Goal: Task Accomplishment & Management: Complete application form

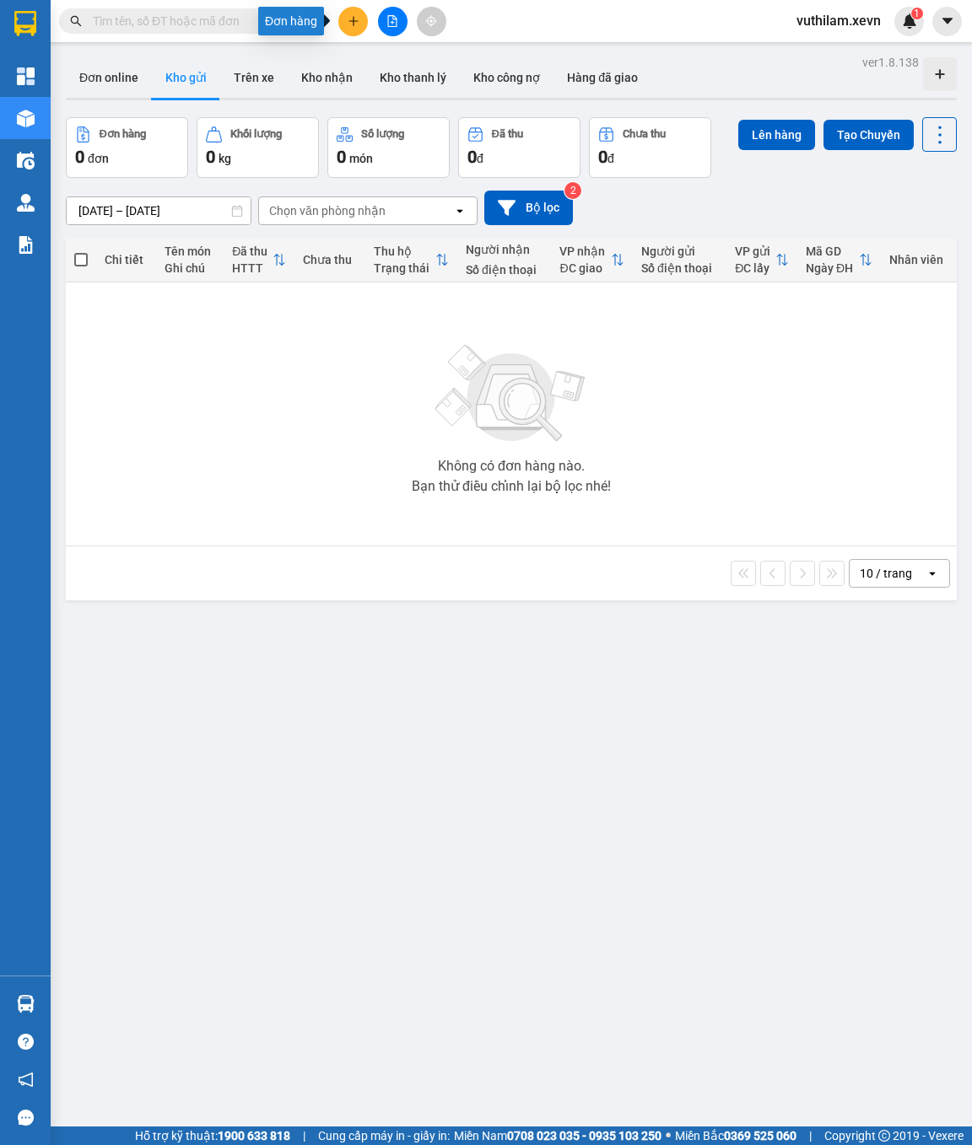
click at [353, 15] on icon "plus" at bounding box center [353, 21] width 12 height 12
click at [401, 57] on div "Tạo đơn hàng" at bounding box center [419, 62] width 73 height 19
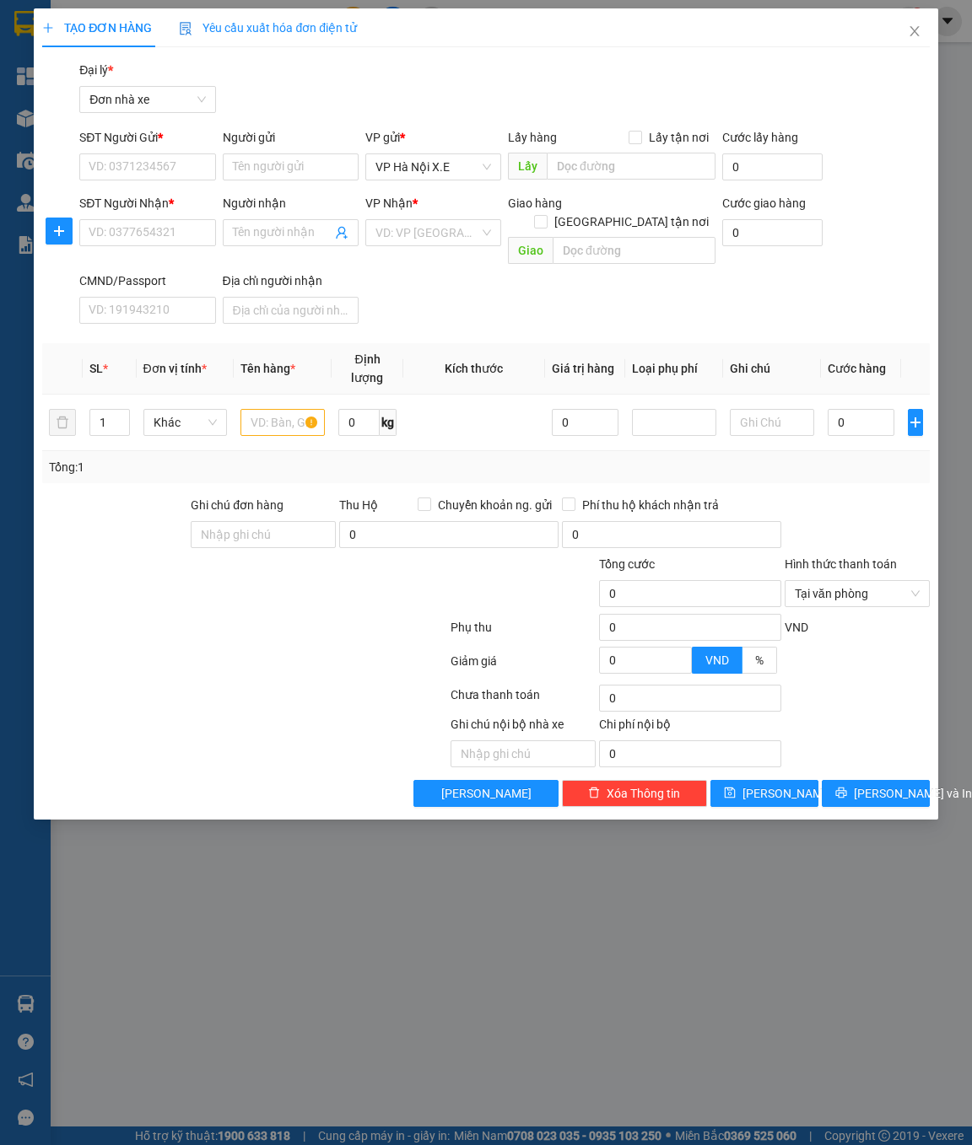
click at [674, 320] on div "Transit Pickup Surcharge Ids Transit Deliver Surcharge Ids Transit Deliver Surc…" at bounding box center [485, 434] width 886 height 746
click at [450, 162] on span "VP Hà Nội X.E" at bounding box center [433, 166] width 116 height 25
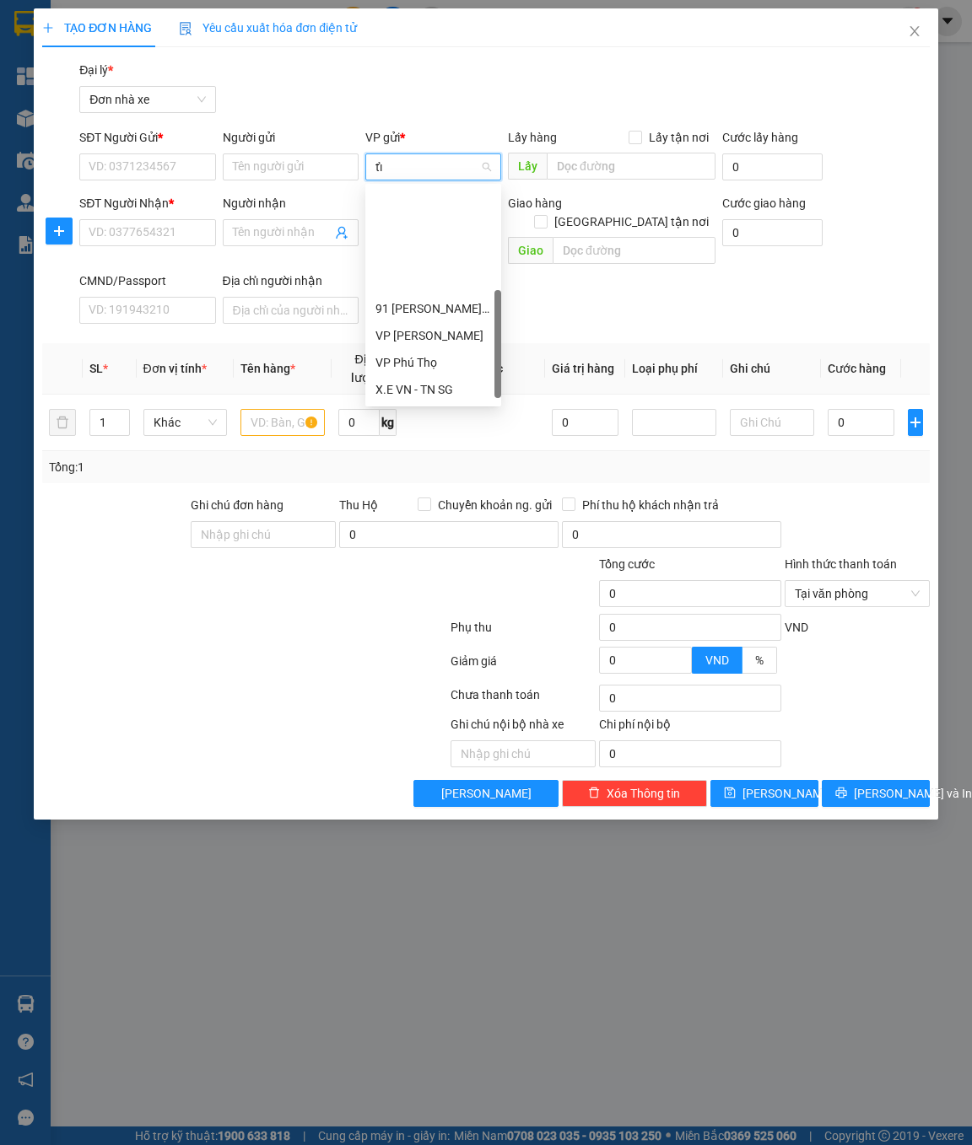
type input "tỉn"
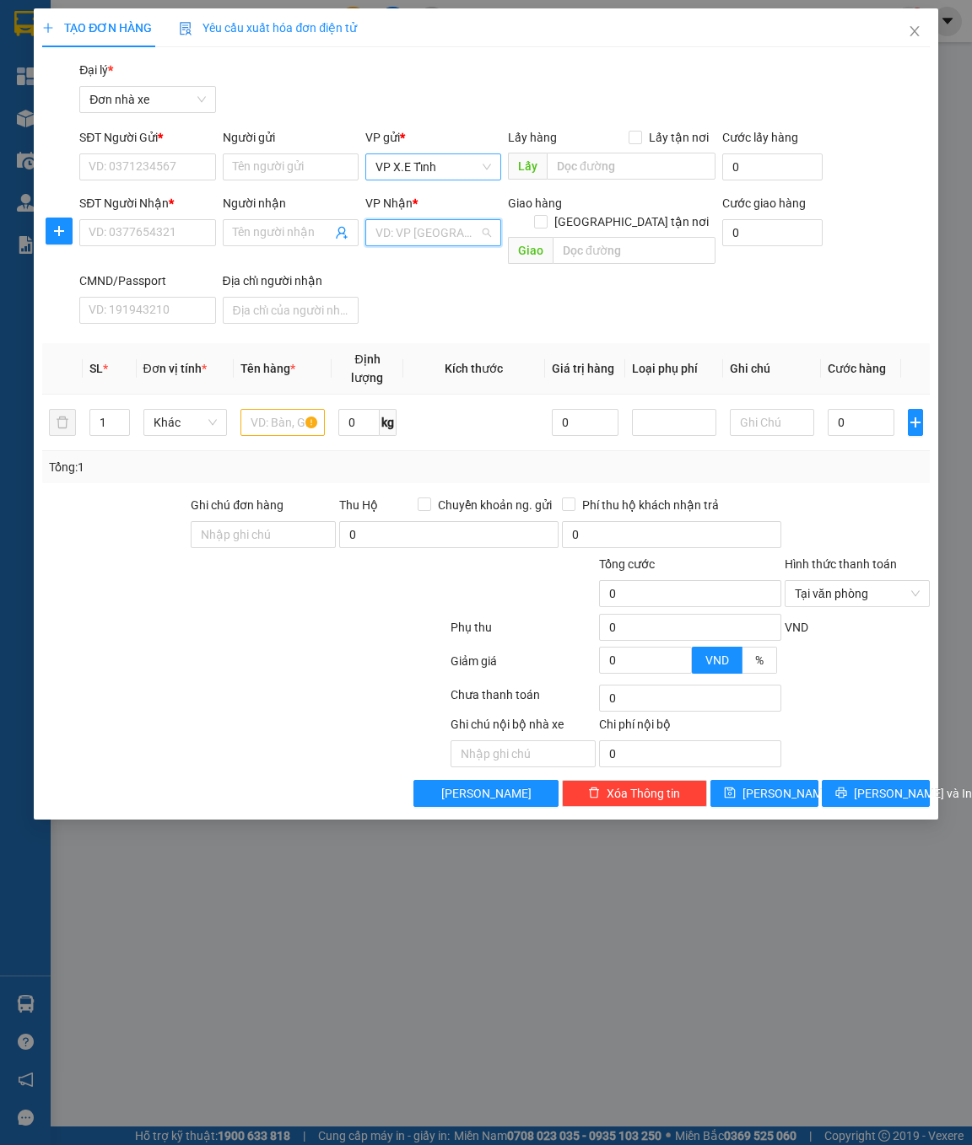
click at [412, 244] on input "search" at bounding box center [427, 232] width 104 height 25
type input "tỉnh"
click at [417, 294] on div "VP X.E Tỉnh" at bounding box center [433, 293] width 116 height 19
click at [588, 170] on input "text" at bounding box center [630, 166] width 169 height 27
type input "L"
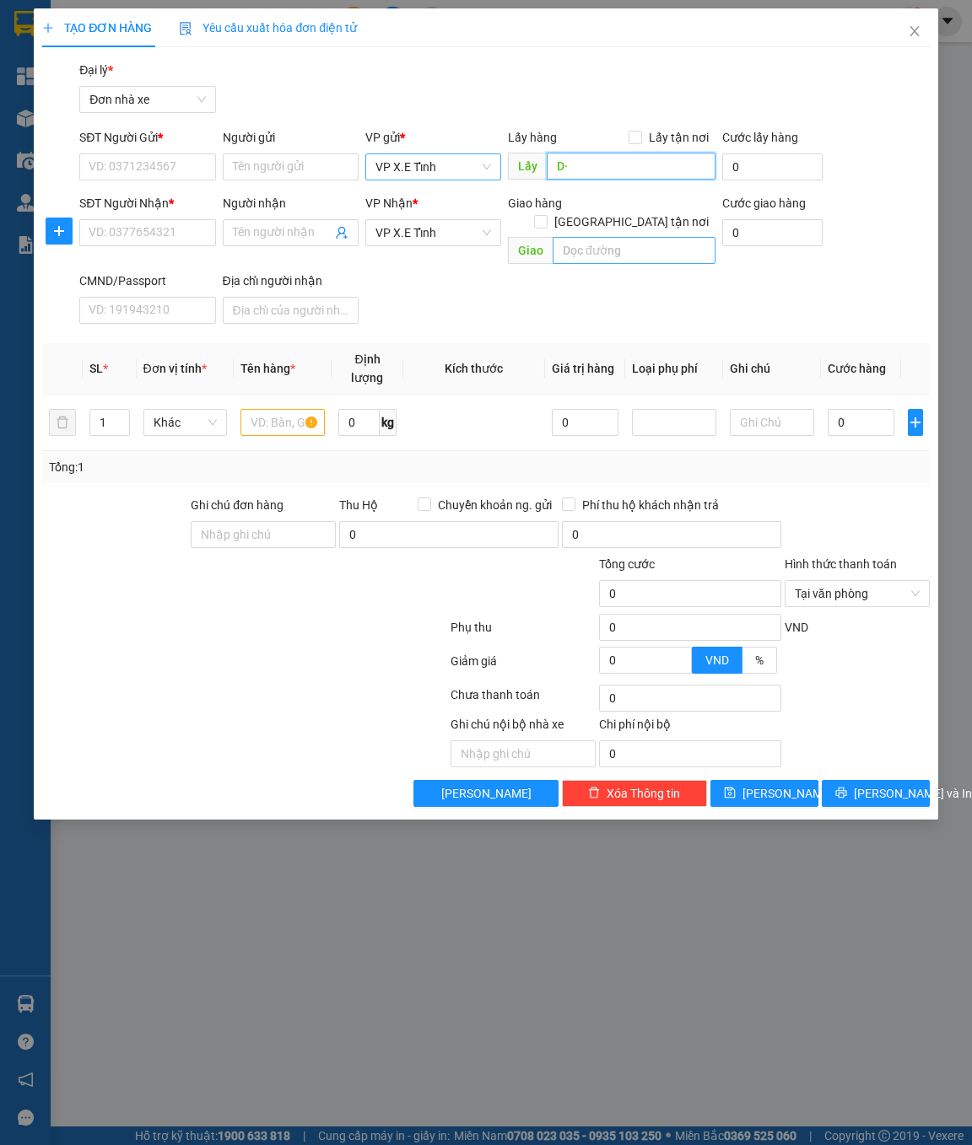
type input "D"
type input "[GEOGRAPHIC_DATA], [GEOGRAPHIC_DATA]"
click at [154, 157] on input "SĐT Người Gửi *" at bounding box center [147, 166] width 136 height 27
paste input "0365390073"
type input "0365390073"
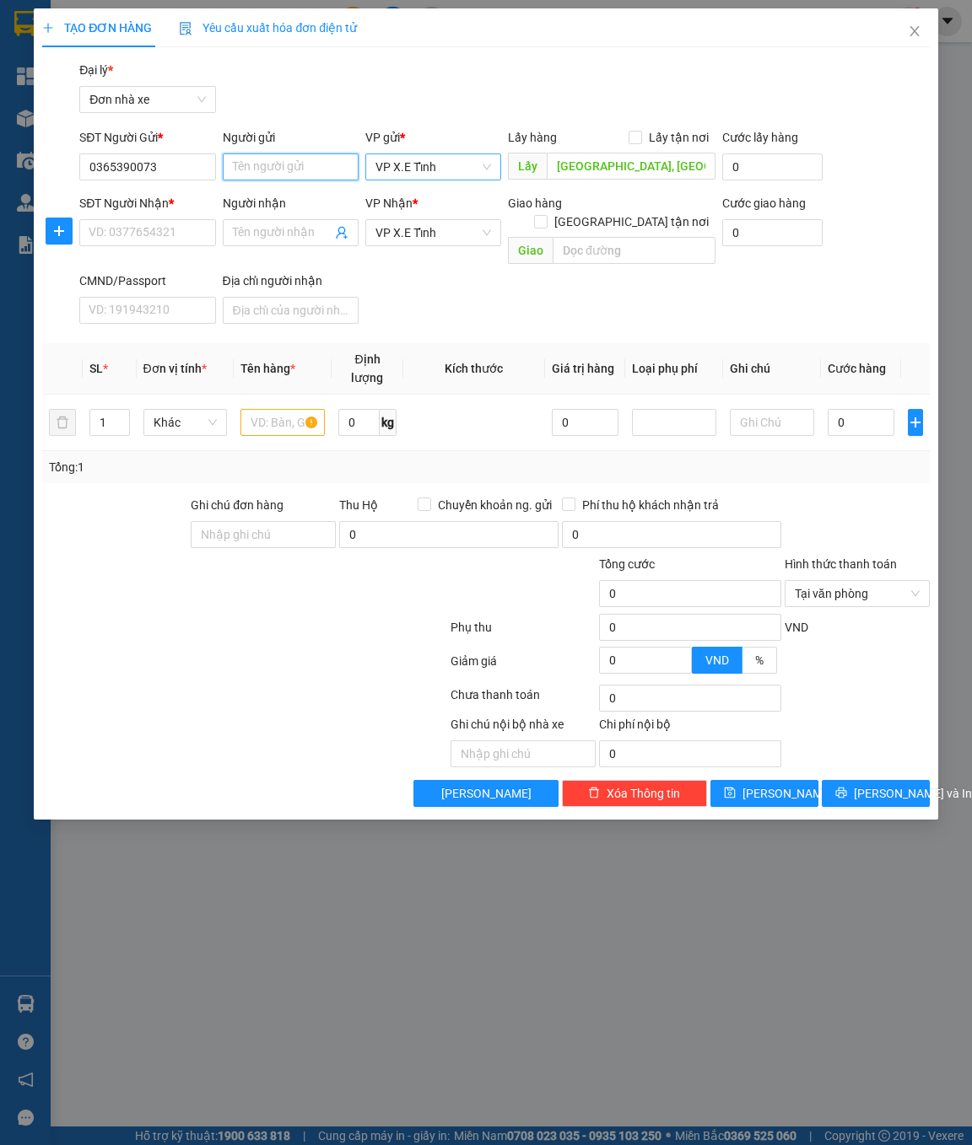
click at [311, 164] on input "Người gửi" at bounding box center [291, 166] width 136 height 27
type input "[PERSON_NAME] VTP LD"
drag, startPoint x: 180, startPoint y: 171, endPoint x: 75, endPoint y: 170, distance: 105.4
click at [76, 170] on div "SĐT Người Gửi * 0365390073 0365390073" at bounding box center [147, 157] width 143 height 59
click at [125, 233] on input "SĐT Người Nhận *" at bounding box center [147, 232] width 136 height 27
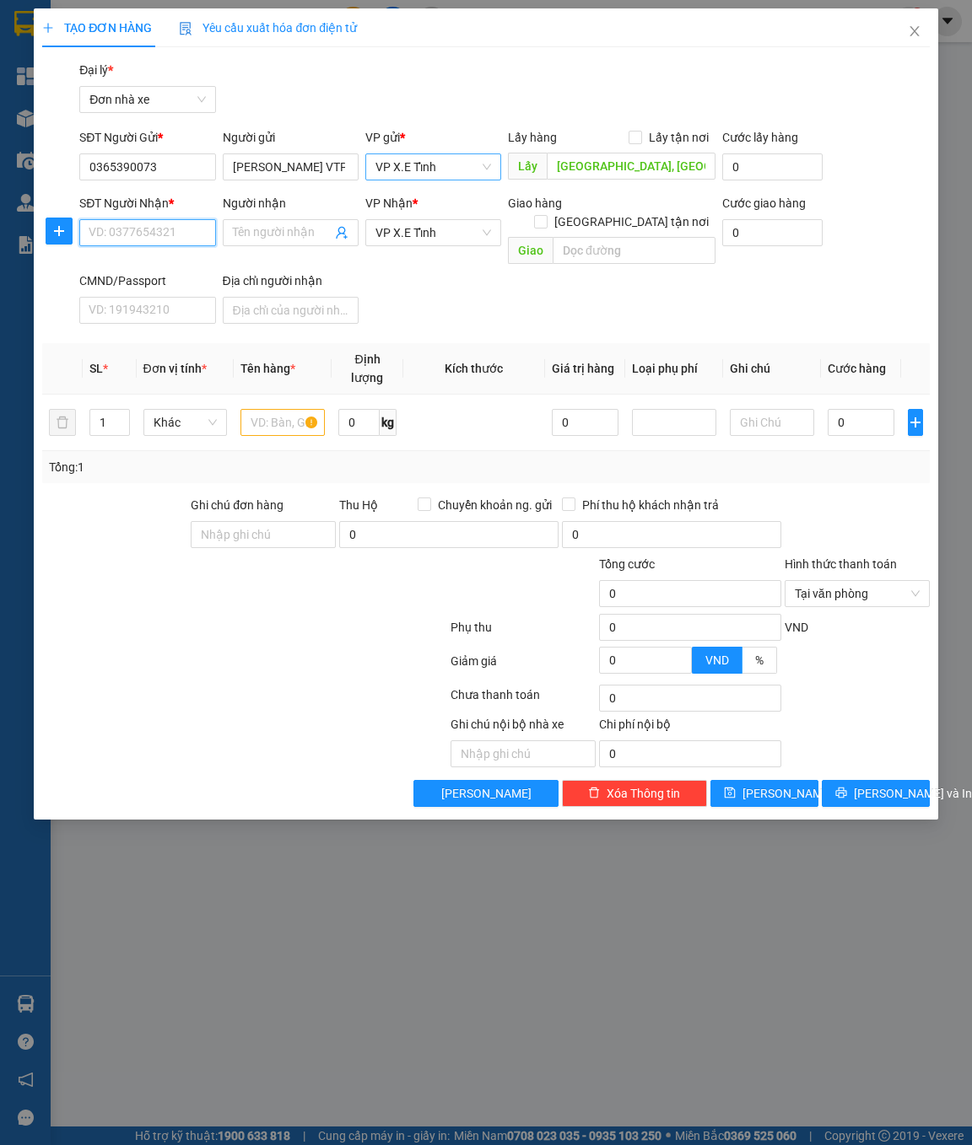
paste input "0365390073"
type input "0365390073"
click at [266, 233] on input "Người nhận" at bounding box center [282, 232] width 99 height 19
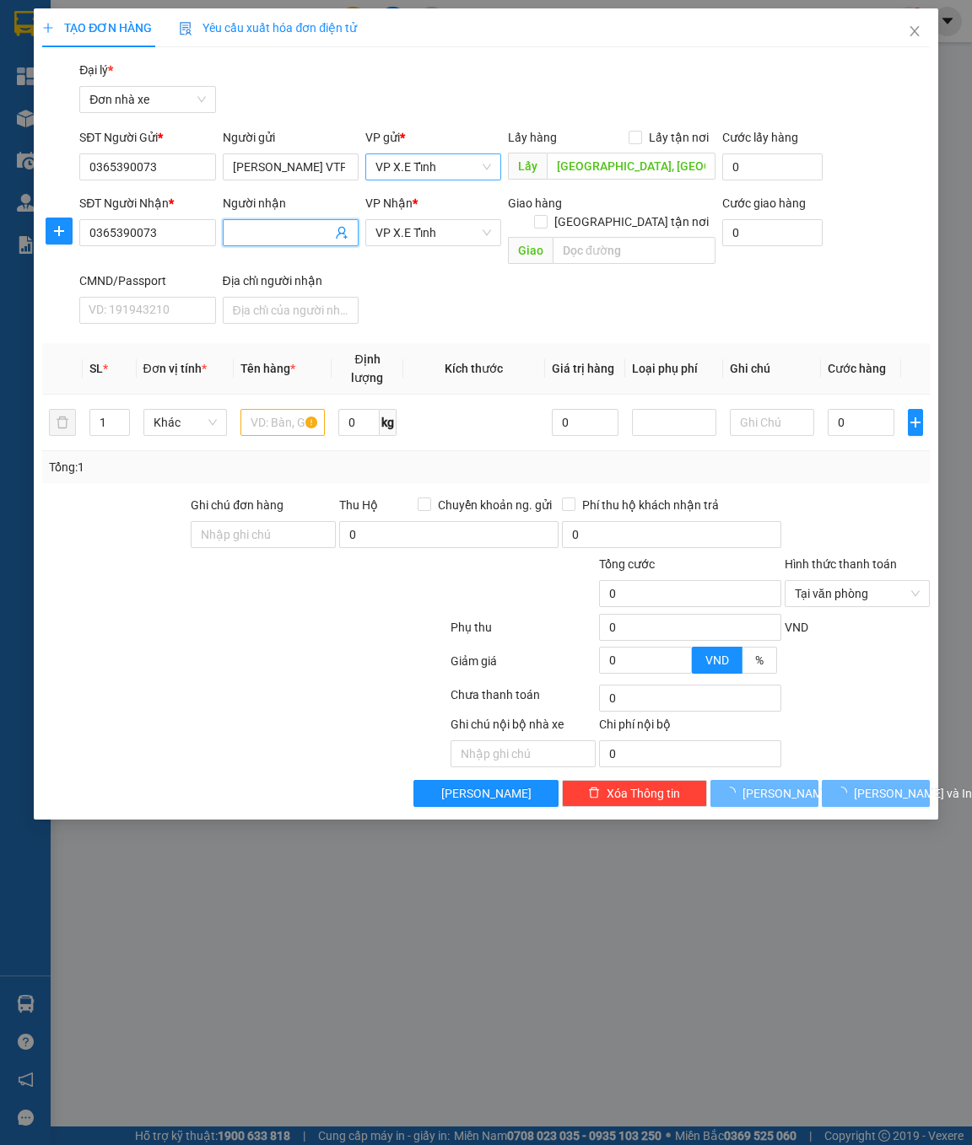
paste input "0365390073"
type input "0365390073"
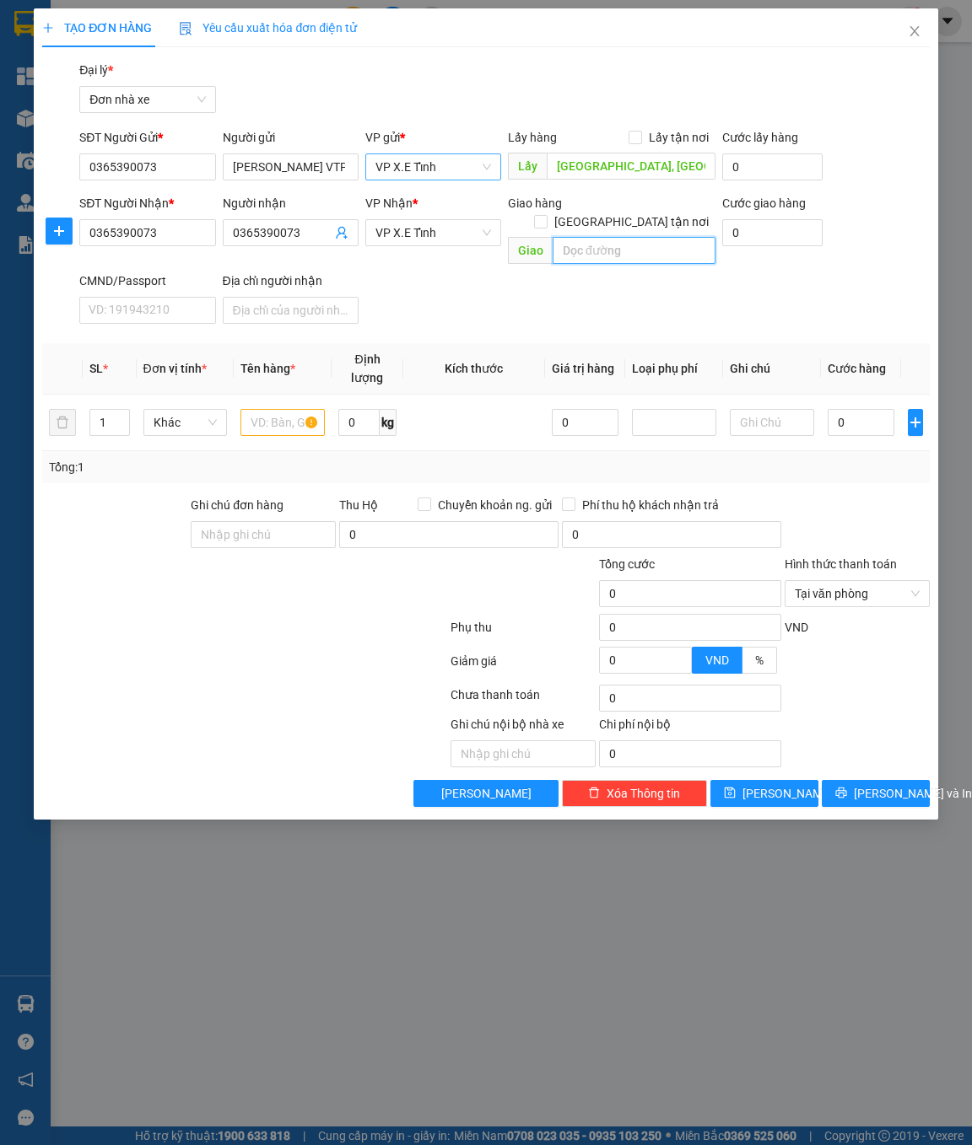
click at [642, 237] on input "text" at bounding box center [633, 250] width 163 height 27
paste input "xã gia bình thị trấn [GEOGRAPHIC_DATA]"
type input "xã gia bình thị trấn [GEOGRAPHIC_DATA]"
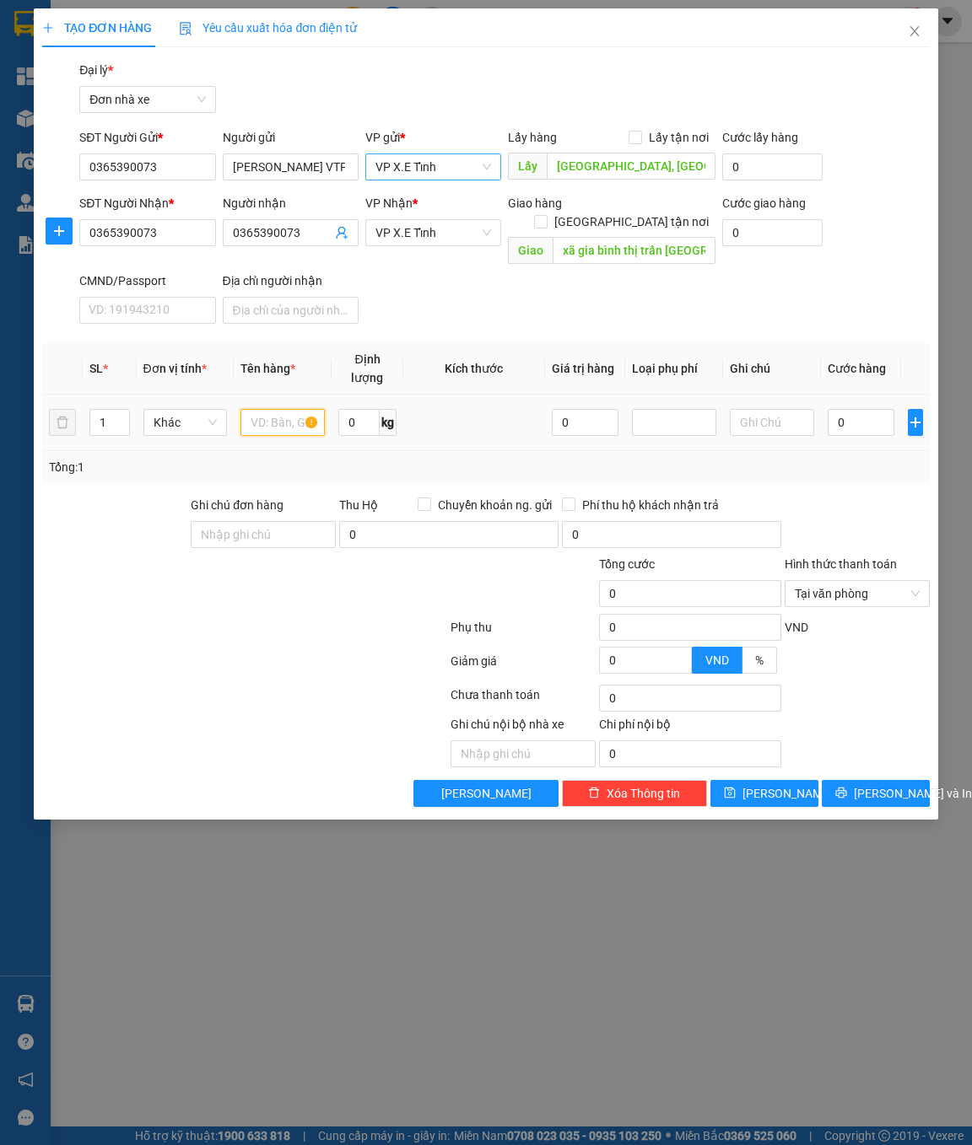
click at [272, 409] on input "text" at bounding box center [282, 422] width 84 height 27
type input "Thùng xốp"
click at [864, 409] on input "0" at bounding box center [860, 422] width 67 height 27
paste input "2.500.00"
type input "2.500.000"
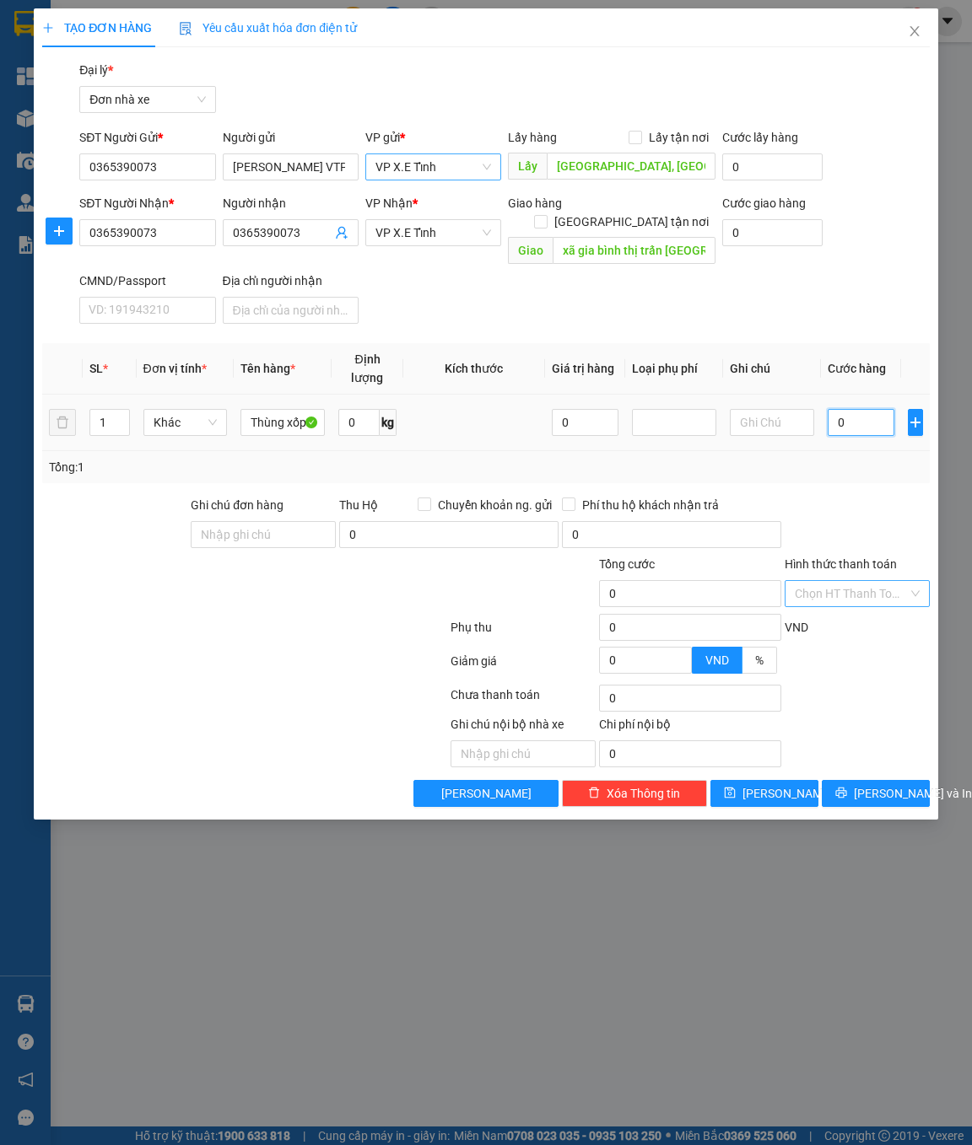
type input "2.500.000"
click at [765, 784] on span "[PERSON_NAME]" at bounding box center [787, 793] width 90 height 19
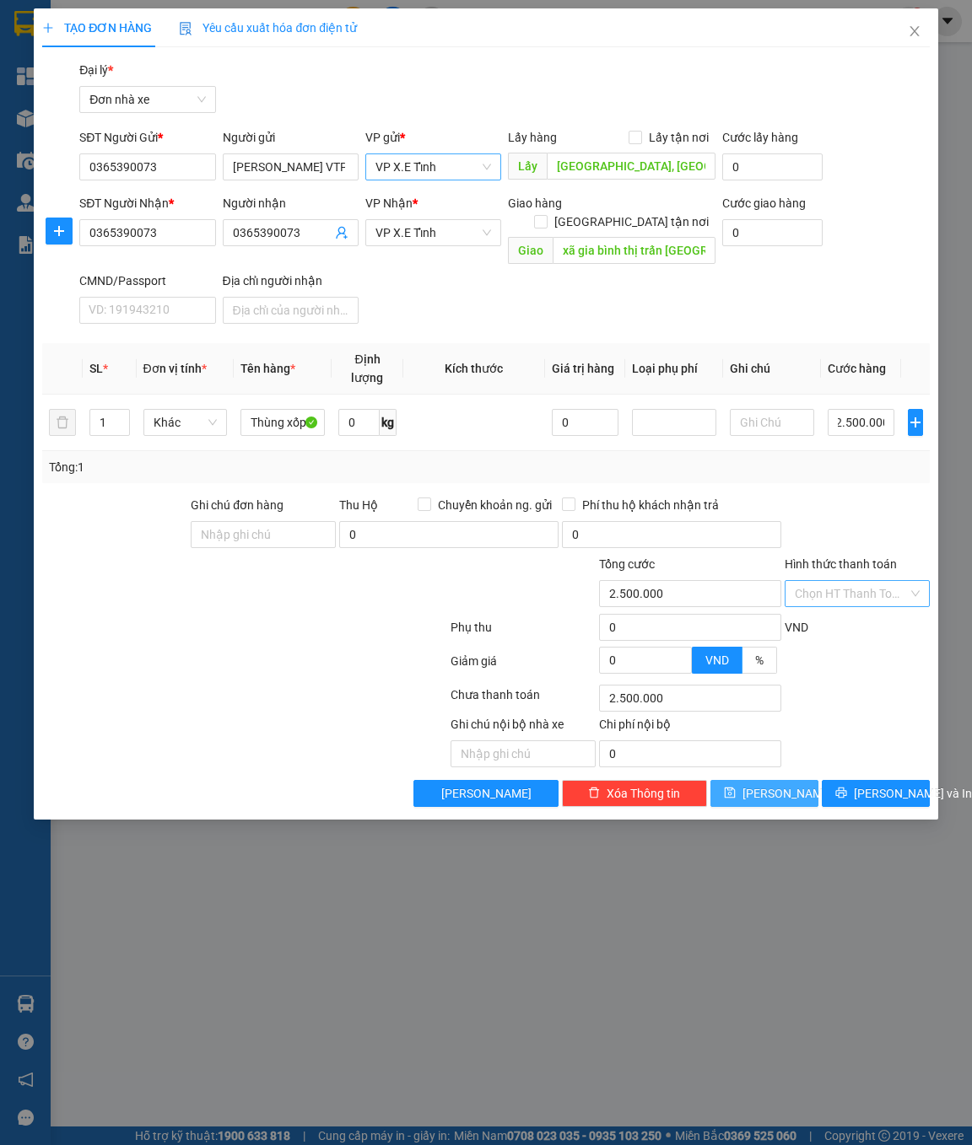
scroll to position [0, 0]
type input "0"
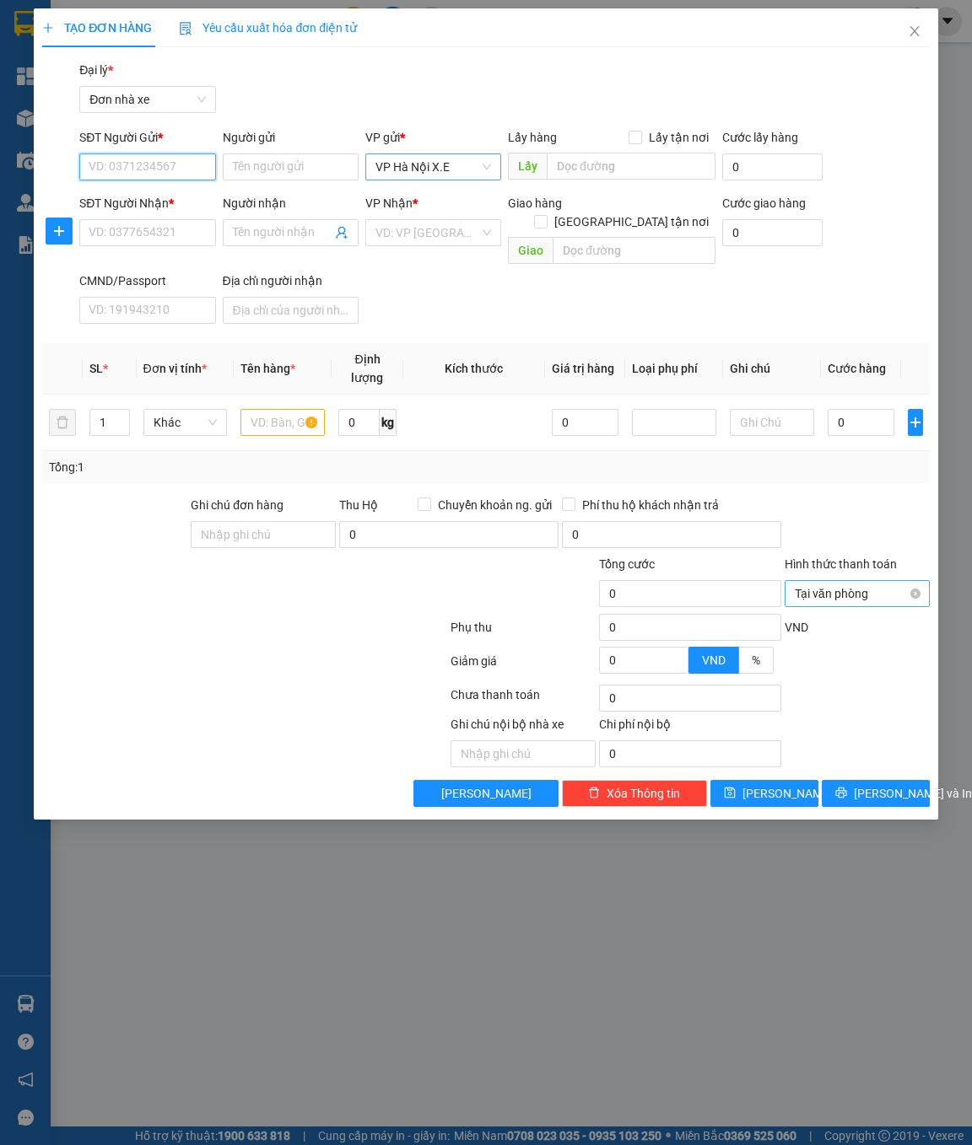
click at [170, 175] on input "SĐT Người Gửi *" at bounding box center [147, 166] width 136 height 27
paste input "0905840841"
type input "0905840841"
click at [194, 234] on input "SĐT Người Nhận *" at bounding box center [147, 232] width 136 height 27
paste input "090-261-4496"
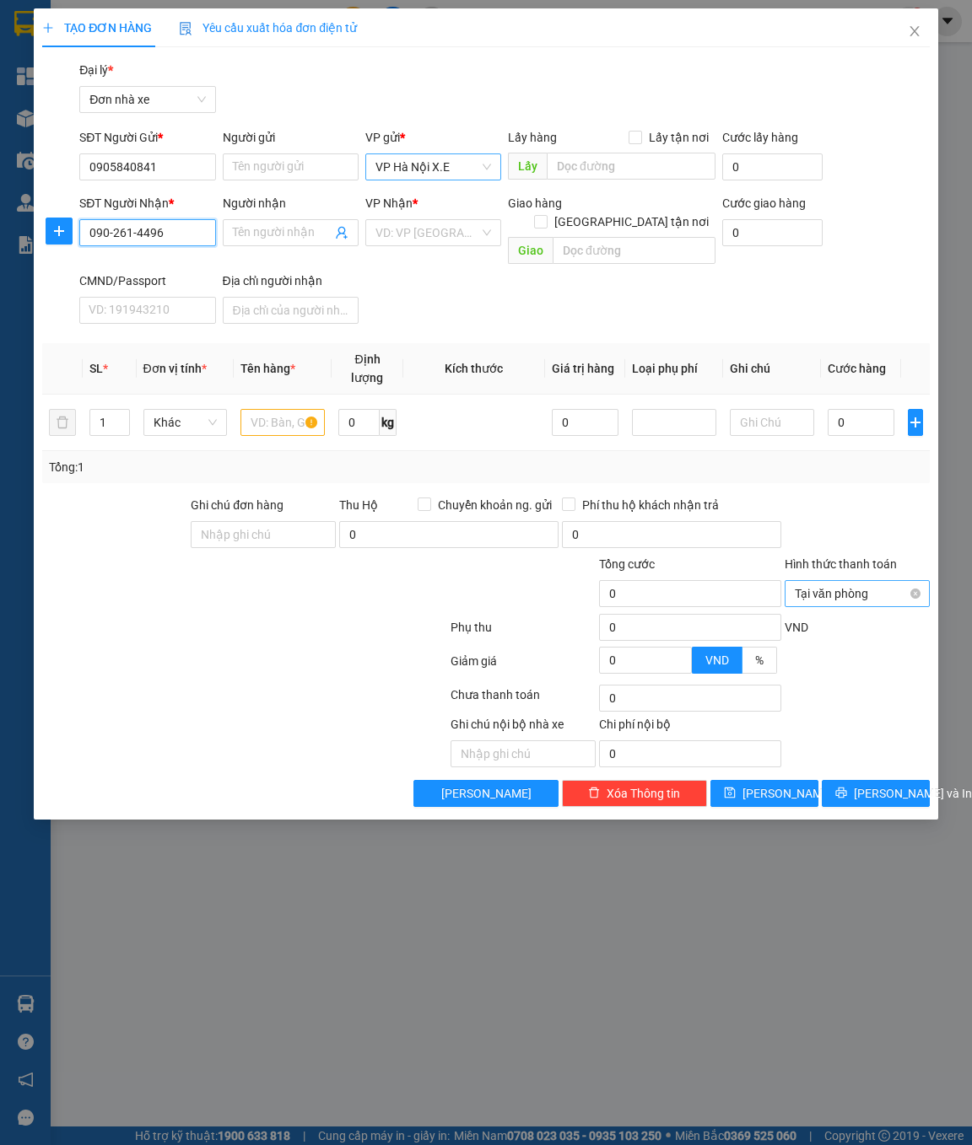
type input "090-261-4496"
click at [649, 237] on input "text" at bounding box center [633, 250] width 163 height 27
paste input "[STREET_ADDRESS][PERSON_NAME]"
type input "[STREET_ADDRESS][PERSON_NAME]"
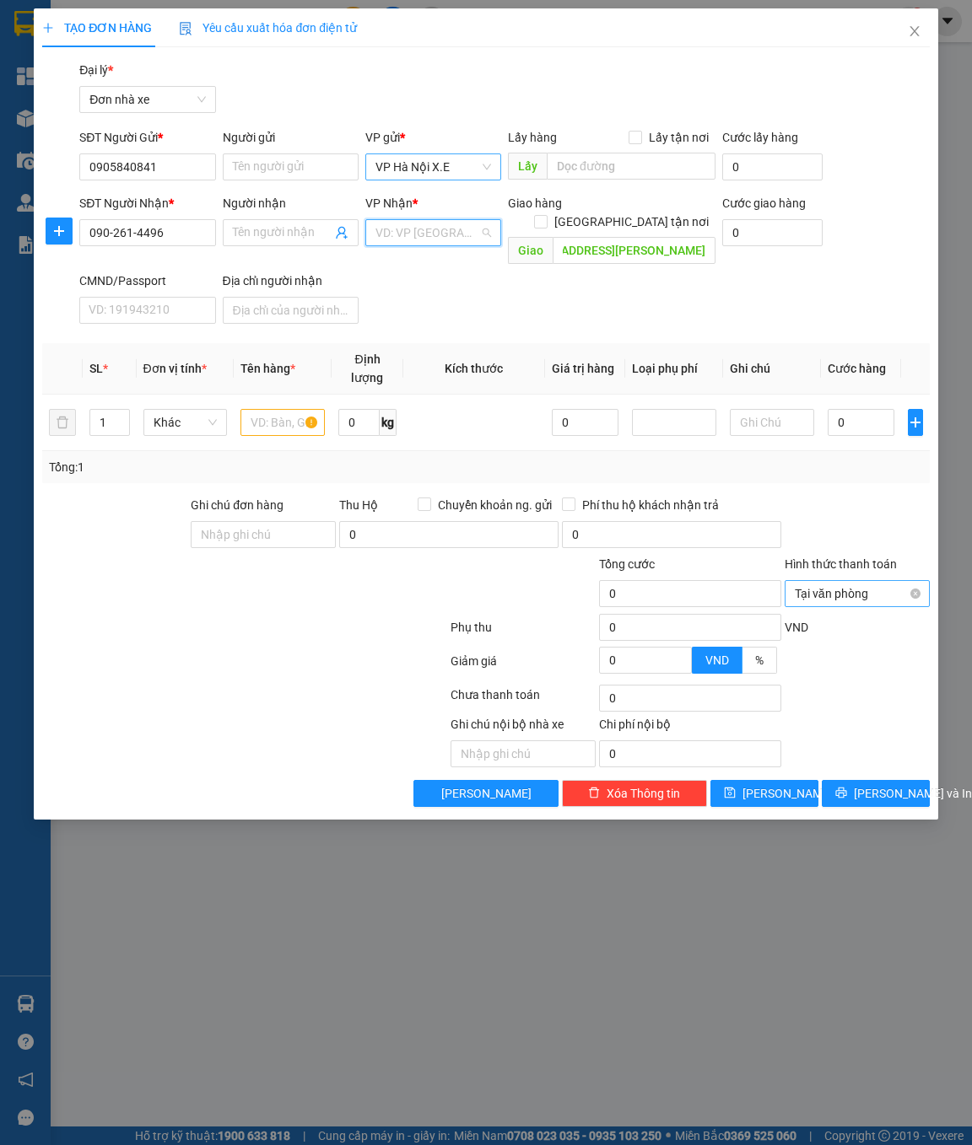
click at [438, 224] on input "search" at bounding box center [427, 232] width 104 height 25
type input "tỉnh"
click at [423, 288] on div "VP X.E Tỉnh" at bounding box center [433, 293] width 116 height 19
click at [265, 174] on input "Người gửi" at bounding box center [291, 166] width 136 height 27
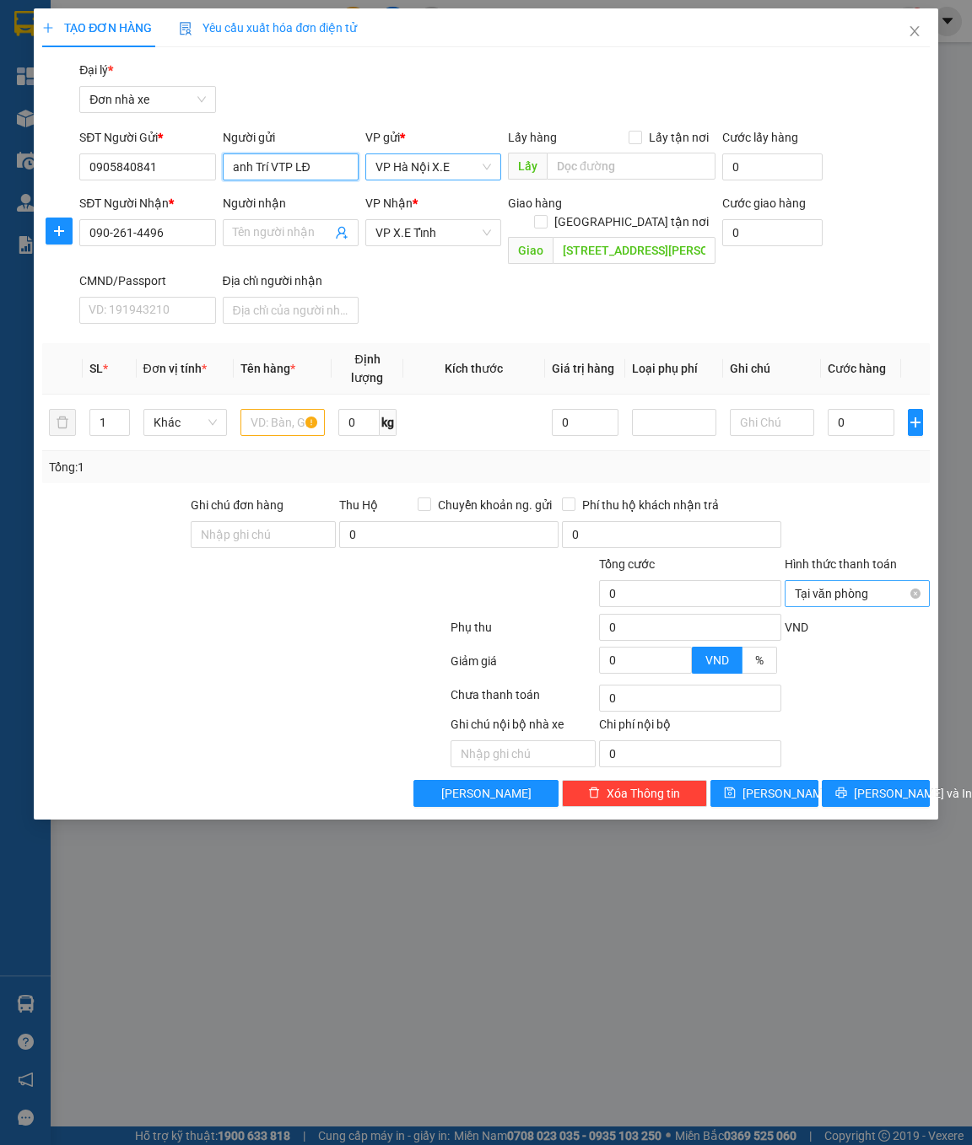
type input "anh Trí VTP LĐ"
click at [439, 289] on div "SĐT Người Nhận * 090-261-4496 Người nhận Tên người nhận VP Nhận * VP X.E Tỉnh G…" at bounding box center [504, 262] width 856 height 137
click at [286, 230] on input "Người nhận" at bounding box center [282, 232] width 99 height 19
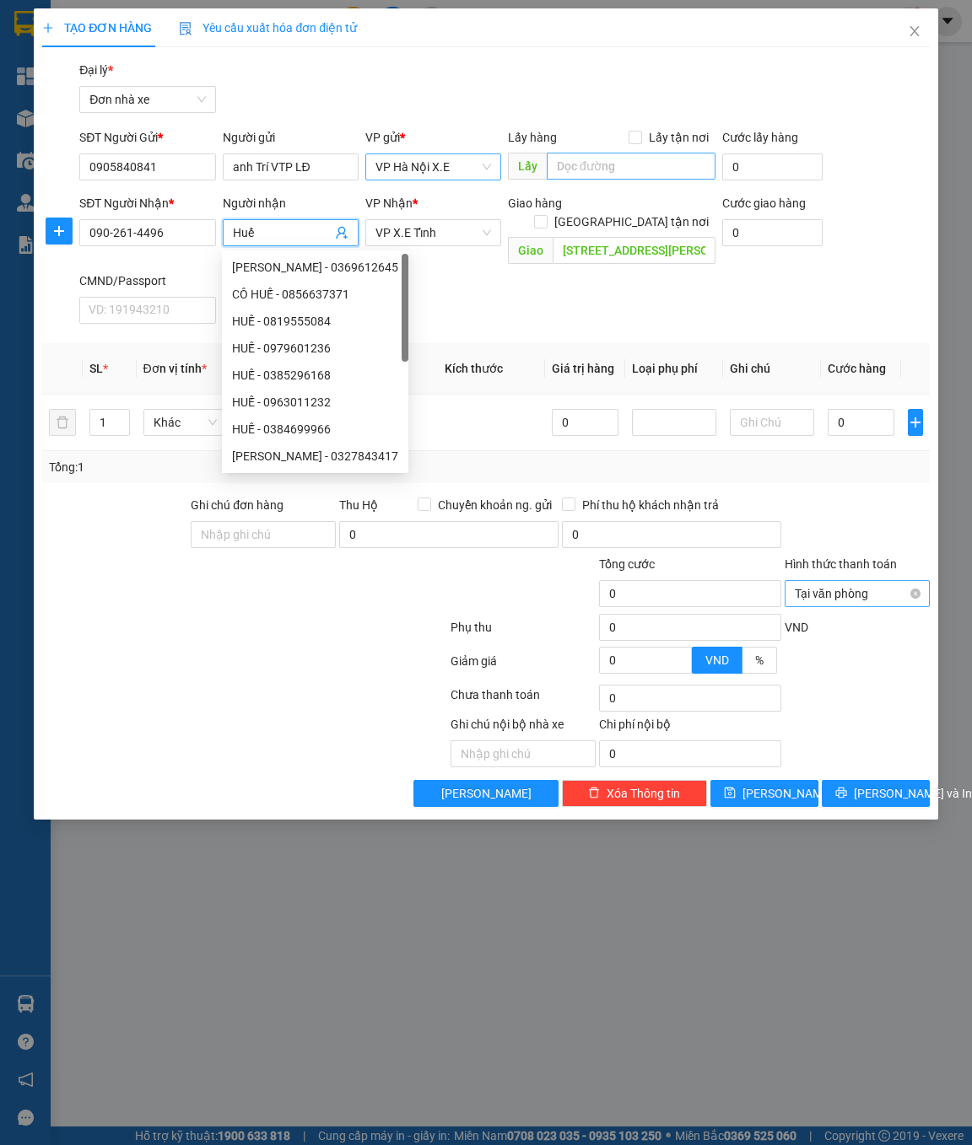
type input "Huế"
click at [634, 171] on input "text" at bounding box center [630, 166] width 169 height 27
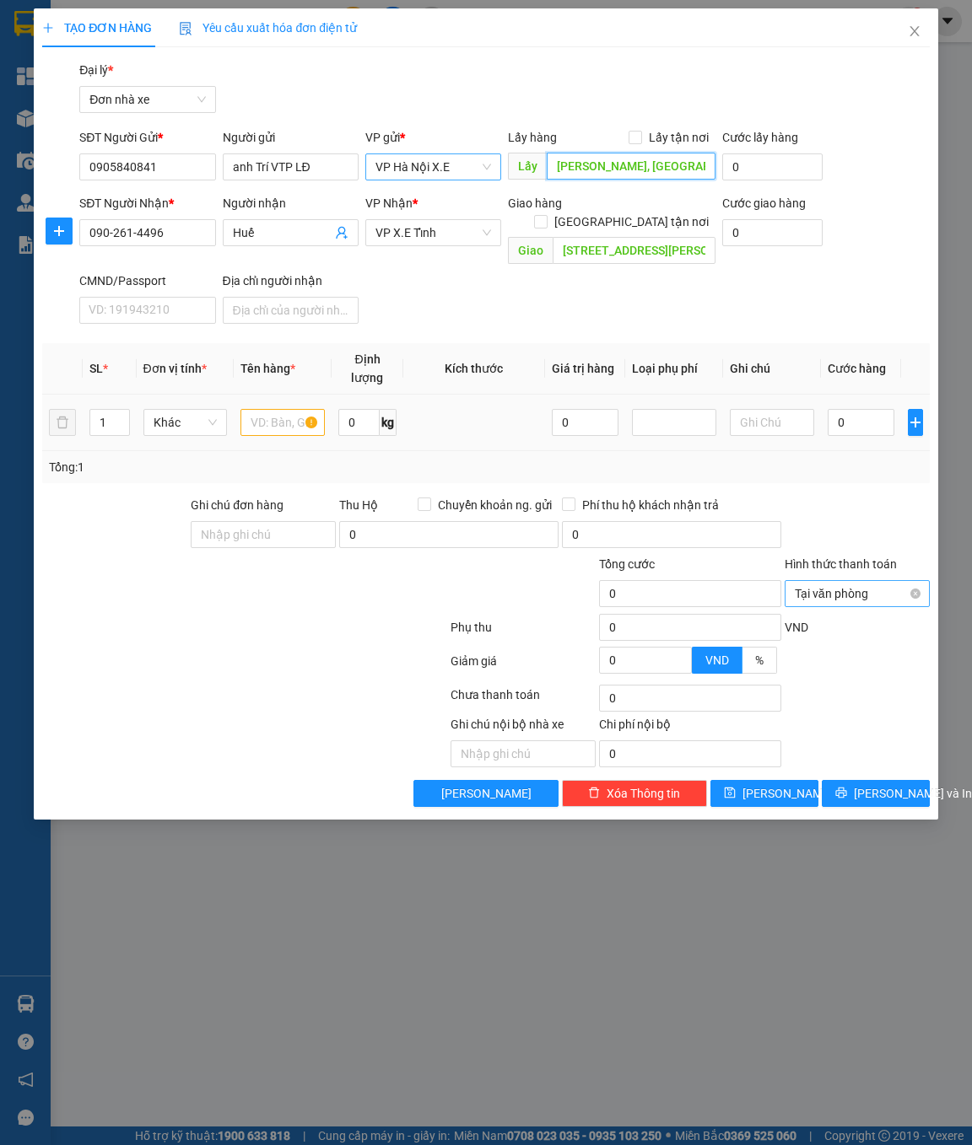
type input "[PERSON_NAME], [GEOGRAPHIC_DATA]"
click at [279, 409] on input "text" at bounding box center [282, 422] width 84 height 27
type input "T"
type input "CCDC"
click at [699, 315] on div "Transit Pickup Surcharge Ids Transit Deliver Surcharge Ids Transit Deliver Surc…" at bounding box center [485, 434] width 886 height 746
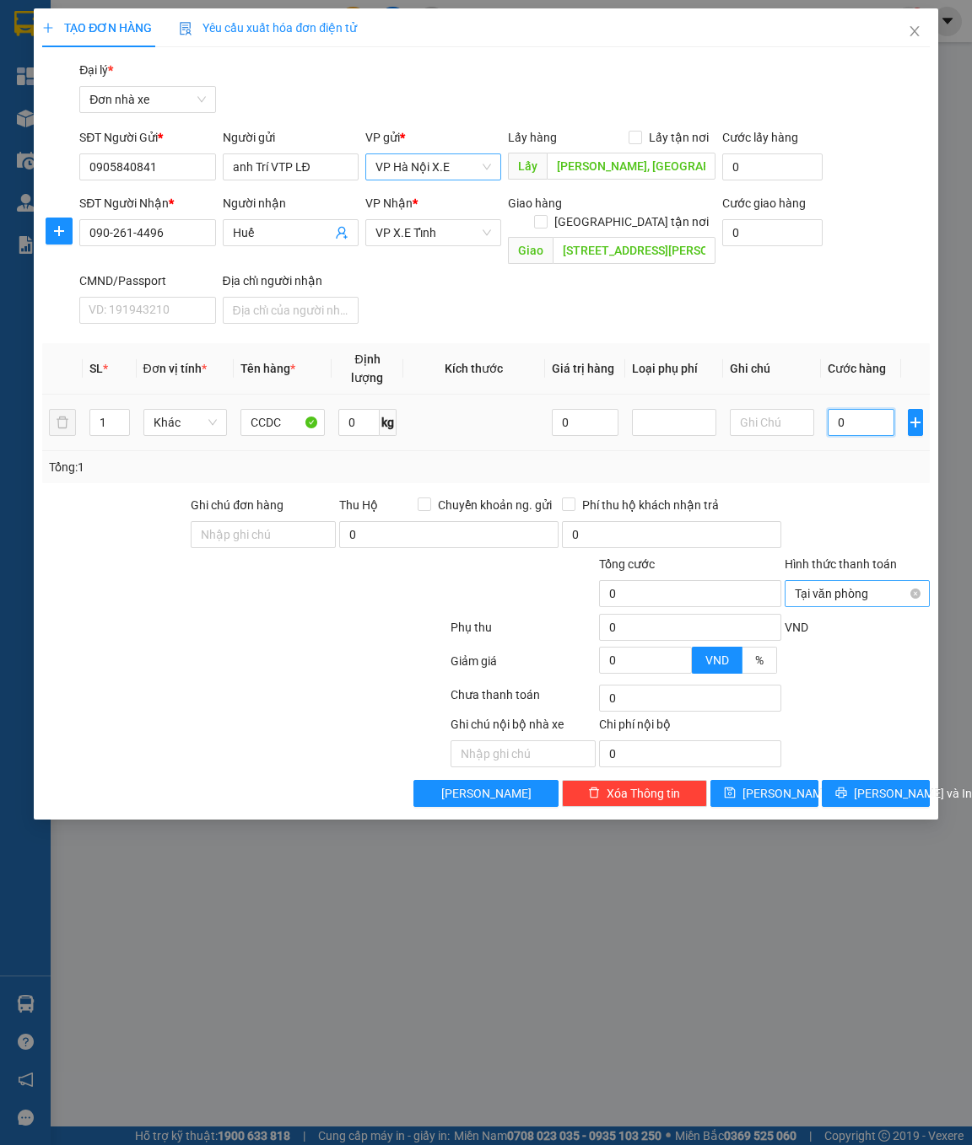
click at [837, 409] on input "0" at bounding box center [860, 422] width 67 height 27
paste input "3.000.00"
type input "3.000.000"
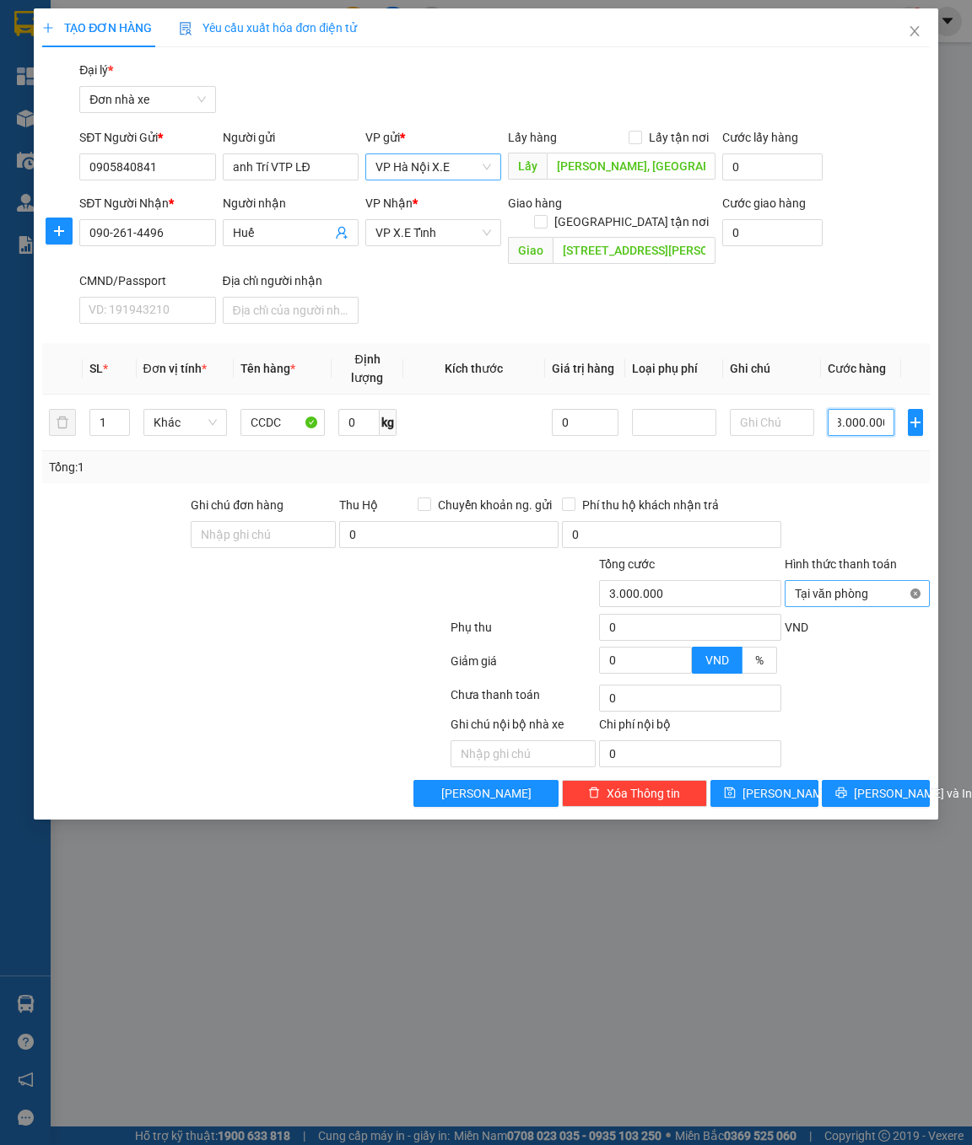
type input "3.000.000"
click at [646, 237] on input "[STREET_ADDRESS][PERSON_NAME]" at bounding box center [633, 250] width 163 height 27
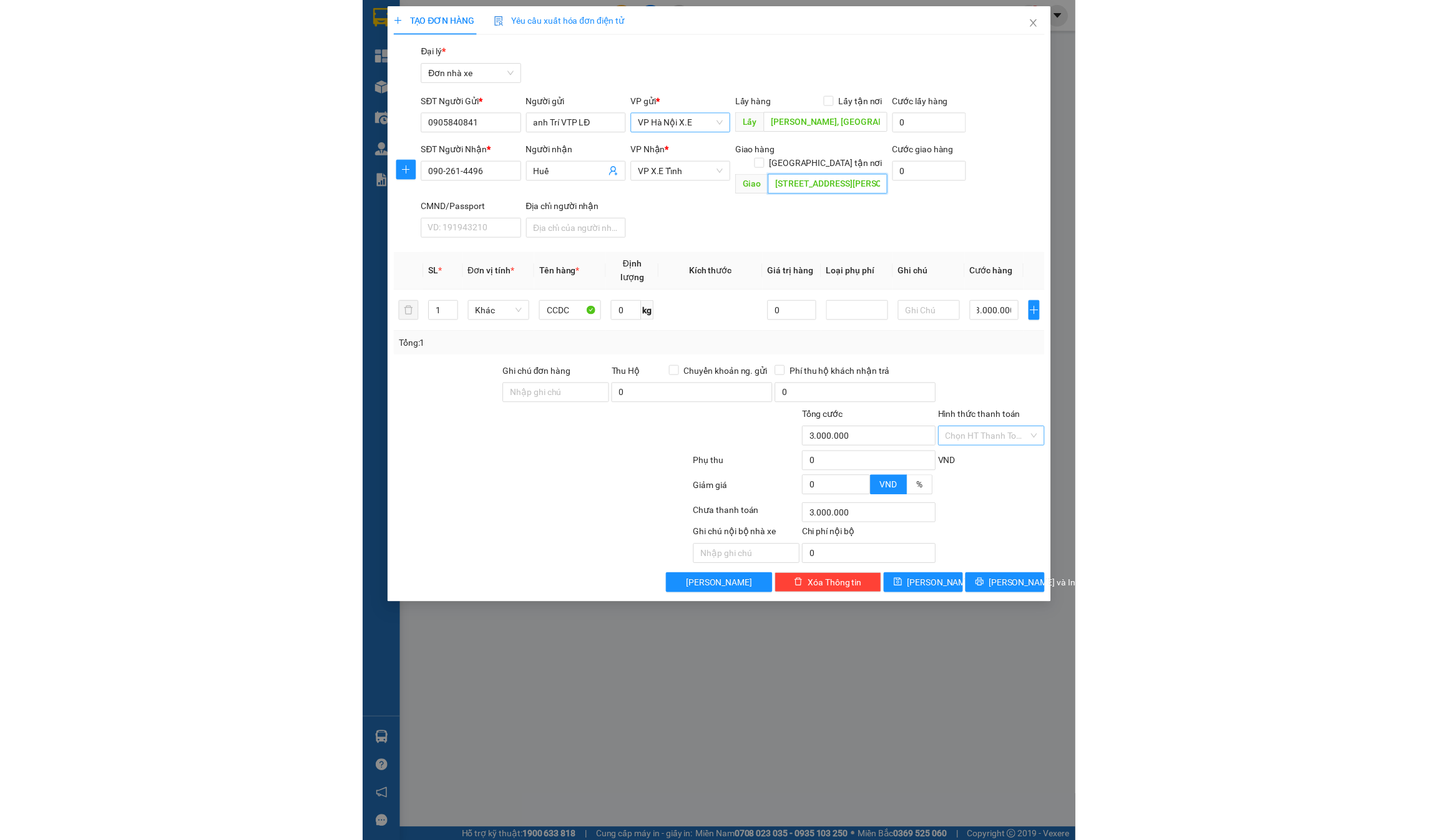
scroll to position [0, 0]
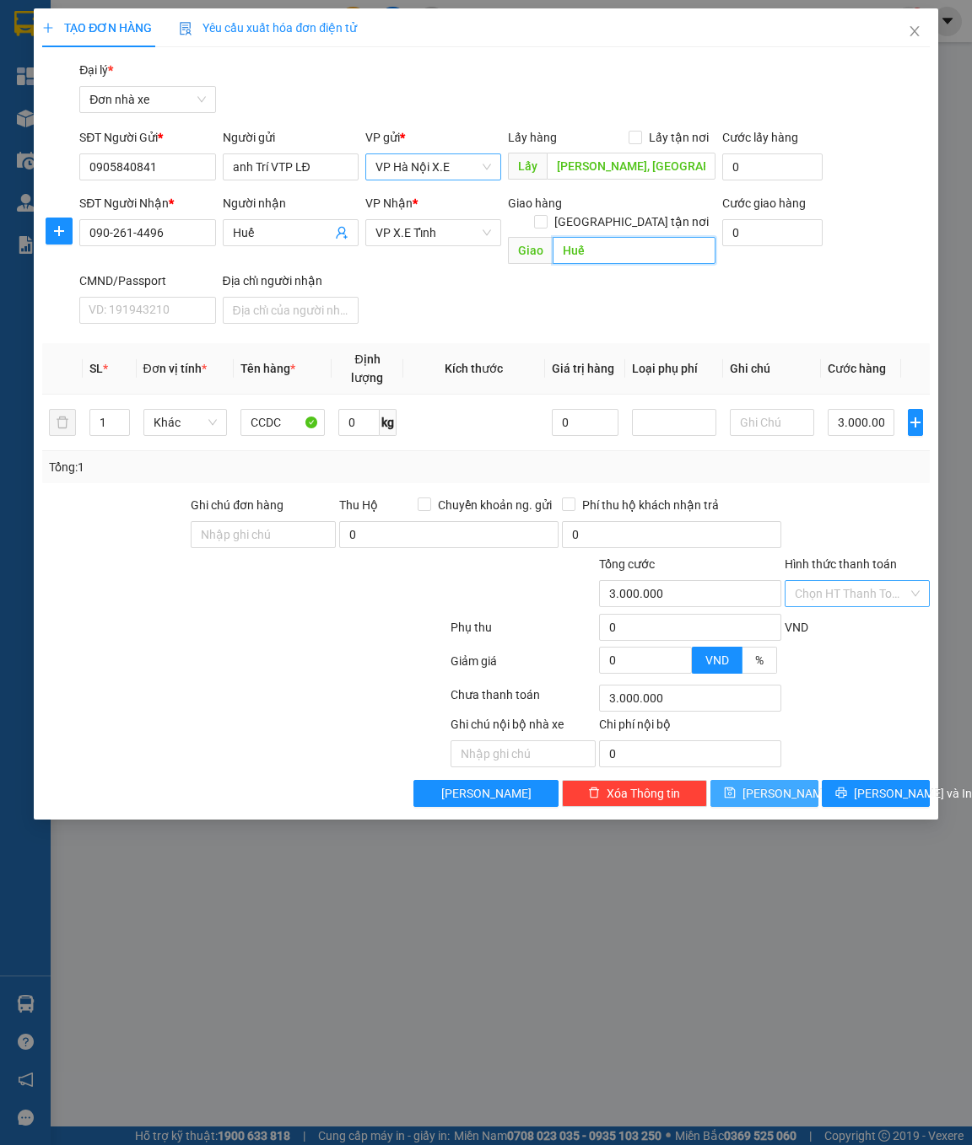
type input "Huế"
click at [760, 780] on button "[PERSON_NAME]" at bounding box center [764, 793] width 108 height 27
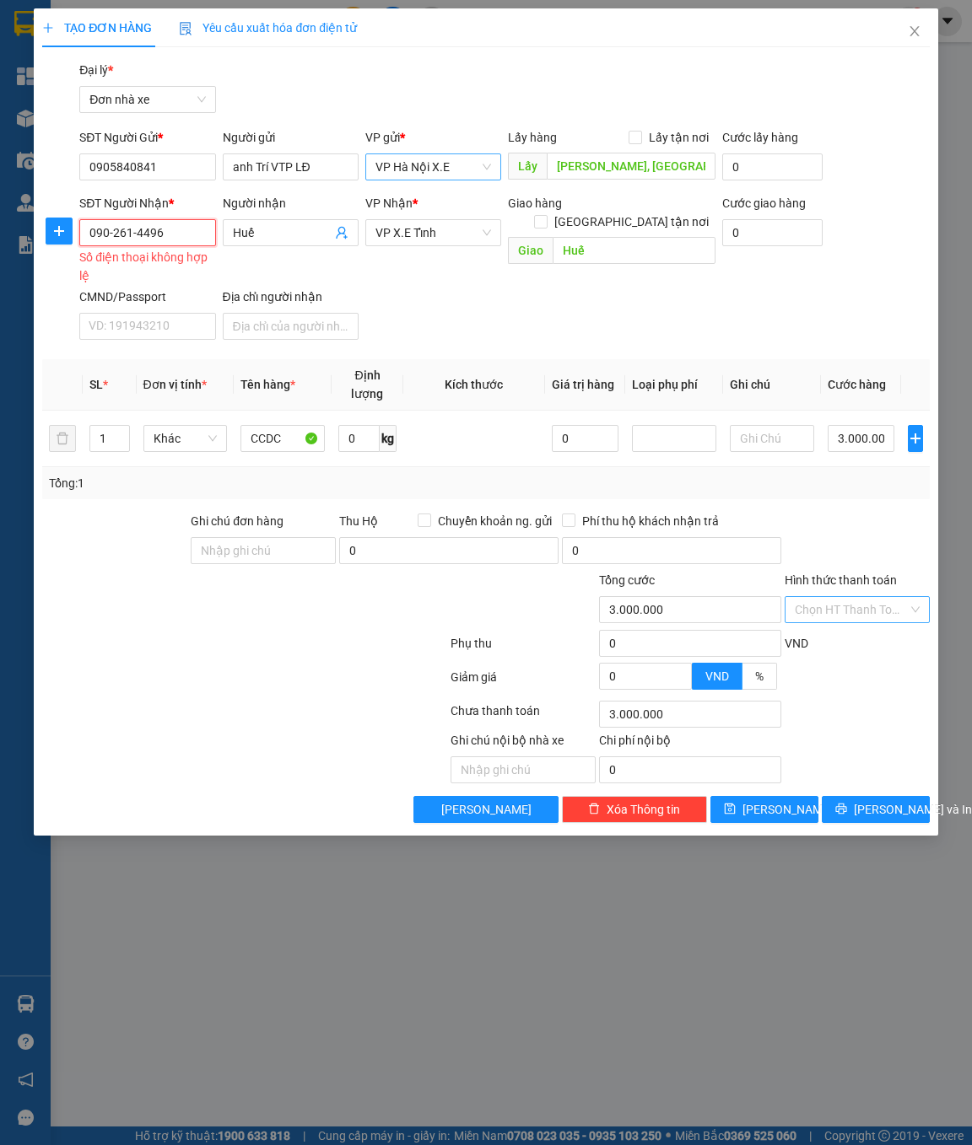
click at [110, 225] on input "090-261-4496" at bounding box center [147, 232] width 136 height 27
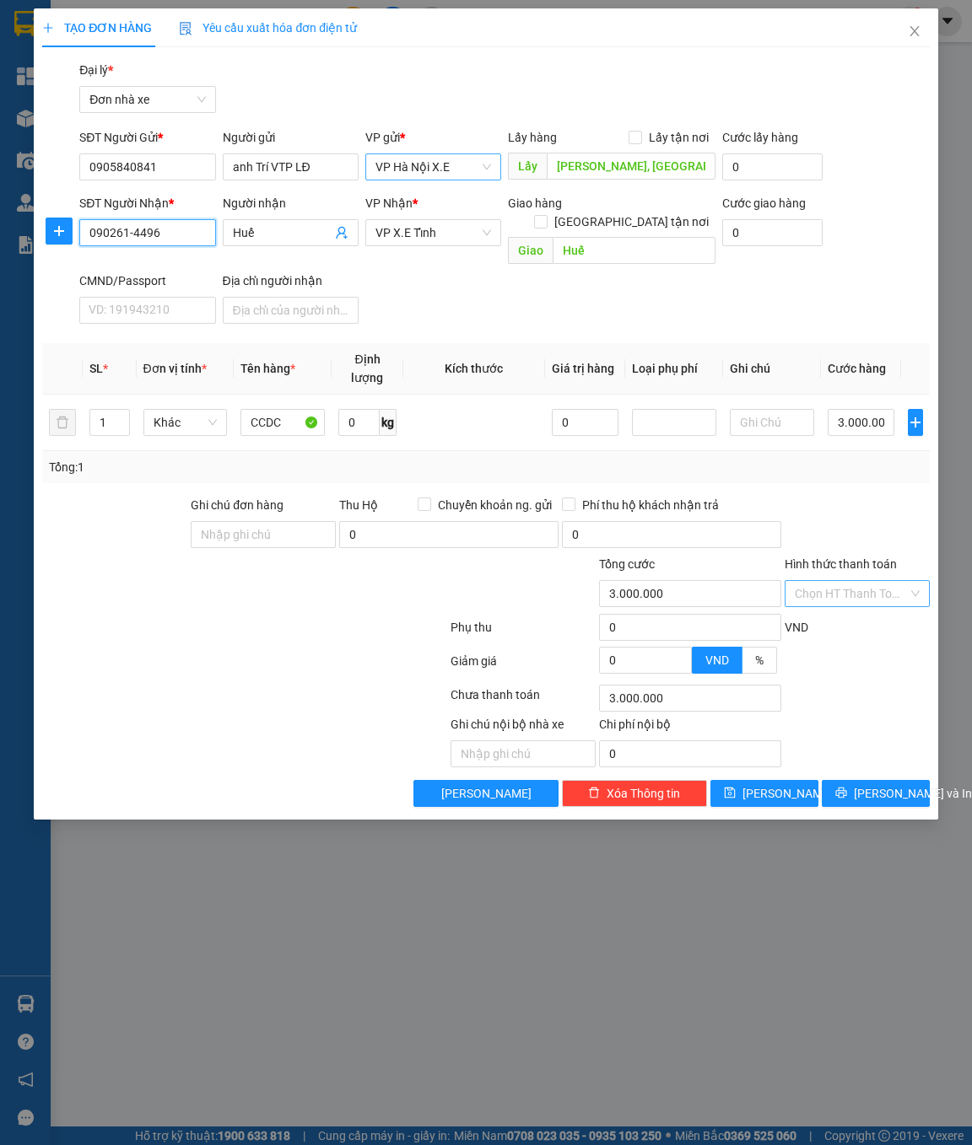
click at [129, 230] on input "090261-4496" at bounding box center [147, 232] width 136 height 27
type input "0902614496"
click at [742, 780] on button "[PERSON_NAME]" at bounding box center [764, 793] width 108 height 27
type input "0"
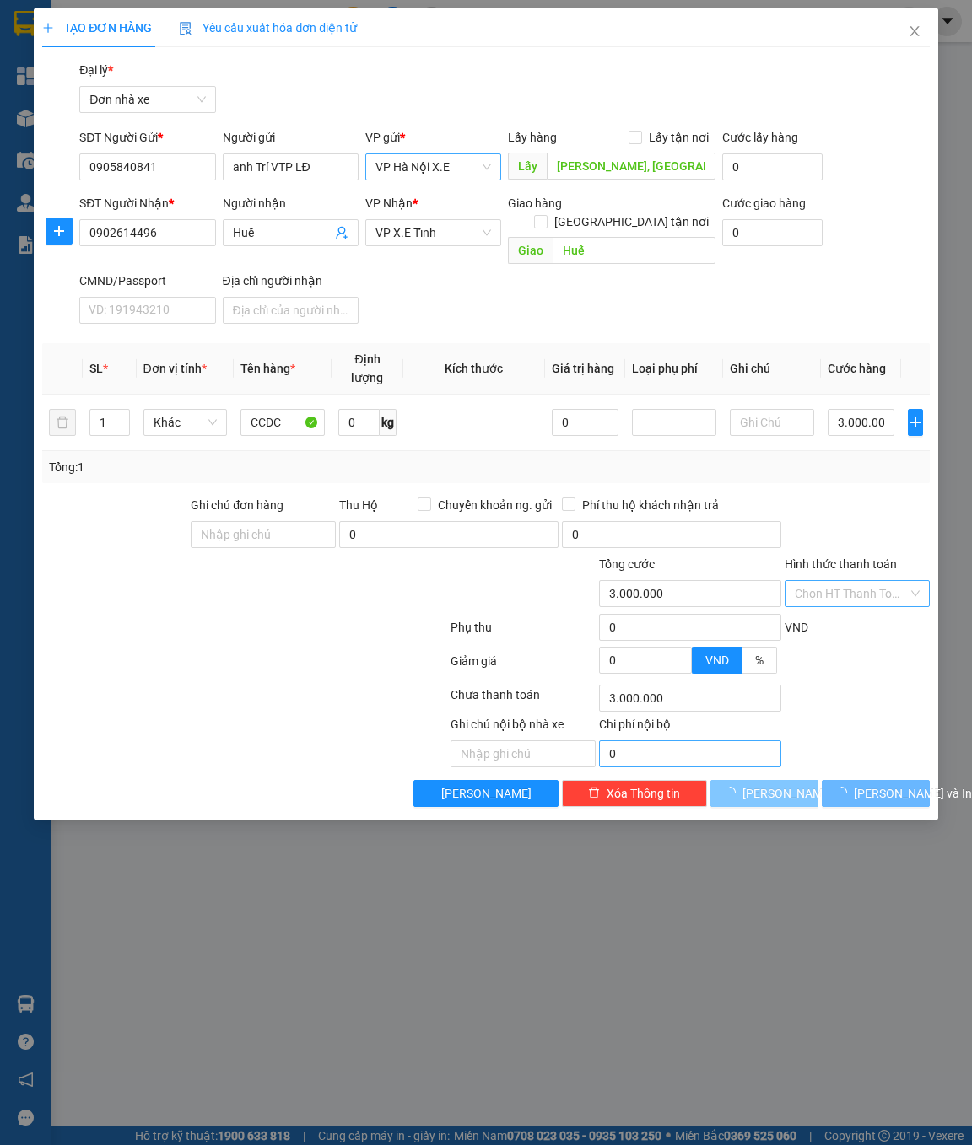
type input "0"
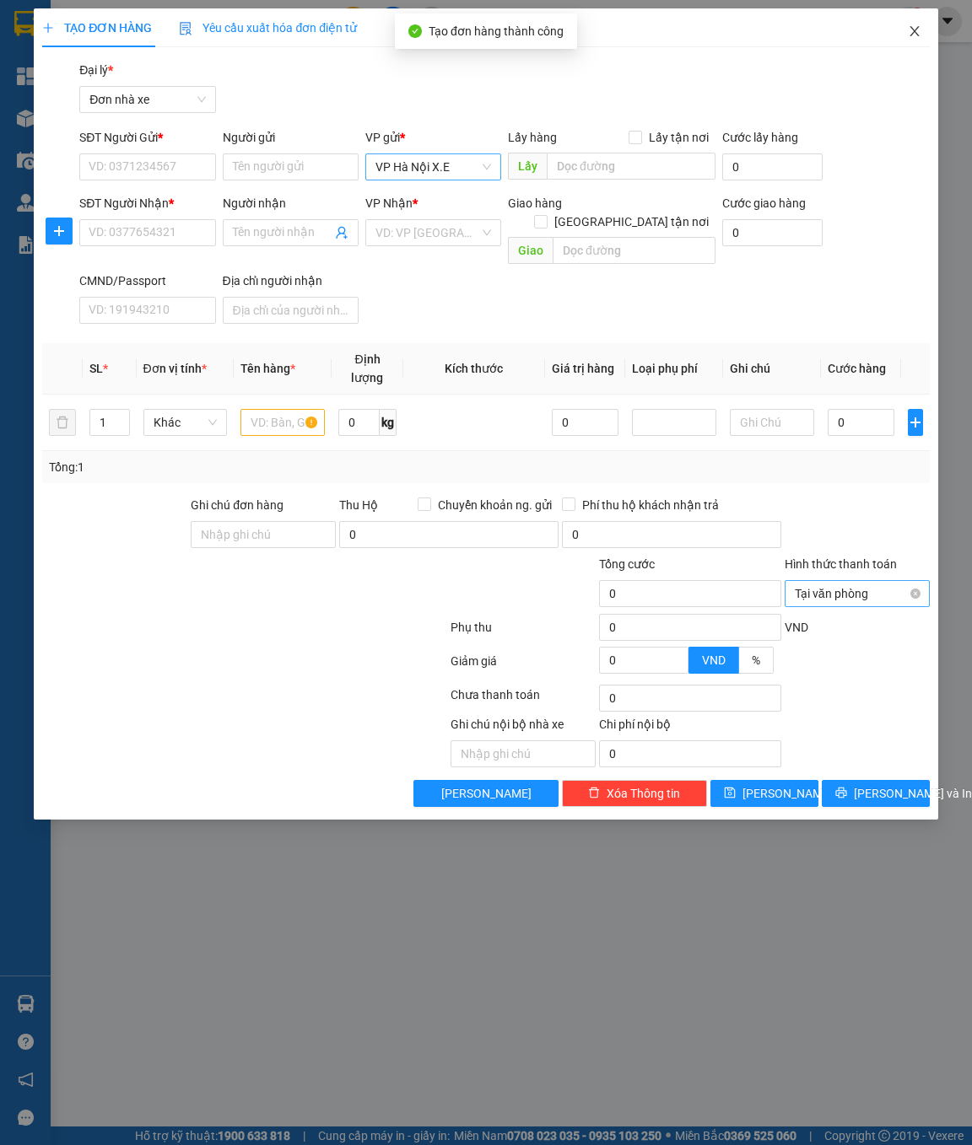
click at [913, 36] on icon "close" at bounding box center [913, 30] width 13 height 13
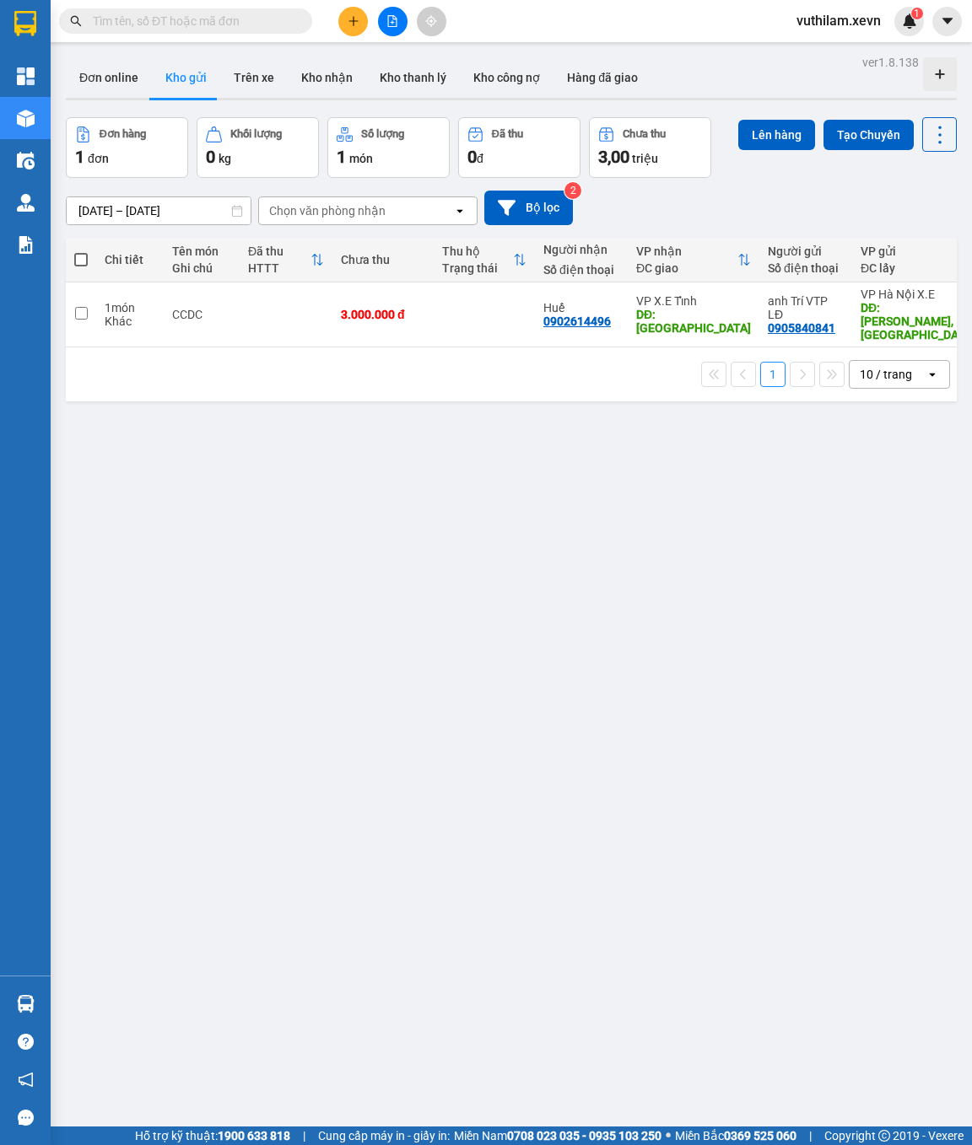
click at [637, 525] on div "ver 1.8.138 Đơn online Kho gửi Trên xe Kho nhận Kho thanh lý Kho công nợ Hàng đ…" at bounding box center [511, 623] width 904 height 1145
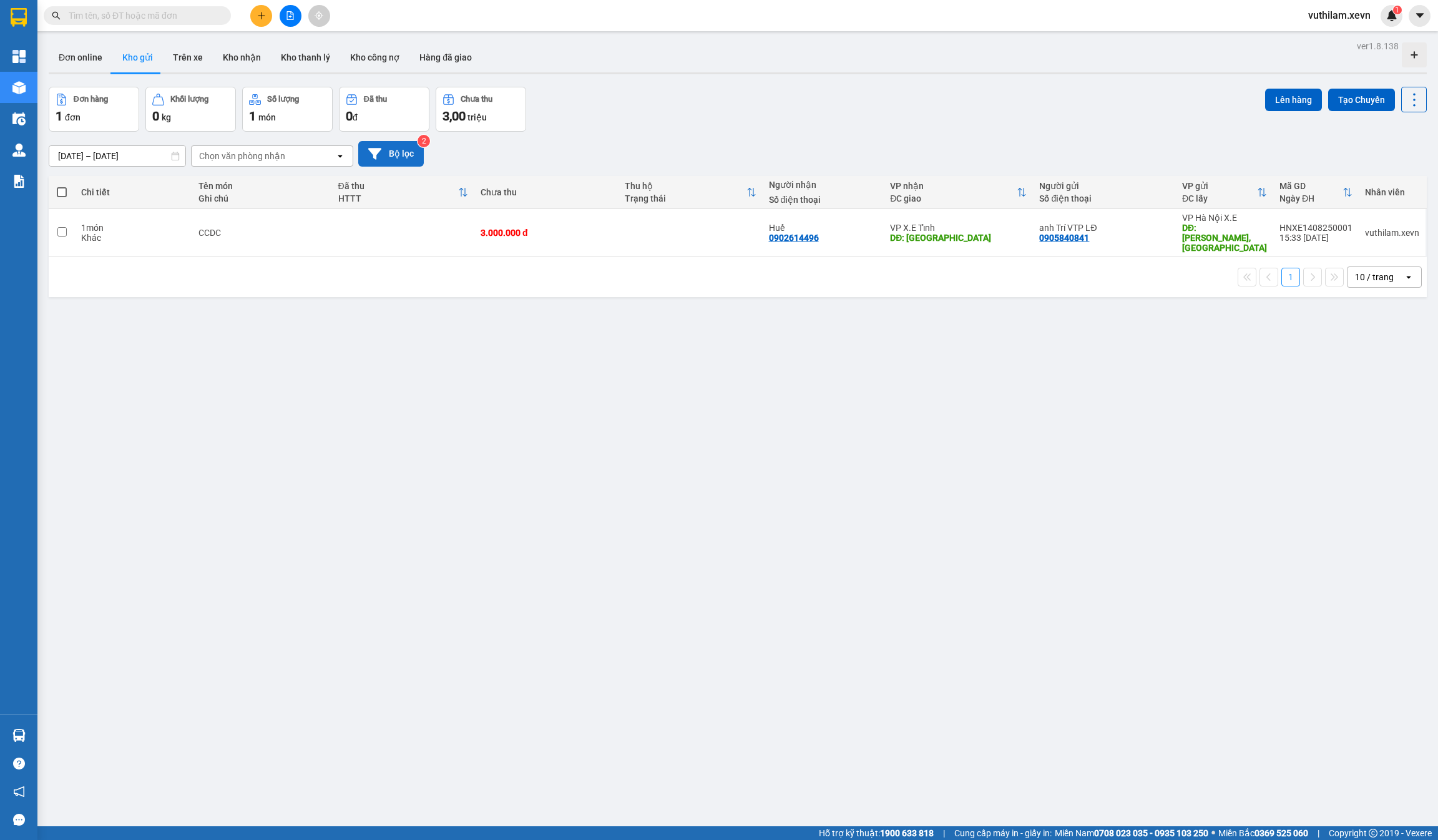
click at [383, 161] on button "Bộ lọc" at bounding box center [391, 154] width 66 height 26
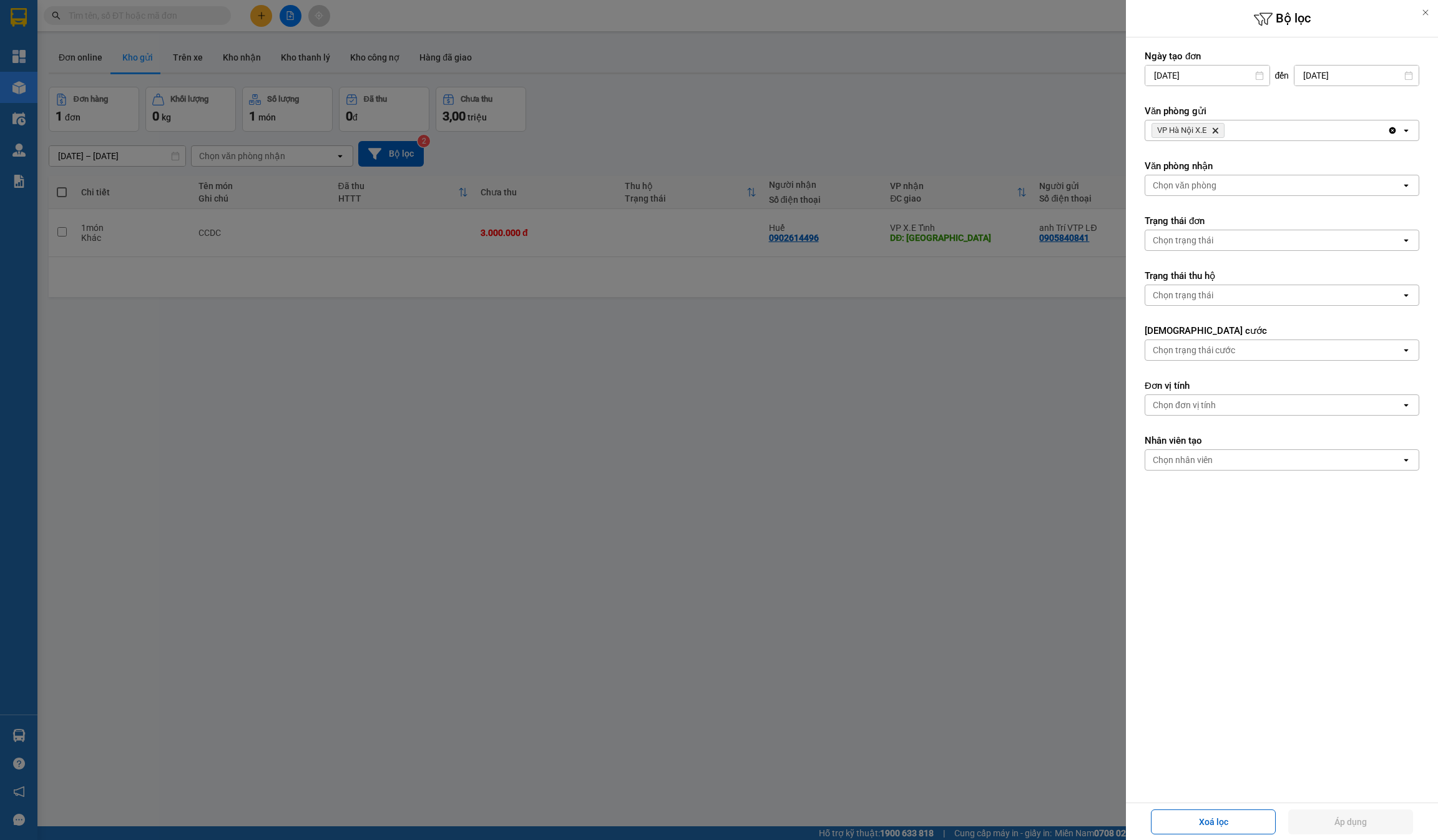
click at [719, 421] on div at bounding box center [719, 420] width 1438 height 840
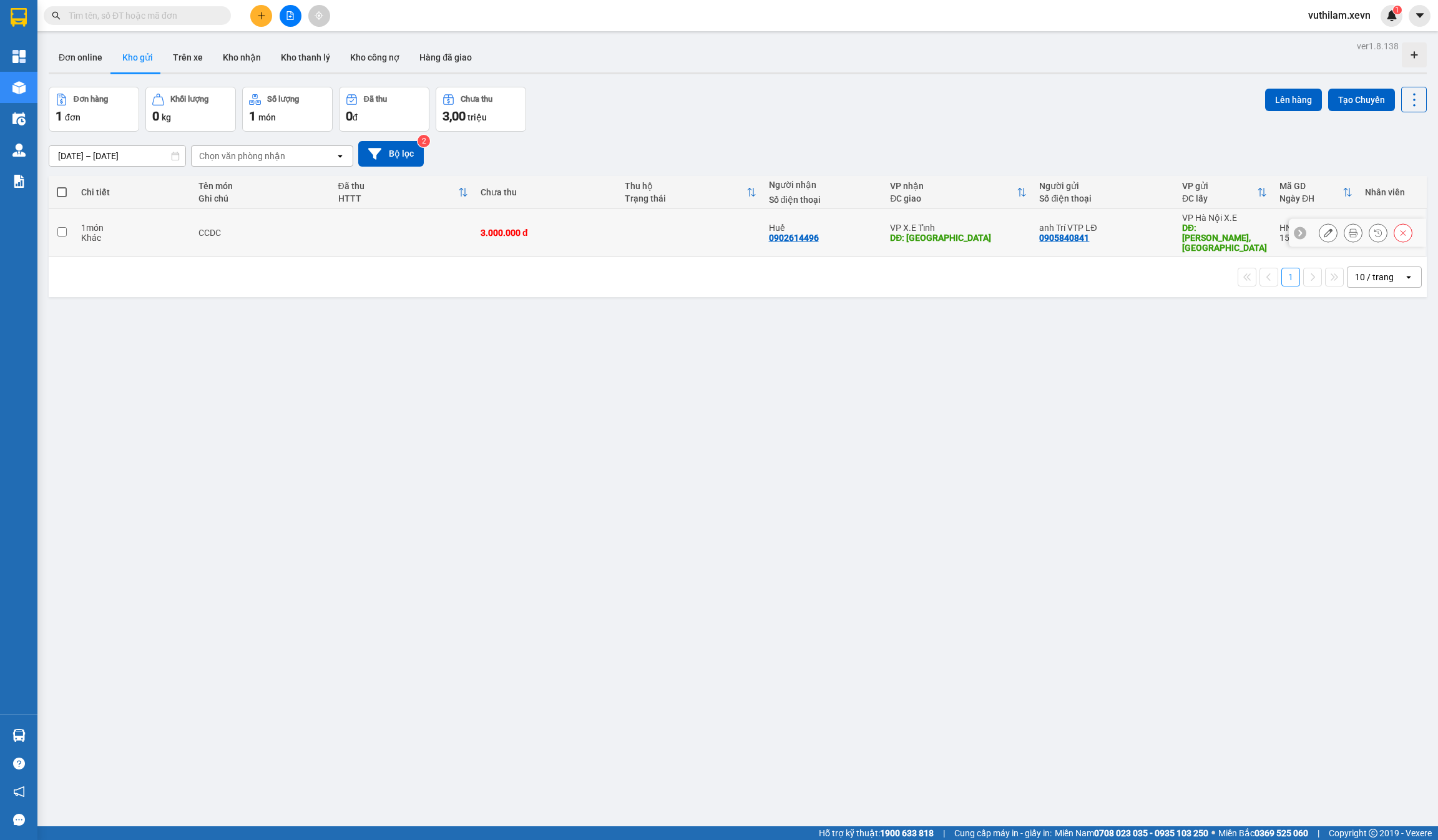
click at [719, 229] on icon at bounding box center [1328, 233] width 9 height 9
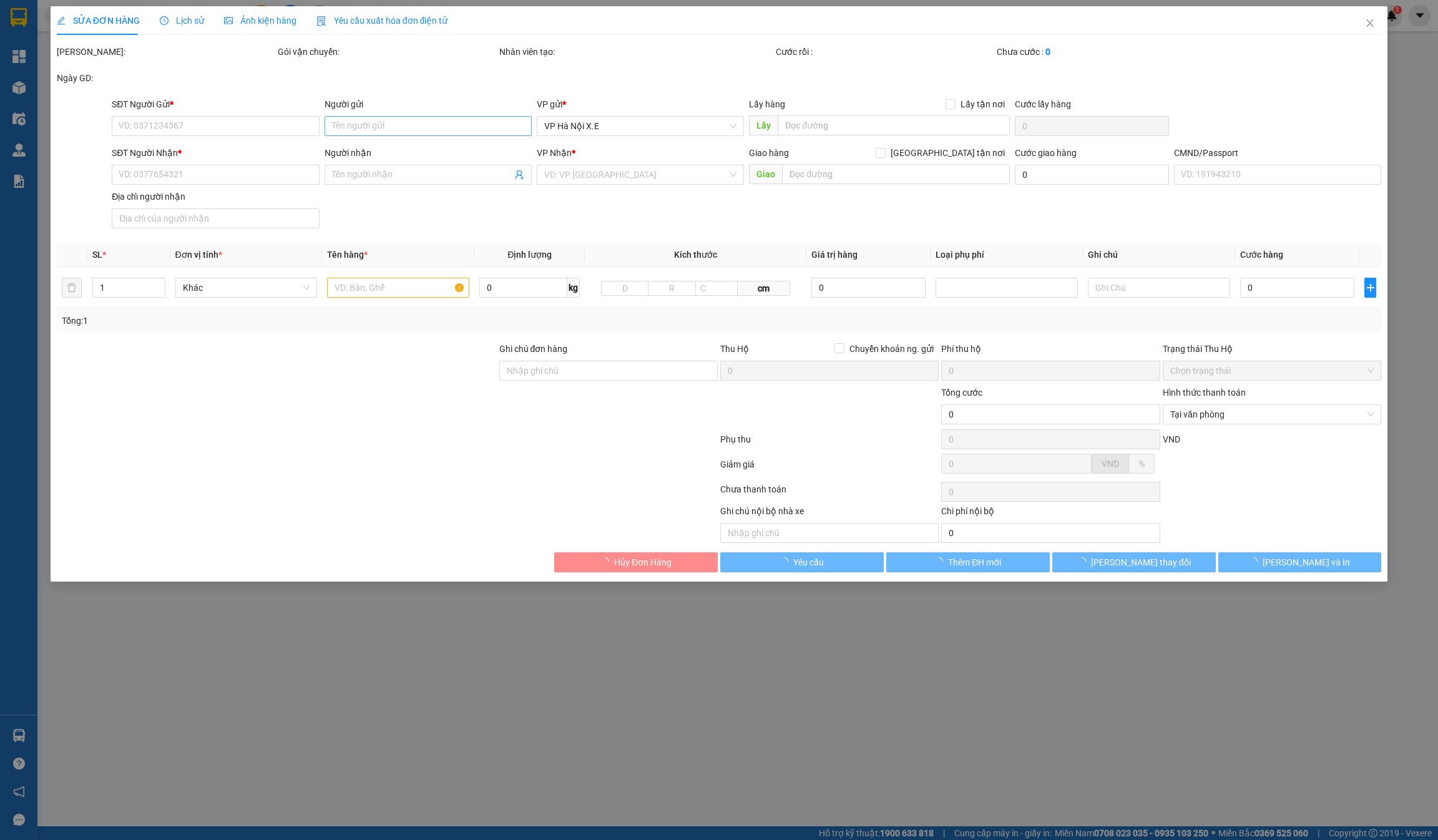
type input "0905840841"
type input "anh Trí VTP LĐ"
type input "[PERSON_NAME], [GEOGRAPHIC_DATA]"
type input "0902614496"
type input "Huế"
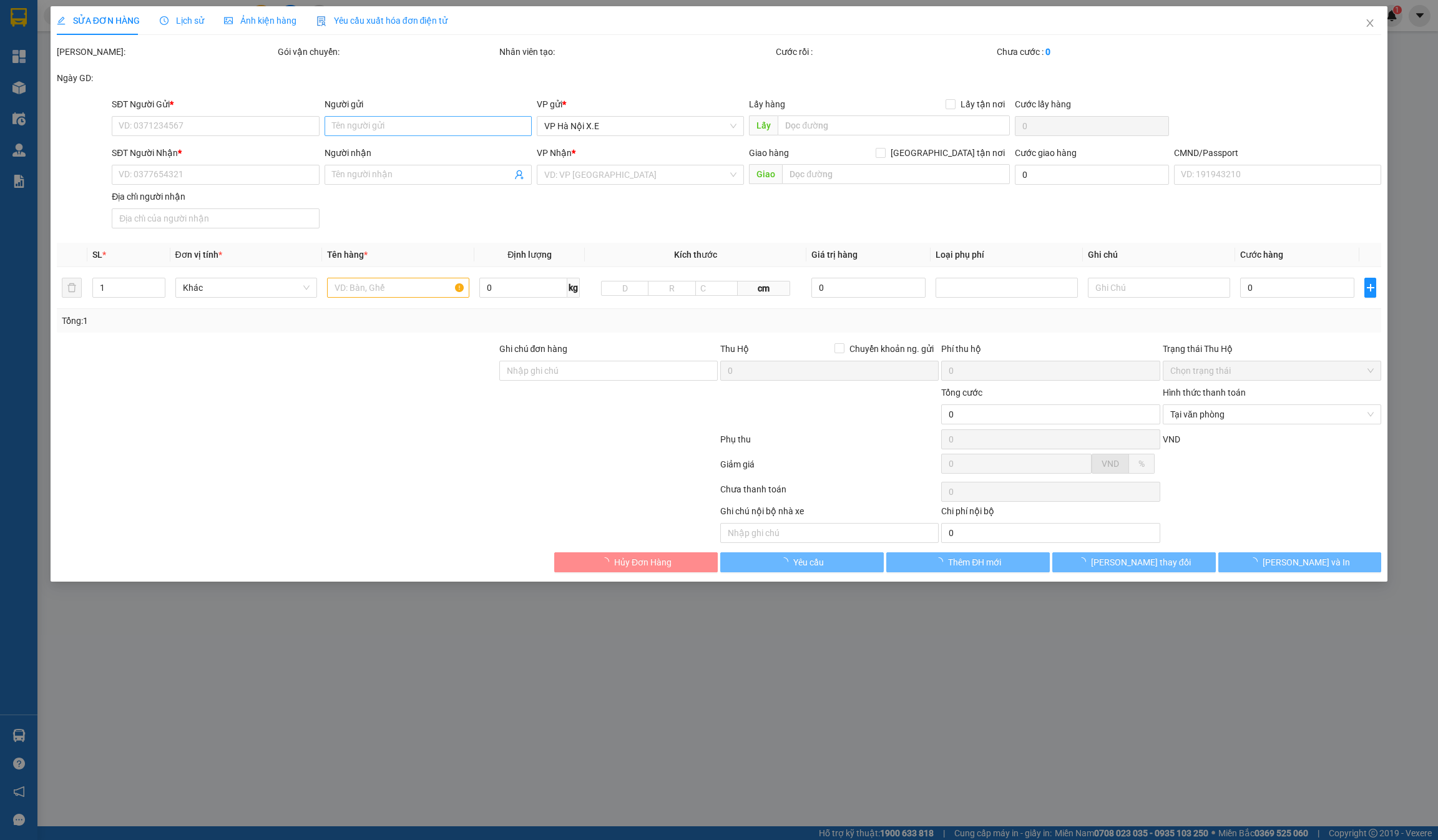
type input "Huế"
type input "3.000.000"
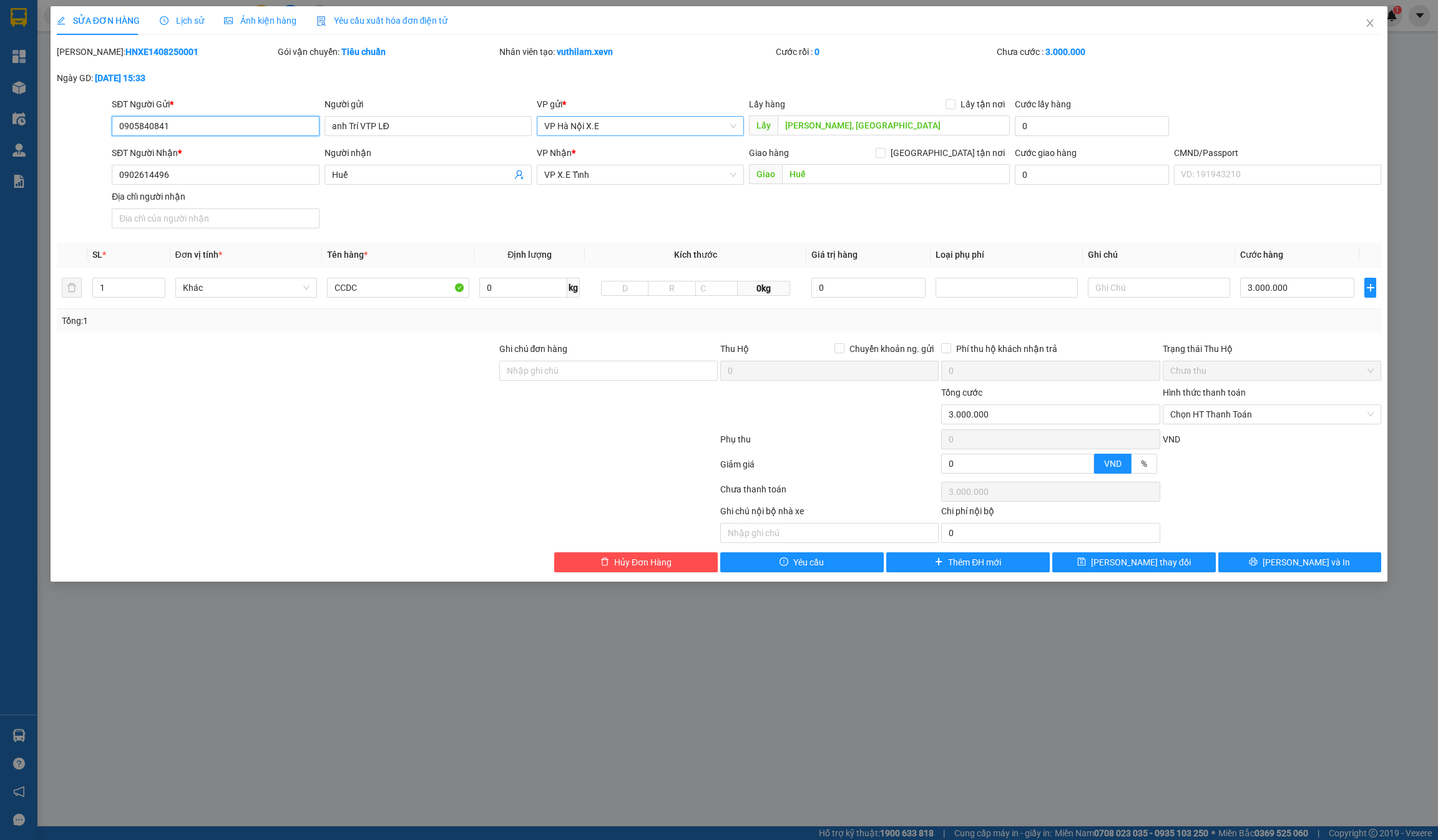
click at [564, 121] on span "VP Hà Nội X.E" at bounding box center [640, 126] width 192 height 19
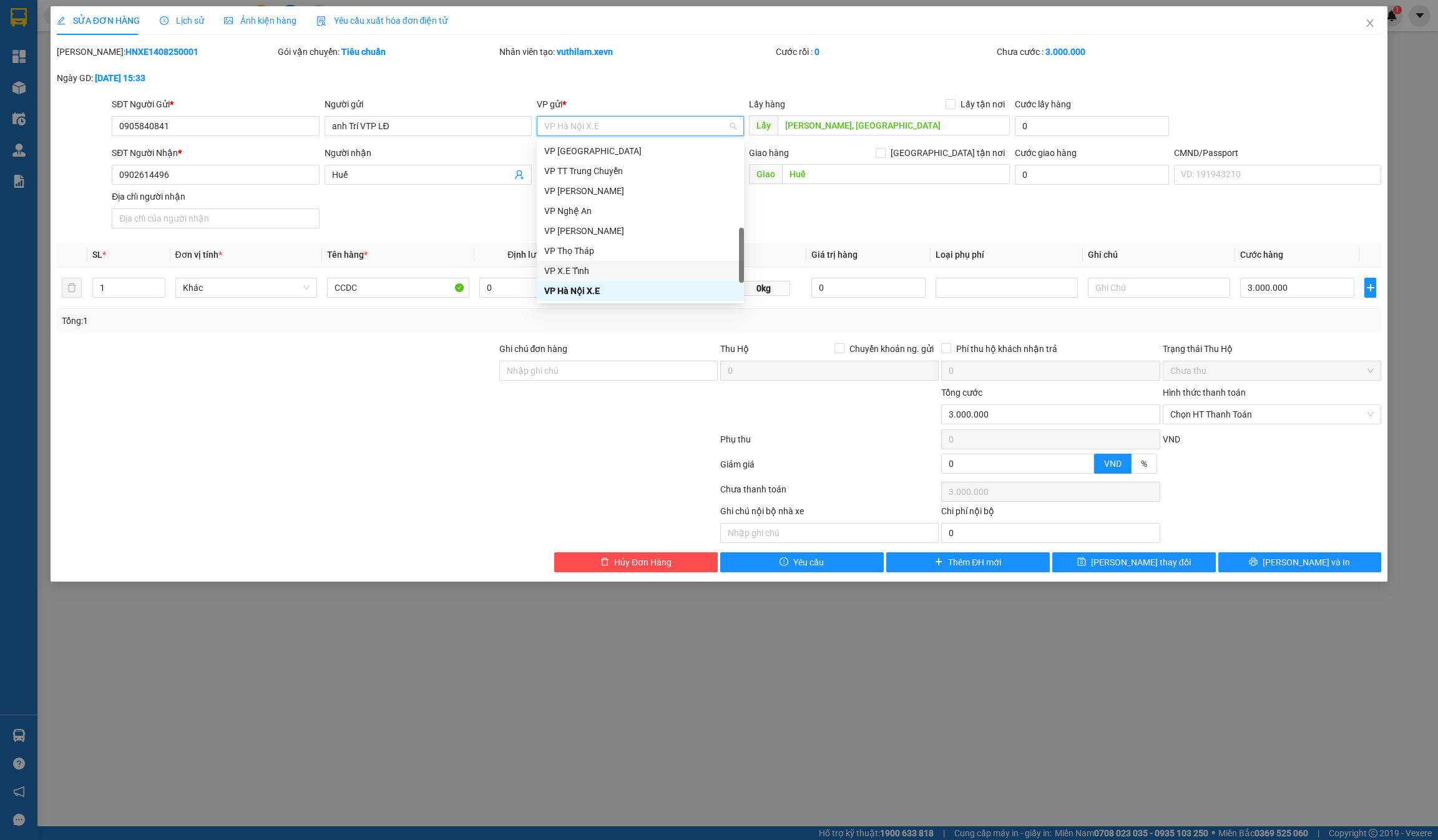
click at [602, 269] on div "VP X.E Tỉnh" at bounding box center [640, 271] width 192 height 14
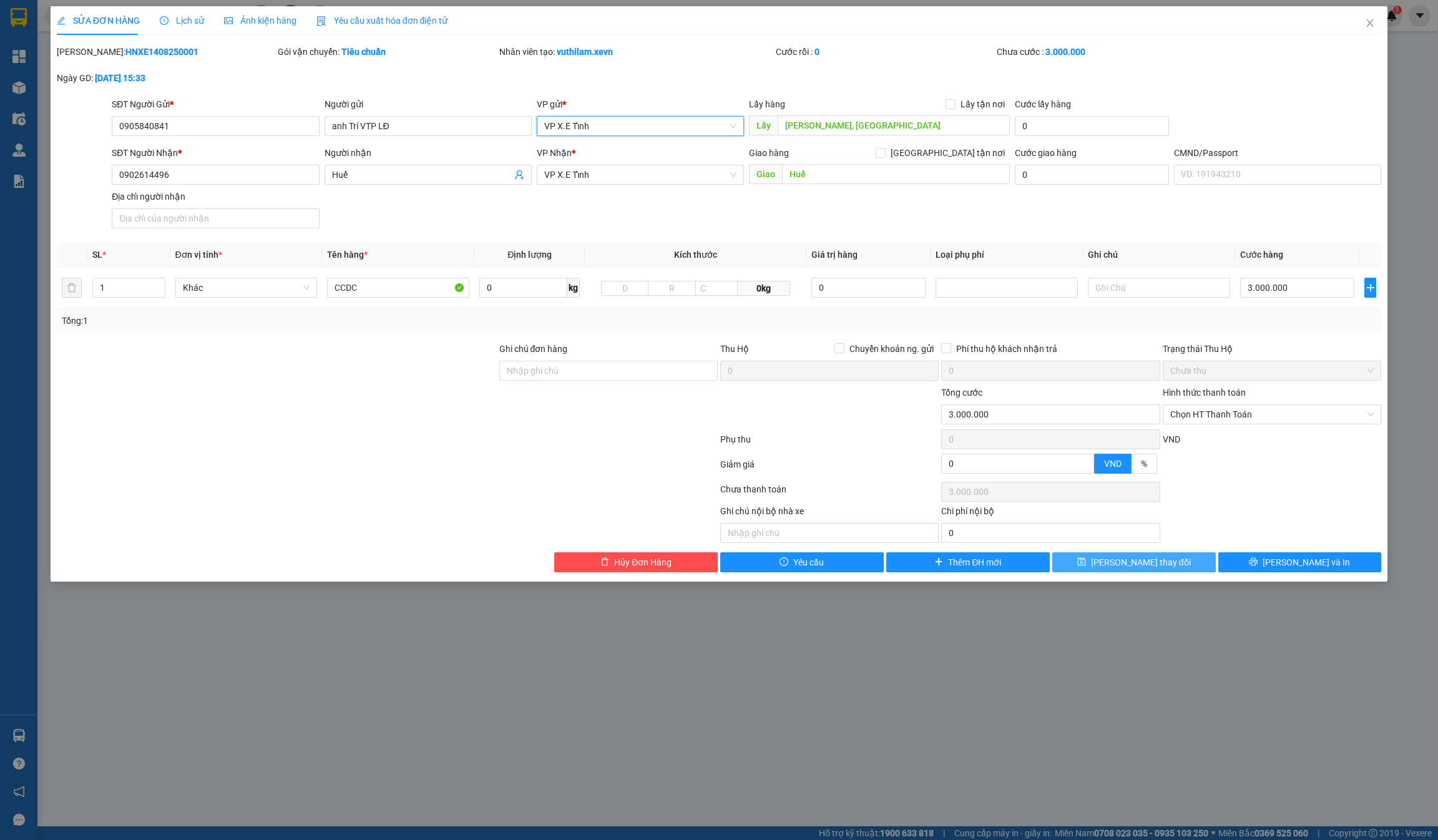
click at [719, 566] on button "[PERSON_NAME] thay đổi" at bounding box center [1134, 562] width 164 height 20
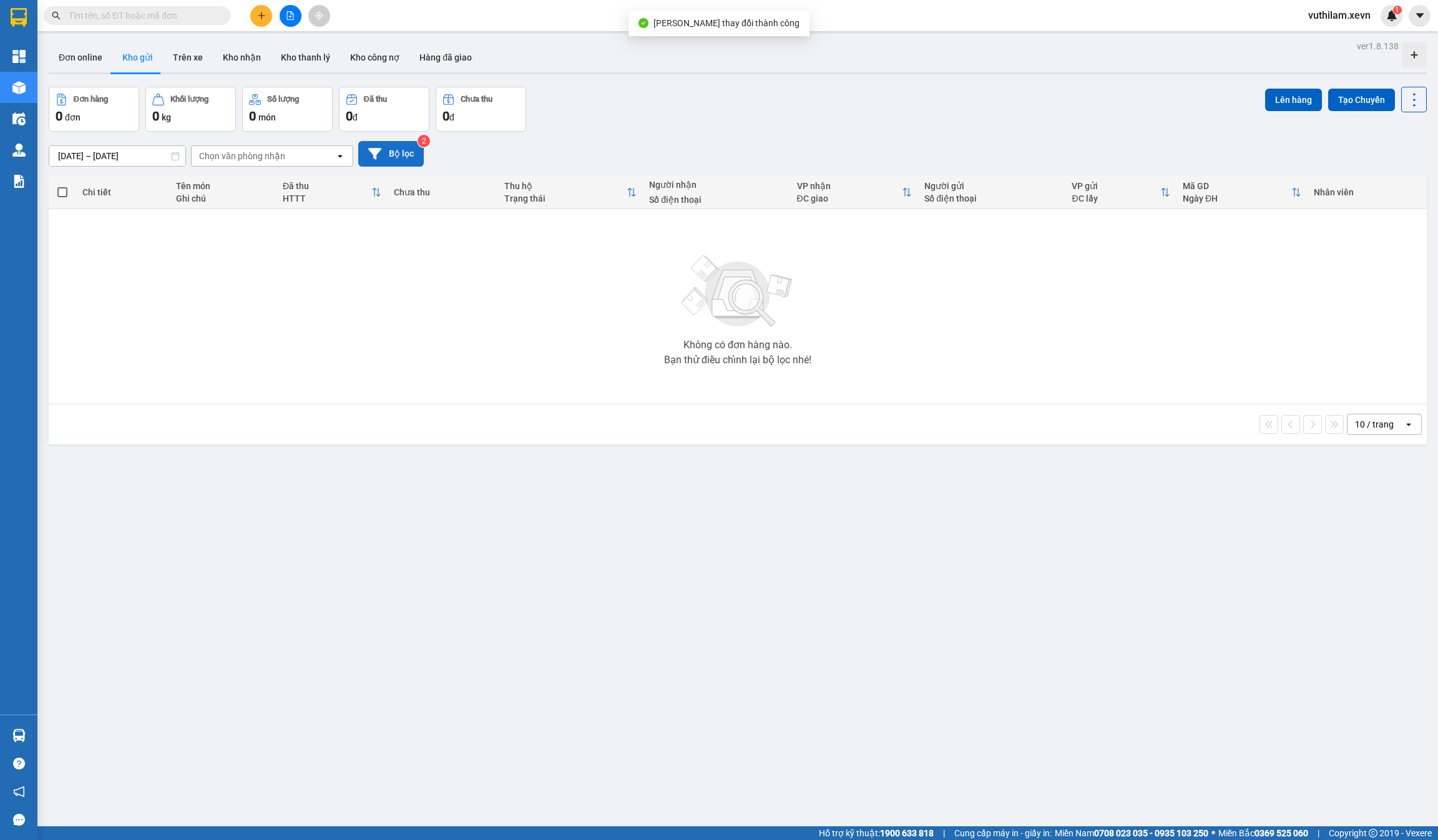
click at [408, 161] on button "Bộ lọc" at bounding box center [391, 154] width 66 height 26
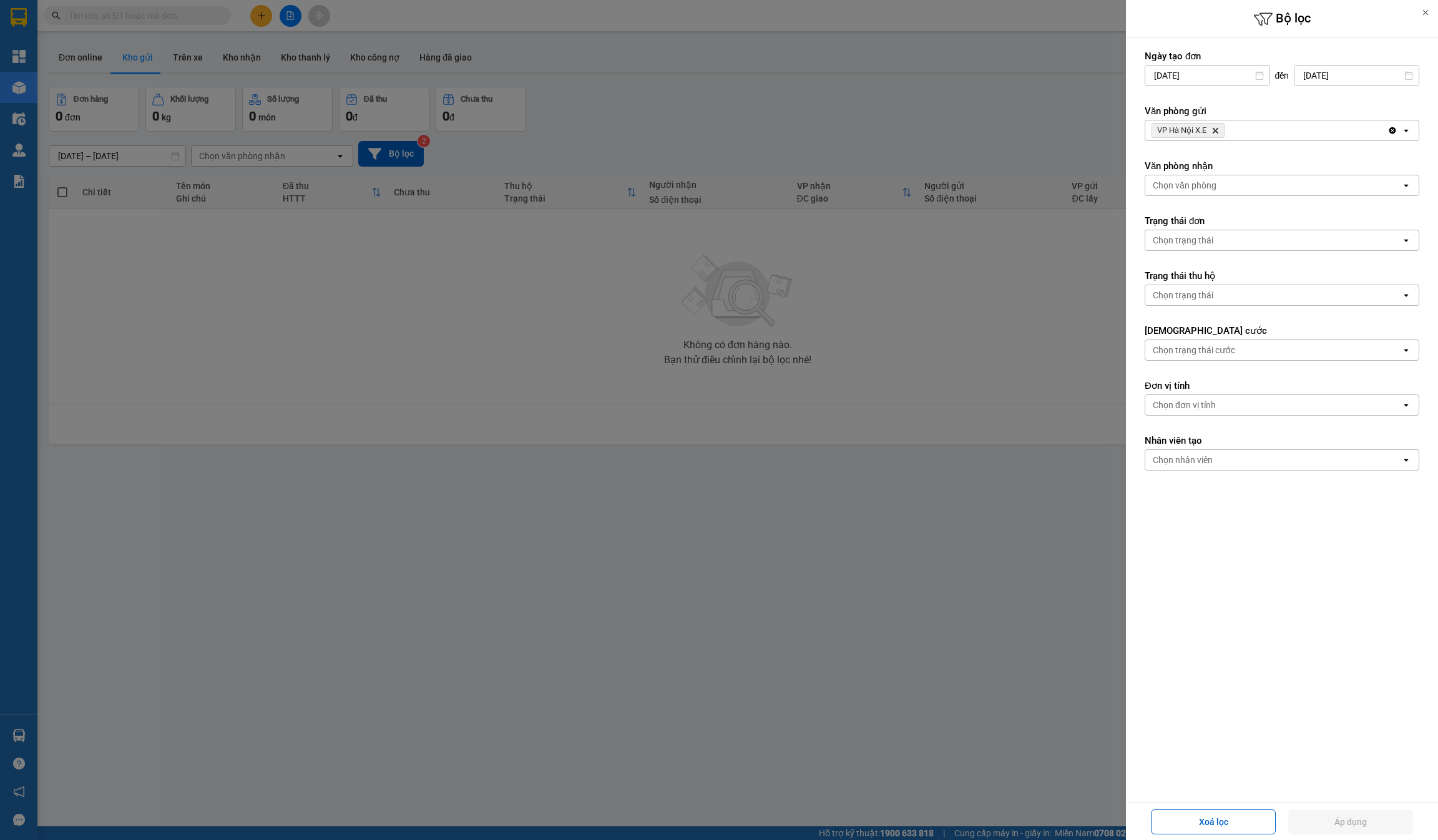
click at [719, 132] on icon "VP Hà Nội X.E, close by backspace" at bounding box center [1216, 131] width 6 height 6
click at [719, 132] on div "Chọn văn phòng" at bounding box center [1274, 130] width 256 height 20
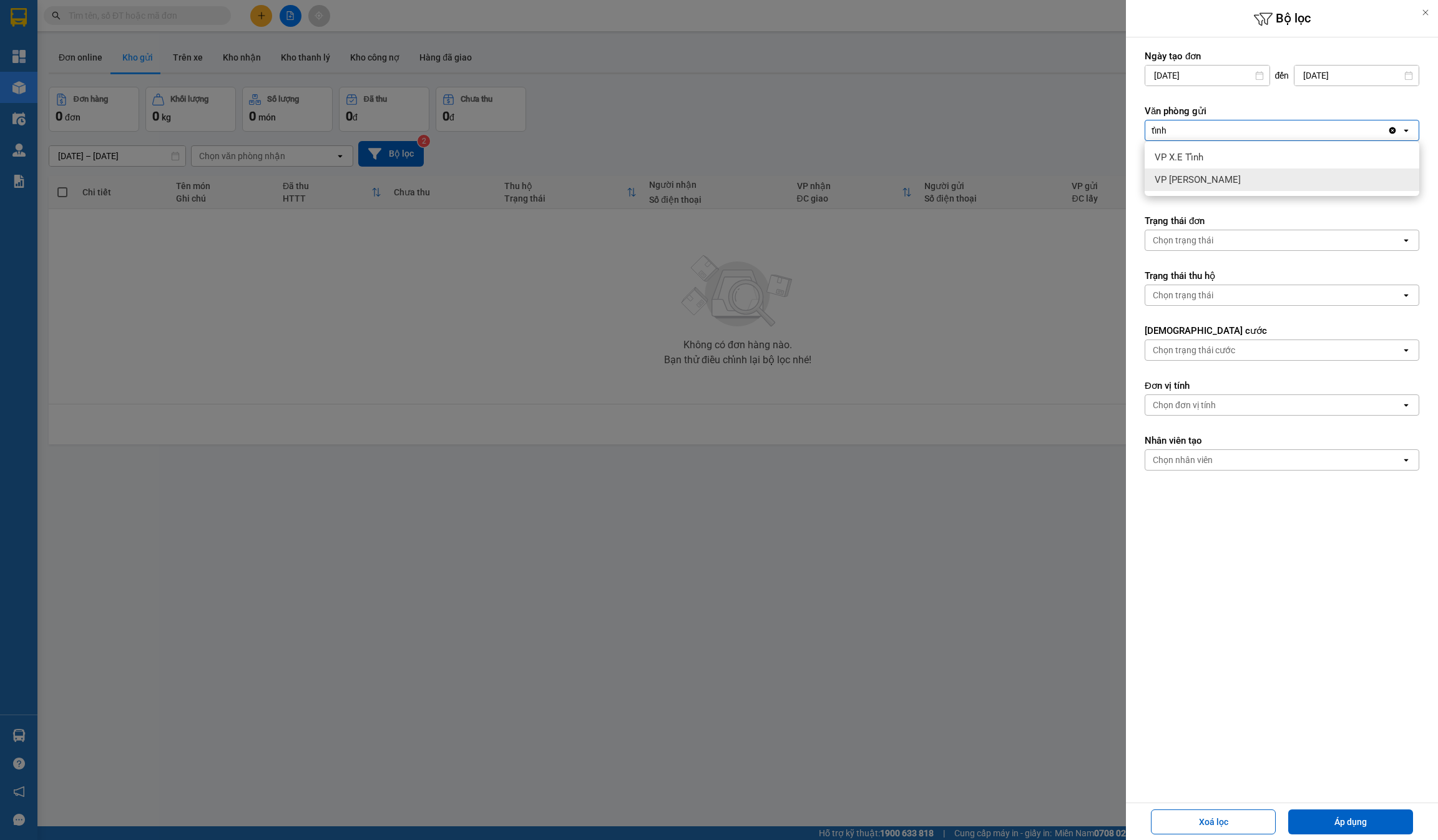
type input "tỉnh"
click at [719, 164] on div "VP X.E Tỉnh" at bounding box center [1282, 157] width 275 height 22
click at [719, 187] on div "Chọn văn phòng" at bounding box center [1185, 185] width 64 height 13
type input "tỉnh"
click at [719, 212] on div "VP X.E Tỉnh" at bounding box center [1282, 212] width 275 height 22
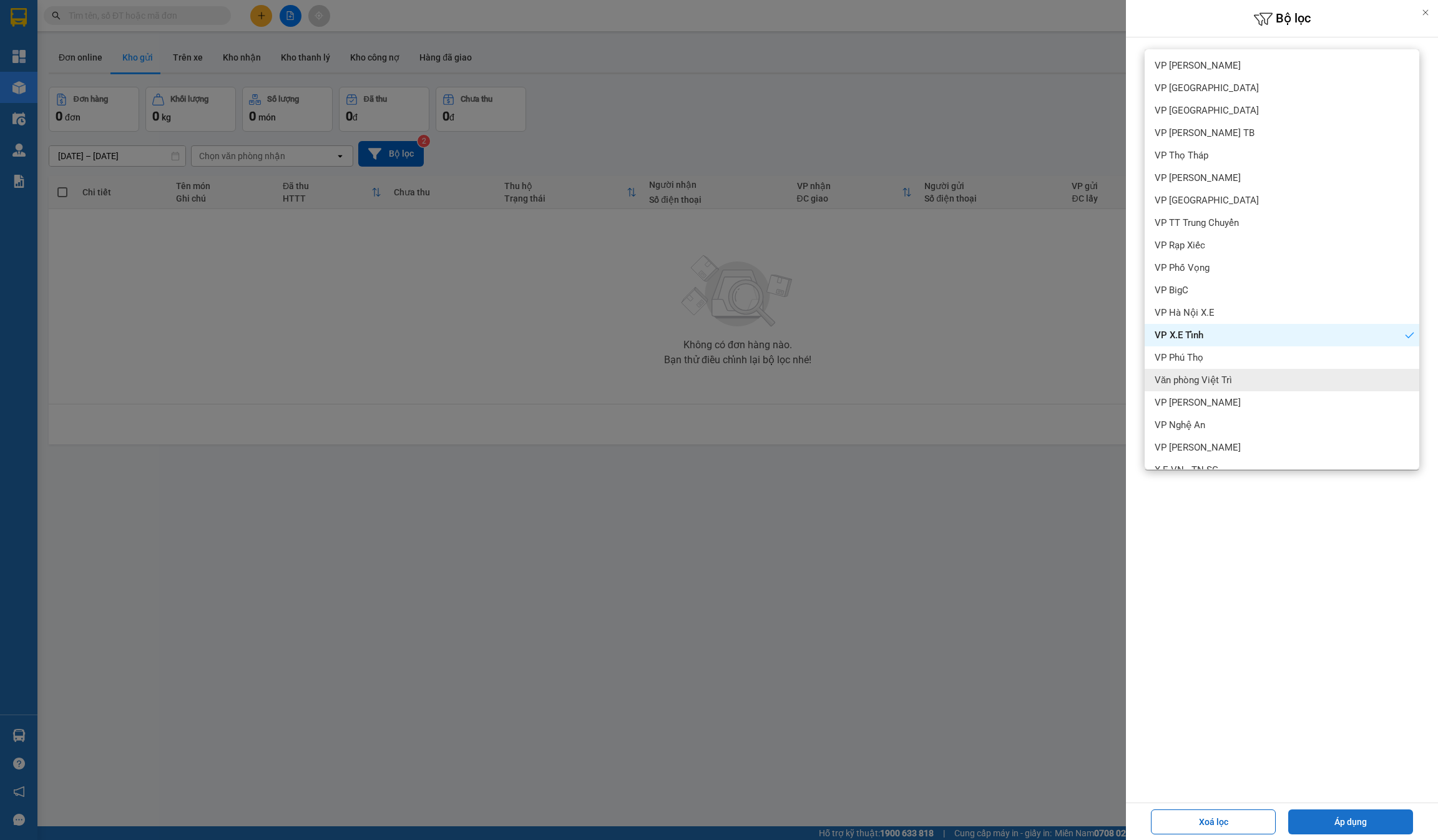
click at [719, 815] on button "Áp dụng" at bounding box center [1351, 822] width 125 height 25
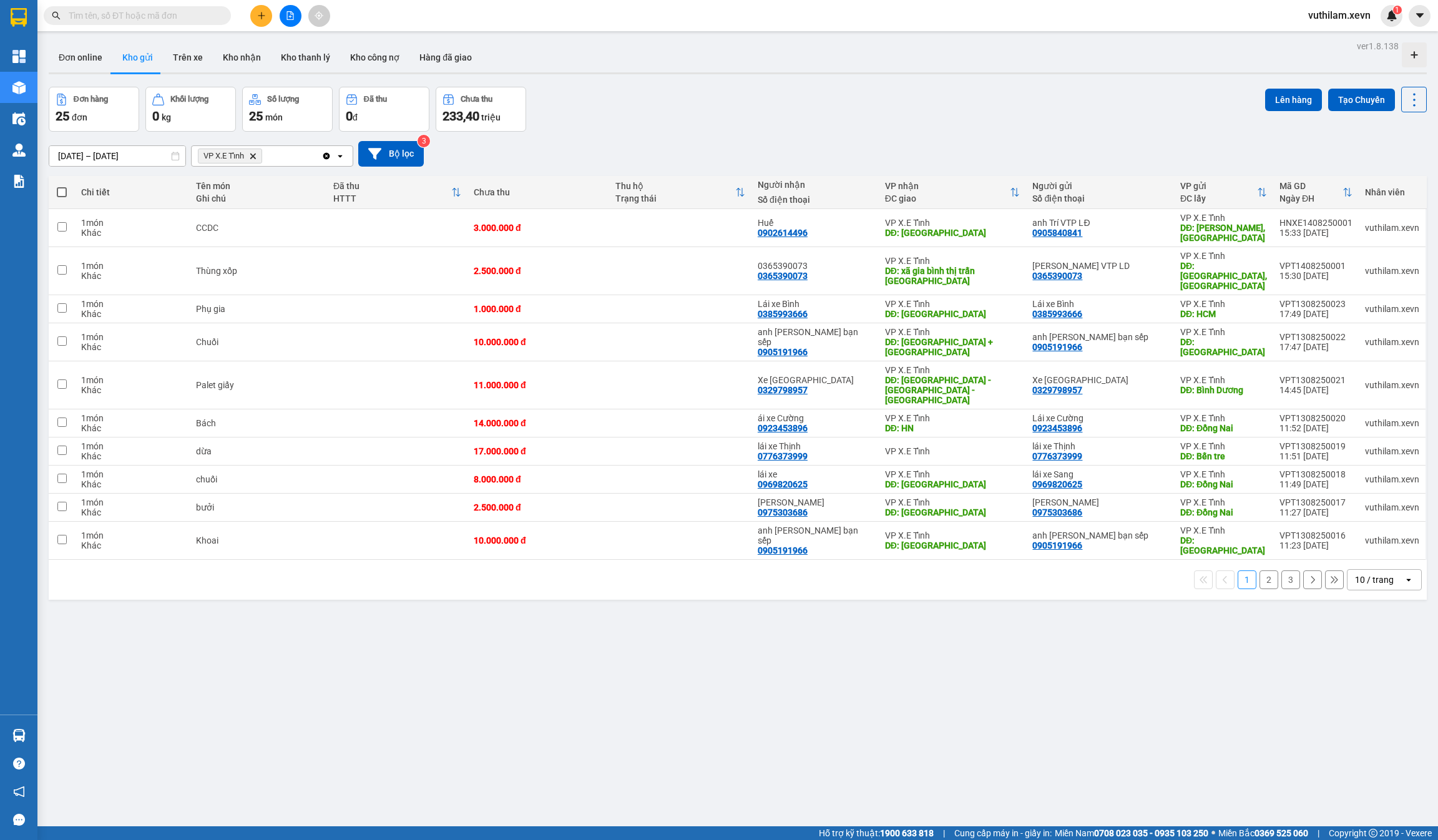
click at [719, 637] on div "ver 1.8.138 Đơn online Kho gửi Trên xe Kho nhận Kho thanh lý Kho công nợ Hàng đ…" at bounding box center [738, 457] width 1388 height 840
click at [719, 266] on icon at bounding box center [1353, 271] width 9 height 9
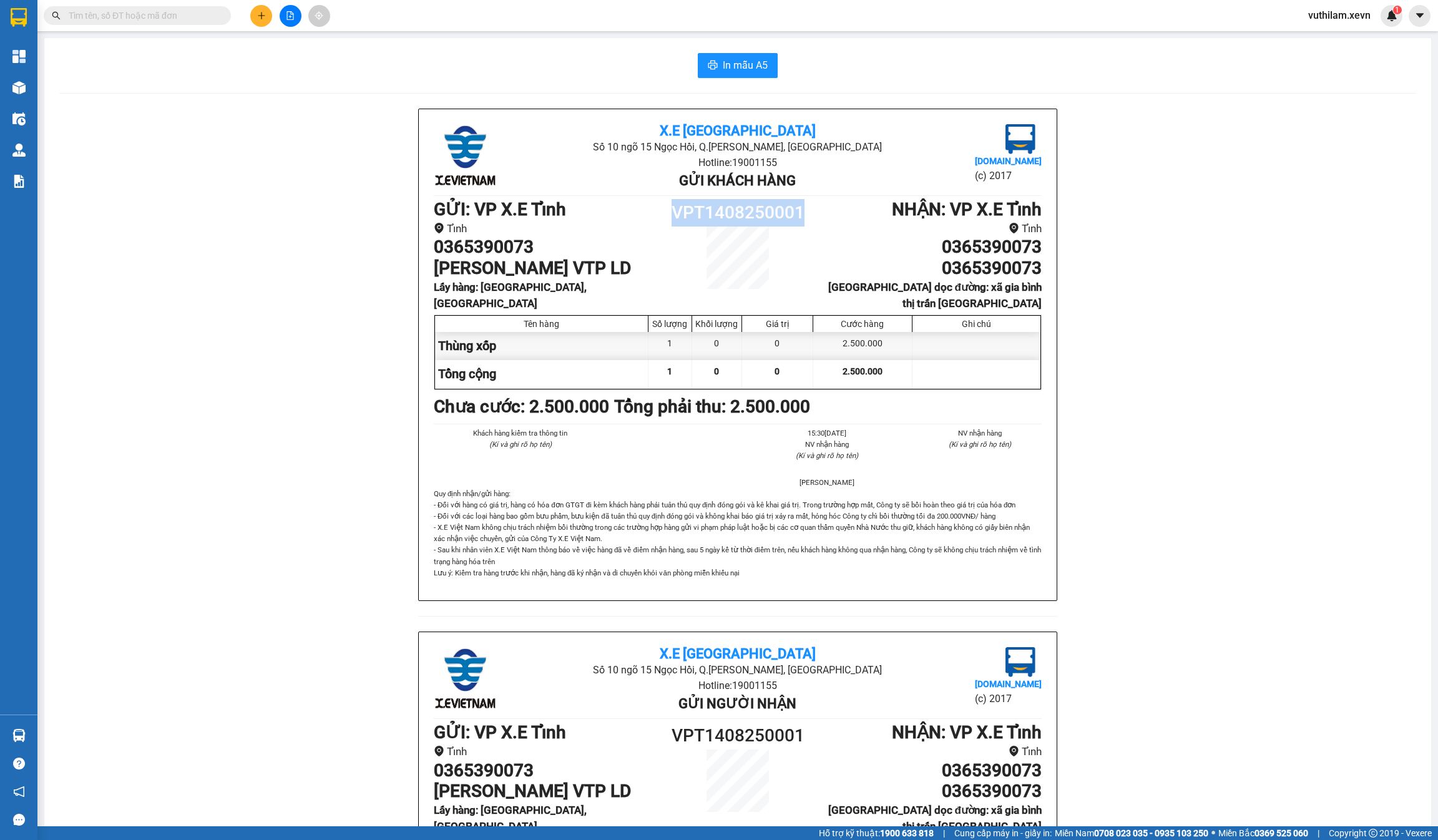
drag, startPoint x: 728, startPoint y: 204, endPoint x: 670, endPoint y: 198, distance: 58.3
click at [670, 198] on div "X.E Việt Nam Số 10 ngõ 15 Ngọc Hồi, [GEOGRAPHIC_DATA][PERSON_NAME], [GEOGRAPHIC…" at bounding box center [738, 355] width 638 height 491
copy h1 "VPT1408250001"
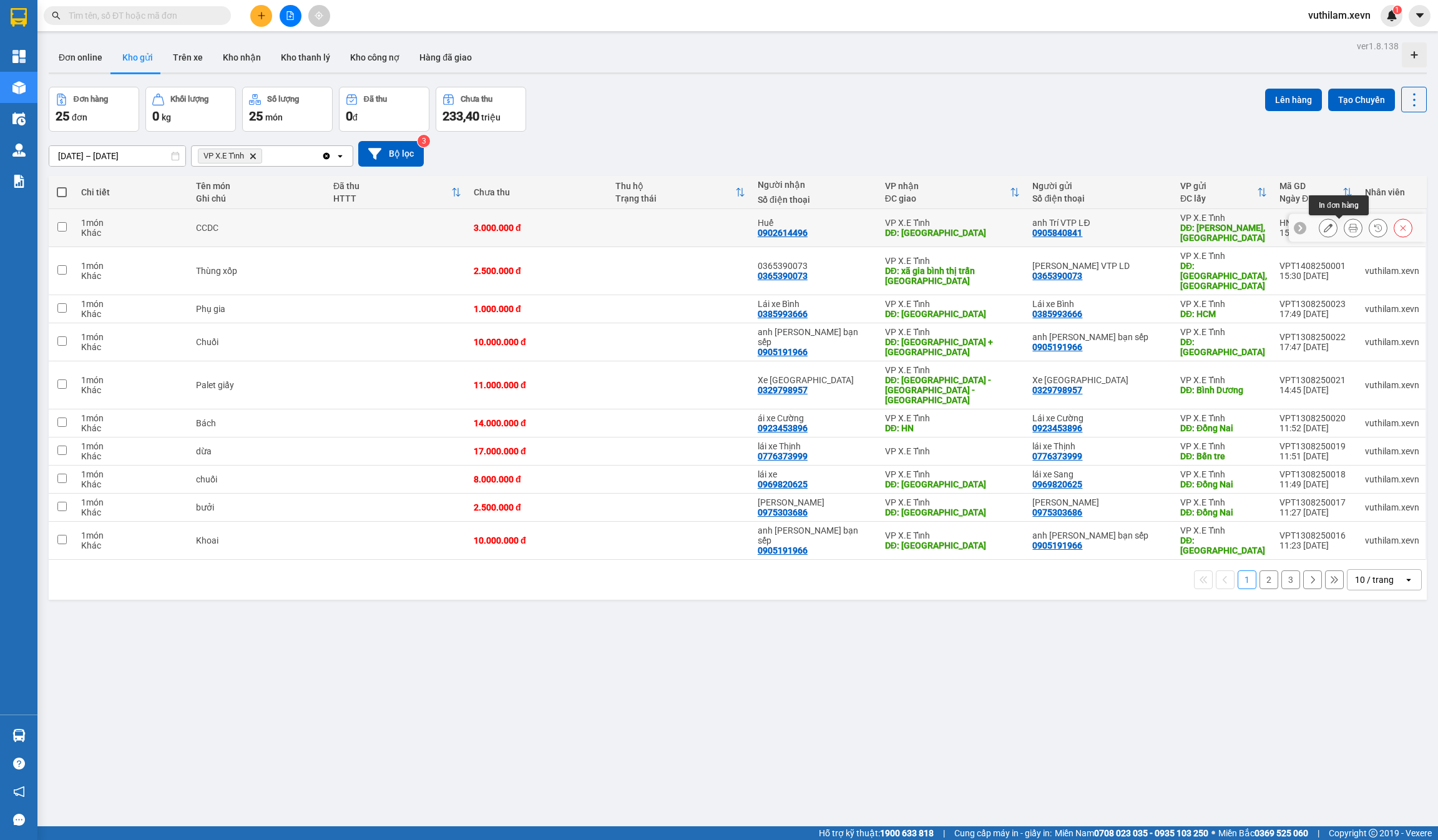
click at [719, 229] on button at bounding box center [1354, 228] width 18 height 22
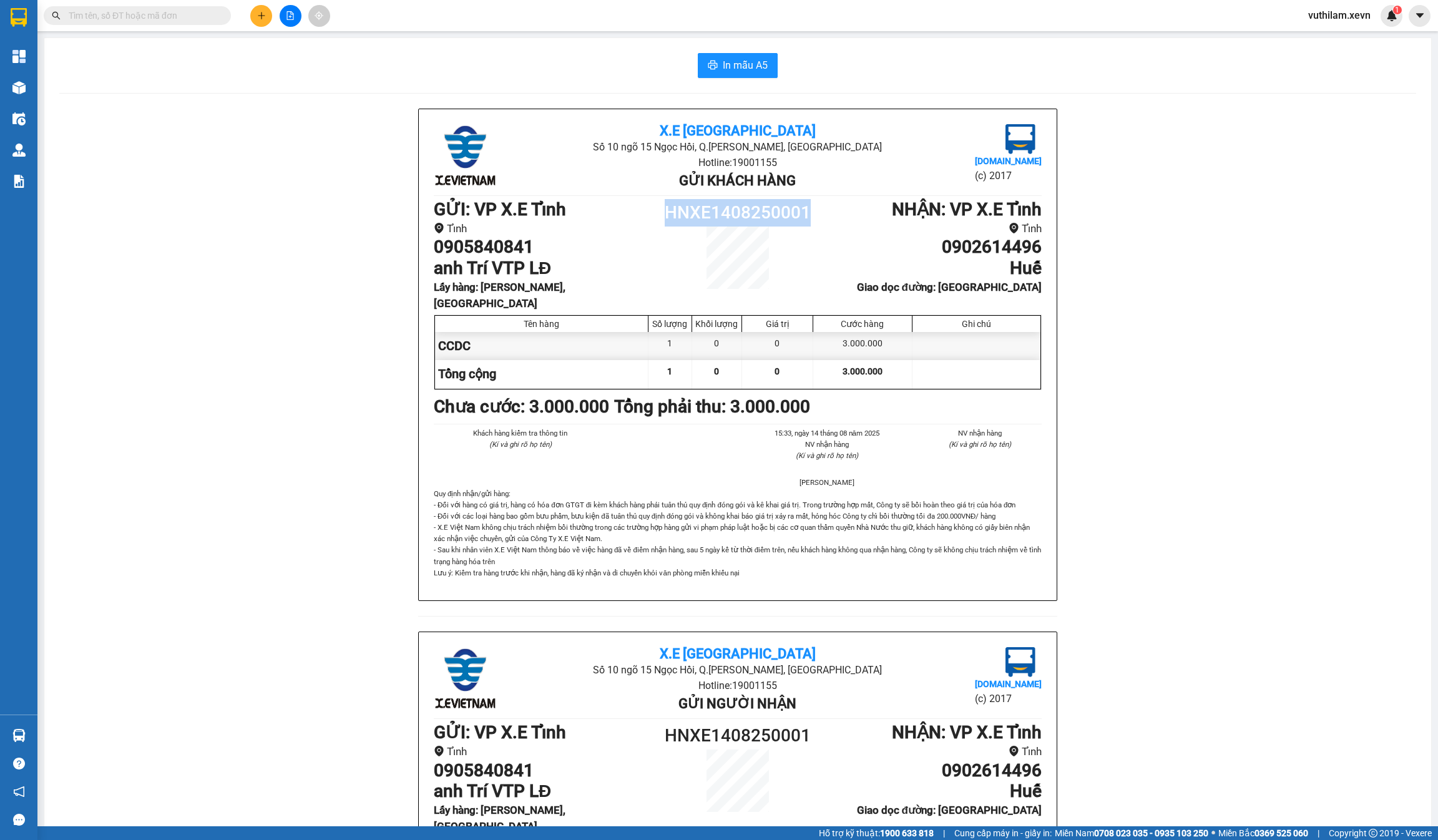
drag, startPoint x: 804, startPoint y: 215, endPoint x: 665, endPoint y: 201, distance: 139.7
click at [665, 201] on h1 "HNXE1408250001" at bounding box center [738, 212] width 152 height 27
copy h1 "HNXE1408250001"
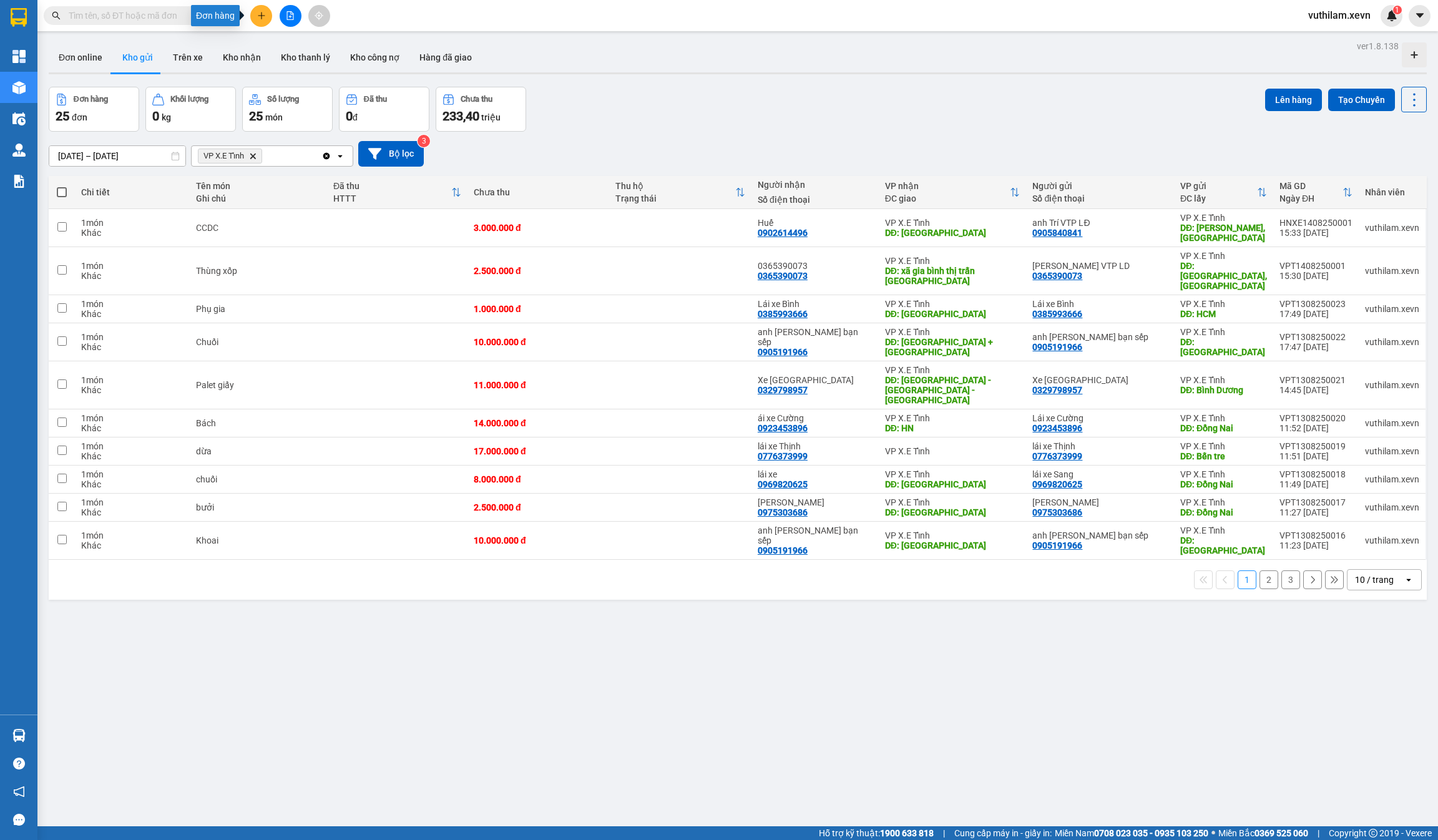
click at [261, 14] on icon "plus" at bounding box center [261, 15] width 1 height 7
click at [317, 46] on div "Tạo đơn hàng" at bounding box center [310, 46] width 54 height 14
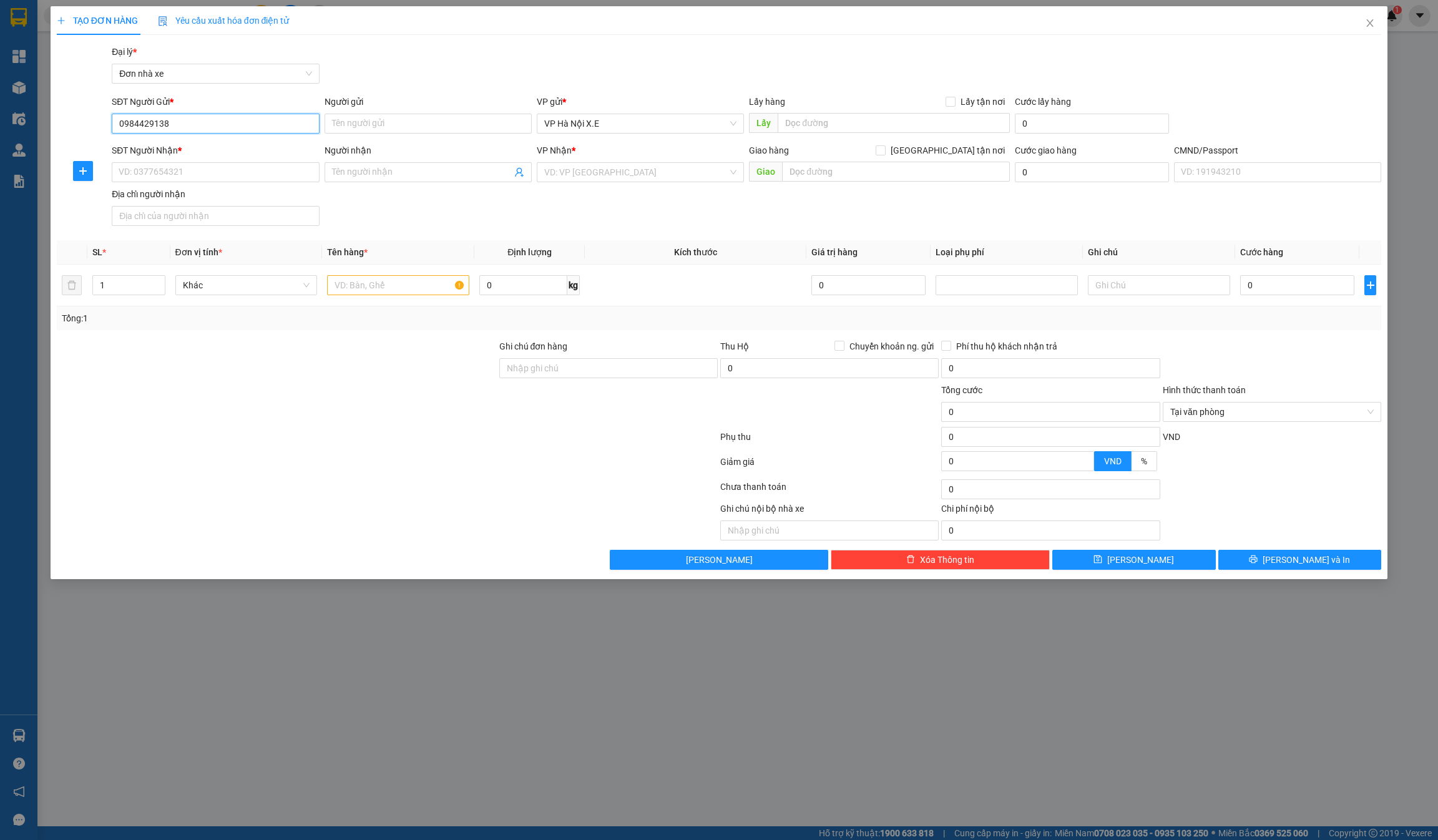
drag, startPoint x: 173, startPoint y: 118, endPoint x: 114, endPoint y: 127, distance: 59.7
click at [114, 127] on input "0984429138" at bounding box center [215, 123] width 207 height 20
type input "0984429138"
click at [339, 120] on input "Người gửi" at bounding box center [429, 123] width 207 height 20
type input "Chị Lan KTA"
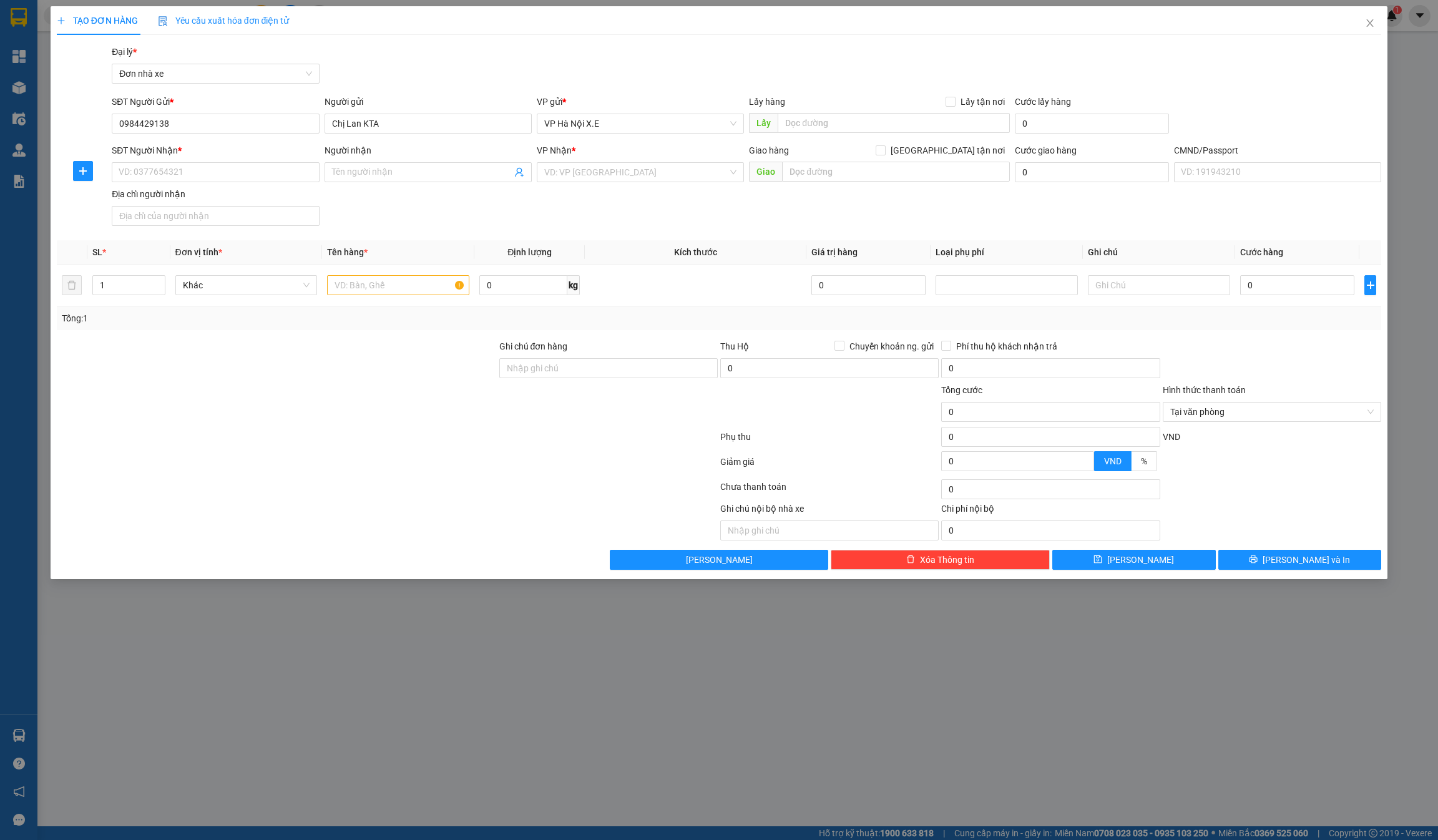
click at [391, 417] on div at bounding box center [277, 405] width 443 height 44
click at [227, 167] on input "SĐT Người Nhận *" at bounding box center [215, 172] width 207 height 20
drag, startPoint x: 179, startPoint y: 130, endPoint x: 96, endPoint y: 124, distance: 83.2
click at [96, 124] on div "SĐT Người Gửi * 0984429138 0984429138 Người gửi Chị Lan KTA VP gửi * VP [GEOGRA…" at bounding box center [719, 116] width 1328 height 44
click at [167, 172] on input "SĐT Người Nhận *" at bounding box center [215, 172] width 207 height 20
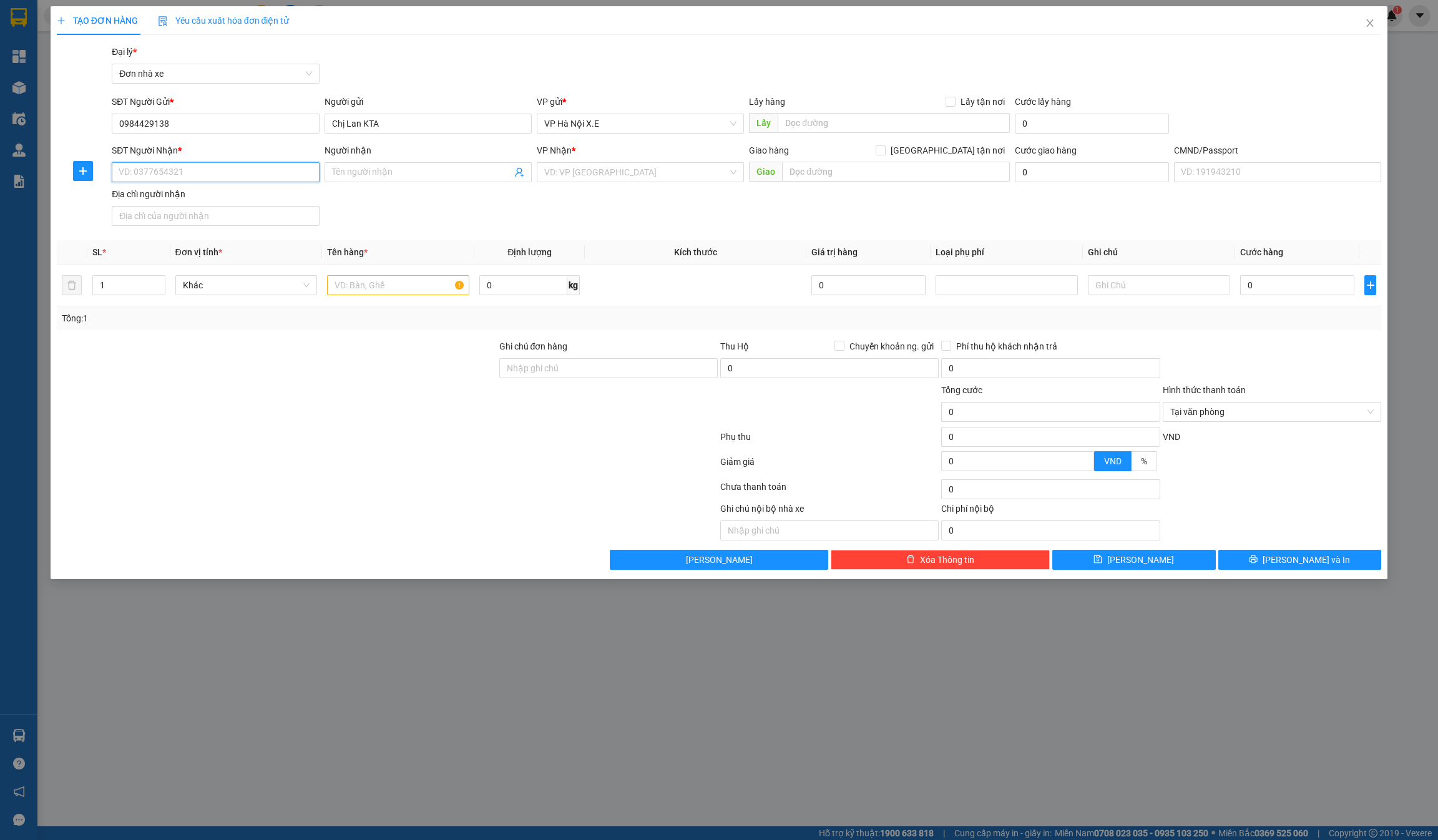
paste input "0984429138"
type input "0984429138"
drag, startPoint x: 368, startPoint y: 124, endPoint x: 309, endPoint y: 123, distance: 59.0
click at [309, 124] on div "SĐT Người Gửi * 0984429138 Người gửi Chị Lan KTA Chị Lan KTA VP gửi * VP [GEOGR…" at bounding box center [747, 116] width 1274 height 44
click at [400, 177] on input "Người nhận" at bounding box center [422, 172] width 180 height 14
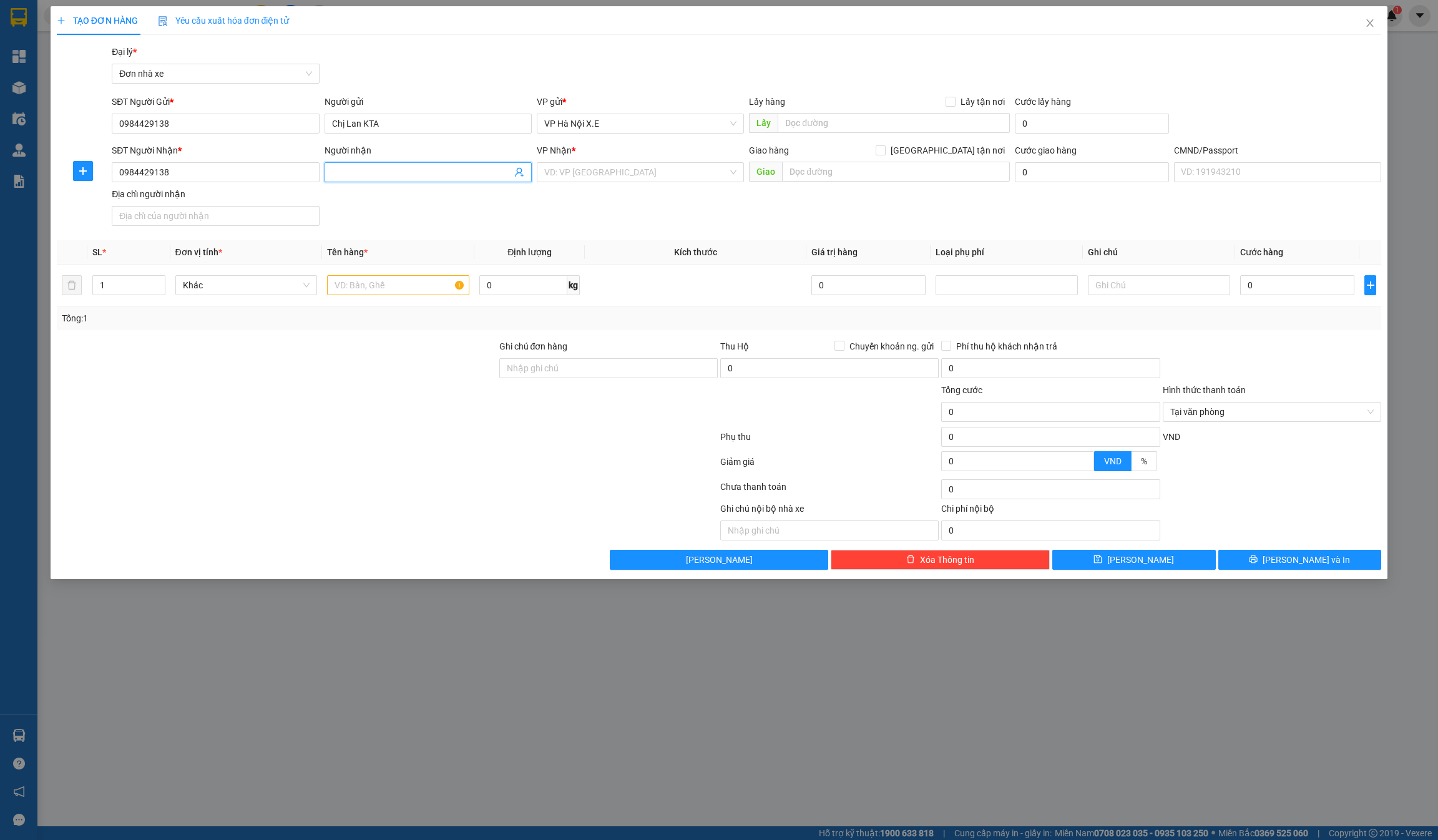
paste input "Chị Lan KTA"
click at [624, 121] on span "VP Hà Nội X.E" at bounding box center [640, 123] width 192 height 19
type input "Chị Lan KTA"
type input "tỉnh"
click at [588, 179] on body "Kết quả tìm kiếm ( 0 ) Bộ lọc No Data vuthilam.xevn 1 Tổng Quan Kho hàng mới Đi…" at bounding box center [719, 420] width 1438 height 840
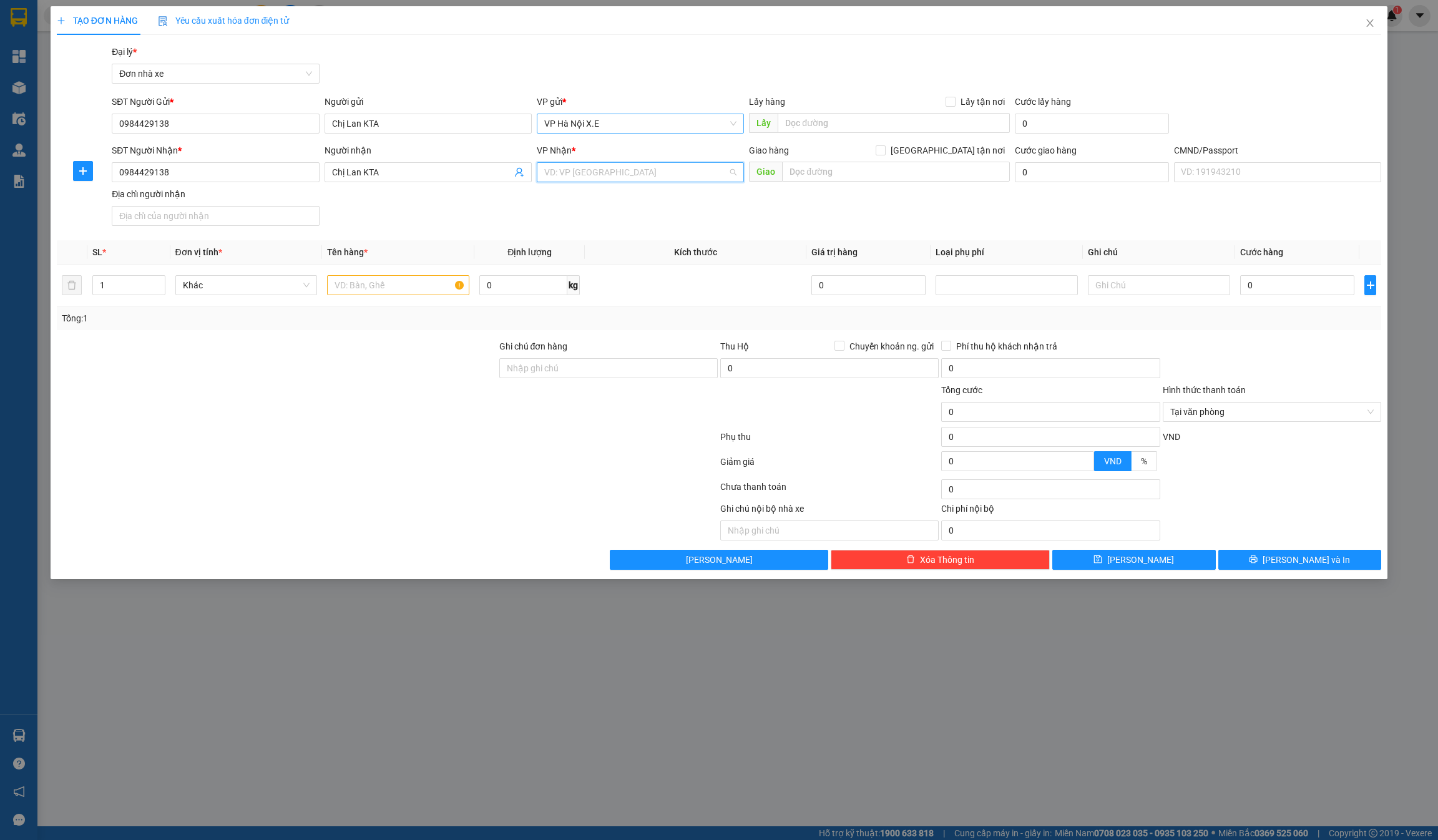
click at [584, 175] on input "search" at bounding box center [636, 172] width 184 height 19
type input "tỉnh"
click at [584, 214] on div "VP X.E Tỉnh" at bounding box center [640, 217] width 192 height 14
click at [595, 125] on span "VP Hà Nội X.E" at bounding box center [640, 123] width 192 height 19
type input "tỉnh"
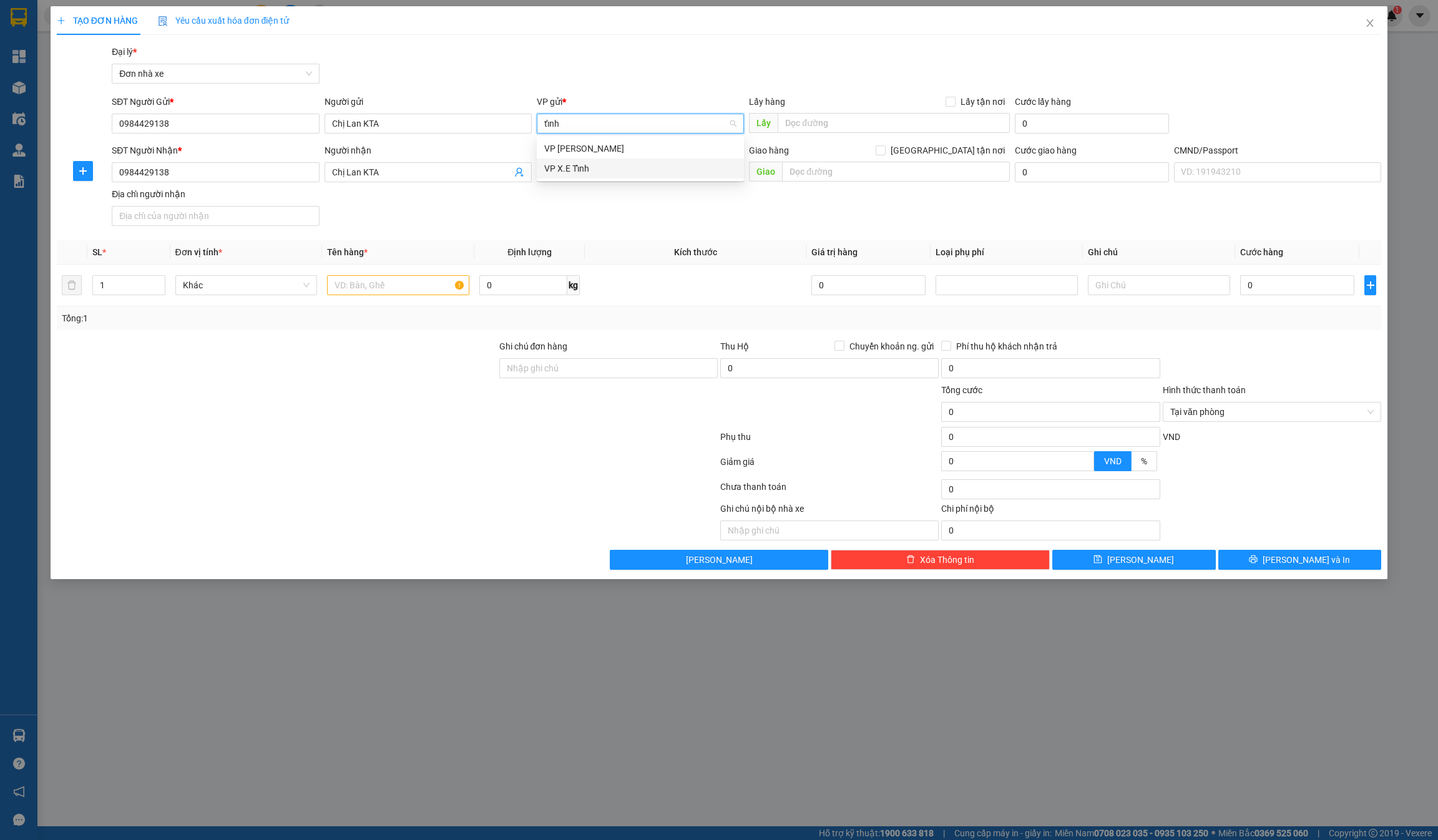
click at [579, 168] on div "VP X.E Tỉnh" at bounding box center [640, 168] width 192 height 14
click at [719, 113] on input "text" at bounding box center [893, 123] width 232 height 20
type input "Bình Dương"
click at [719, 183] on div "Giao hàng [GEOGRAPHIC_DATA] tận nơi [GEOGRAPHIC_DATA]" at bounding box center [879, 165] width 261 height 44
click at [719, 177] on input "text" at bounding box center [896, 171] width 227 height 20
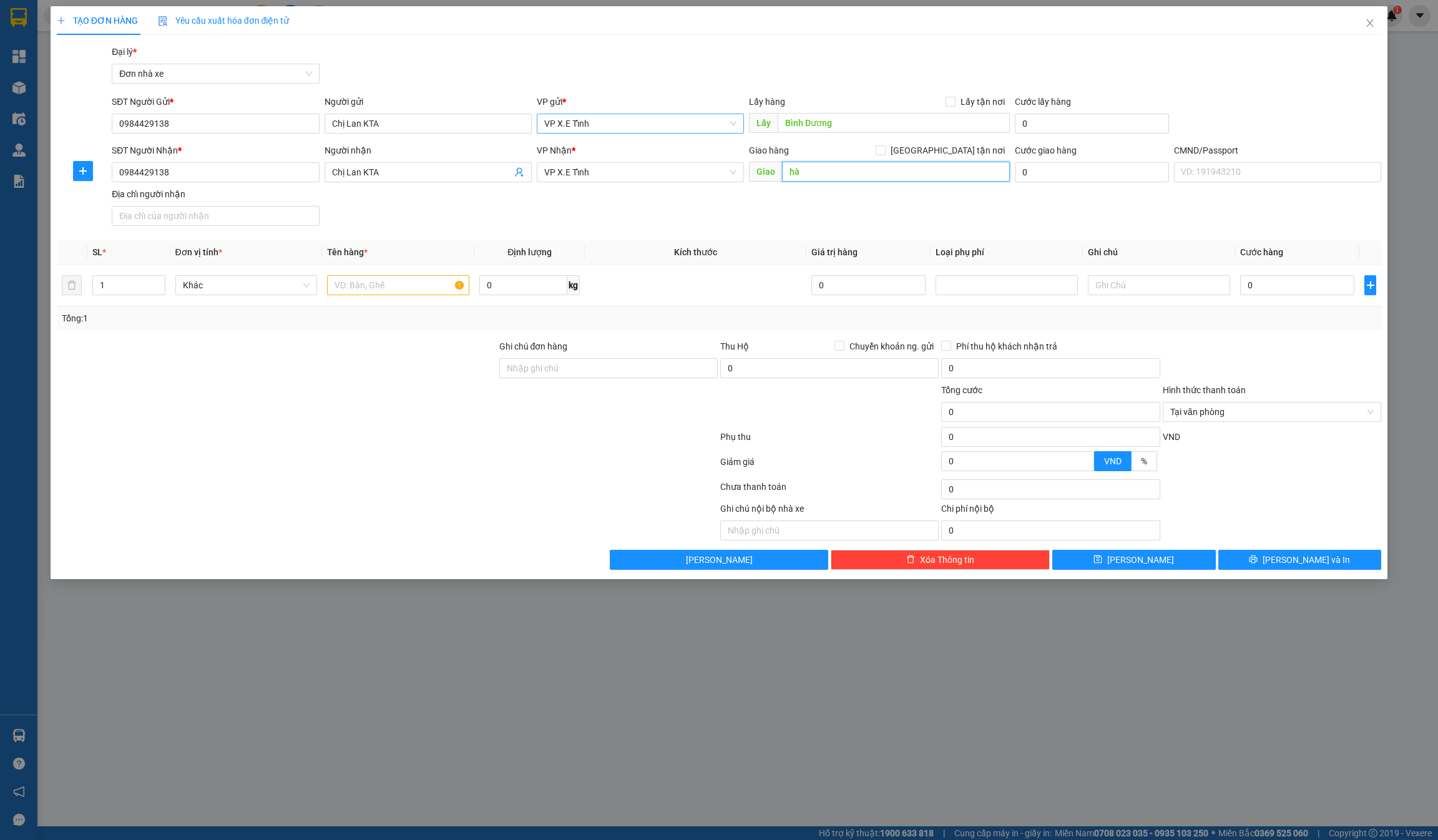
type input "h"
type input "[GEOGRAPHIC_DATA]"
click at [415, 289] on input "text" at bounding box center [398, 285] width 142 height 20
type input "Thùng nhỏ"
click at [719, 277] on input "0" at bounding box center [1297, 285] width 114 height 20
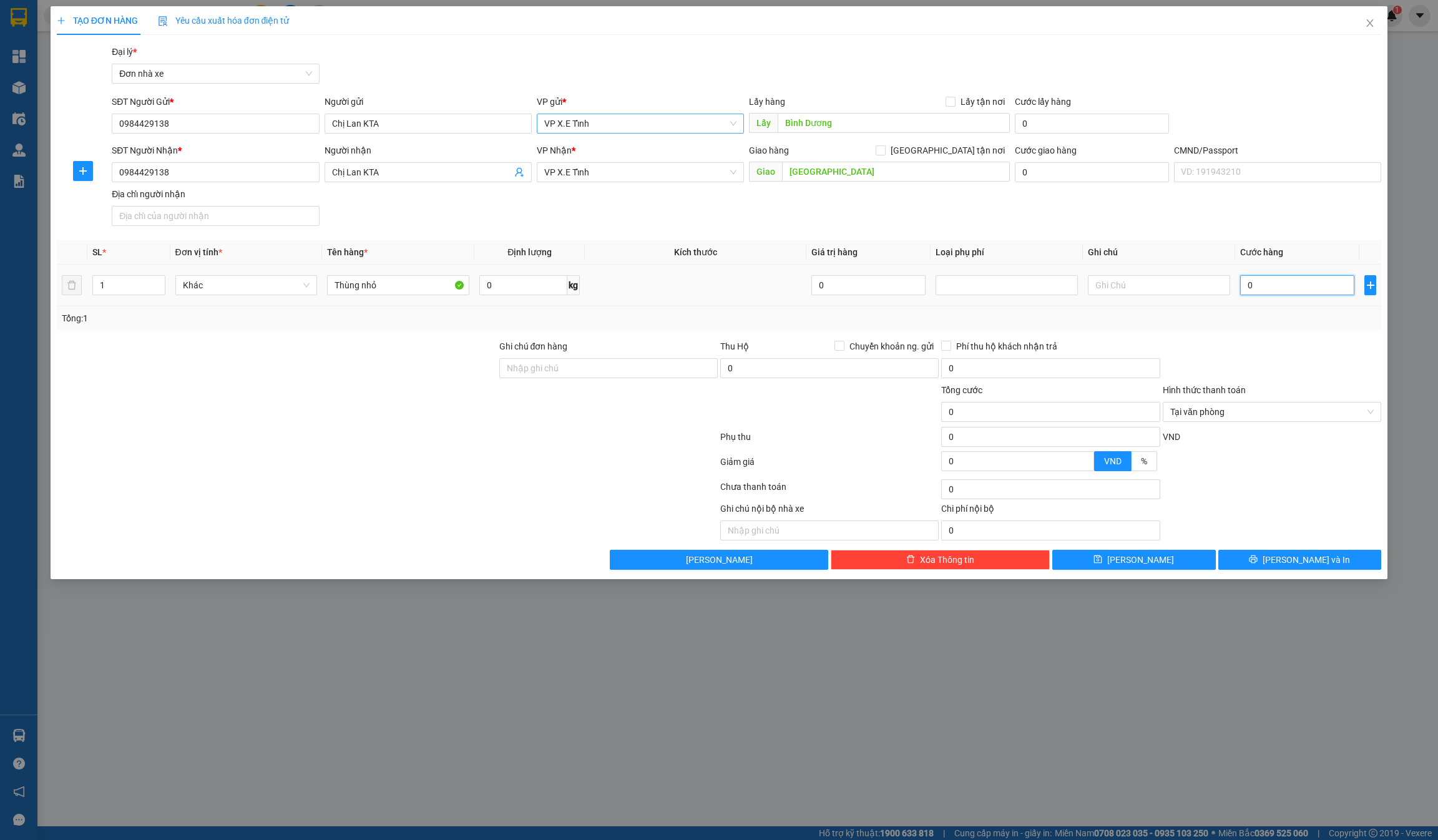
type input "1"
type input "10"
type input "100"
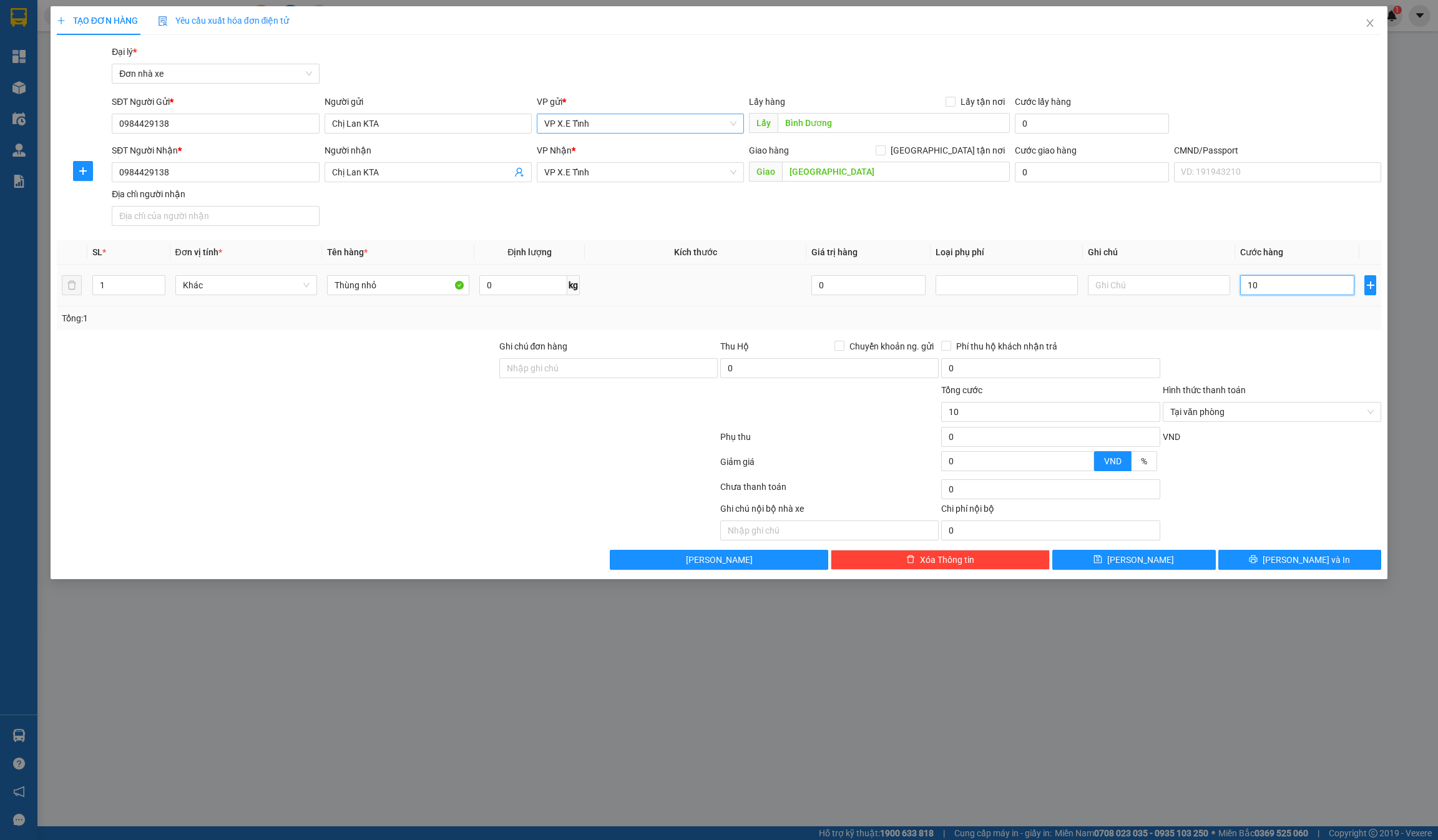
type input "100"
type input "1.000"
type input "10.000"
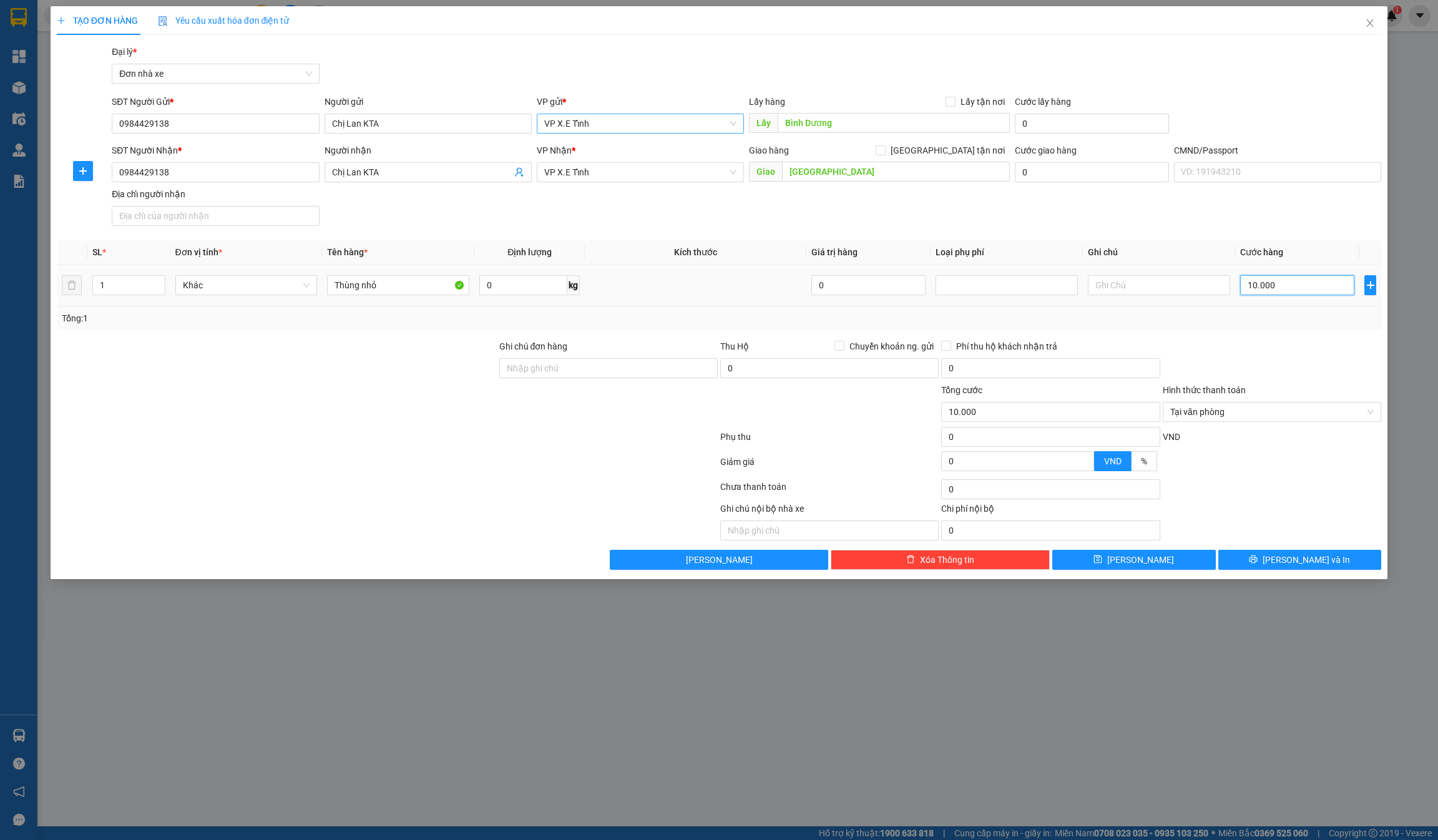
type input "100.000"
type input "1.000.000"
type input "10.000.000"
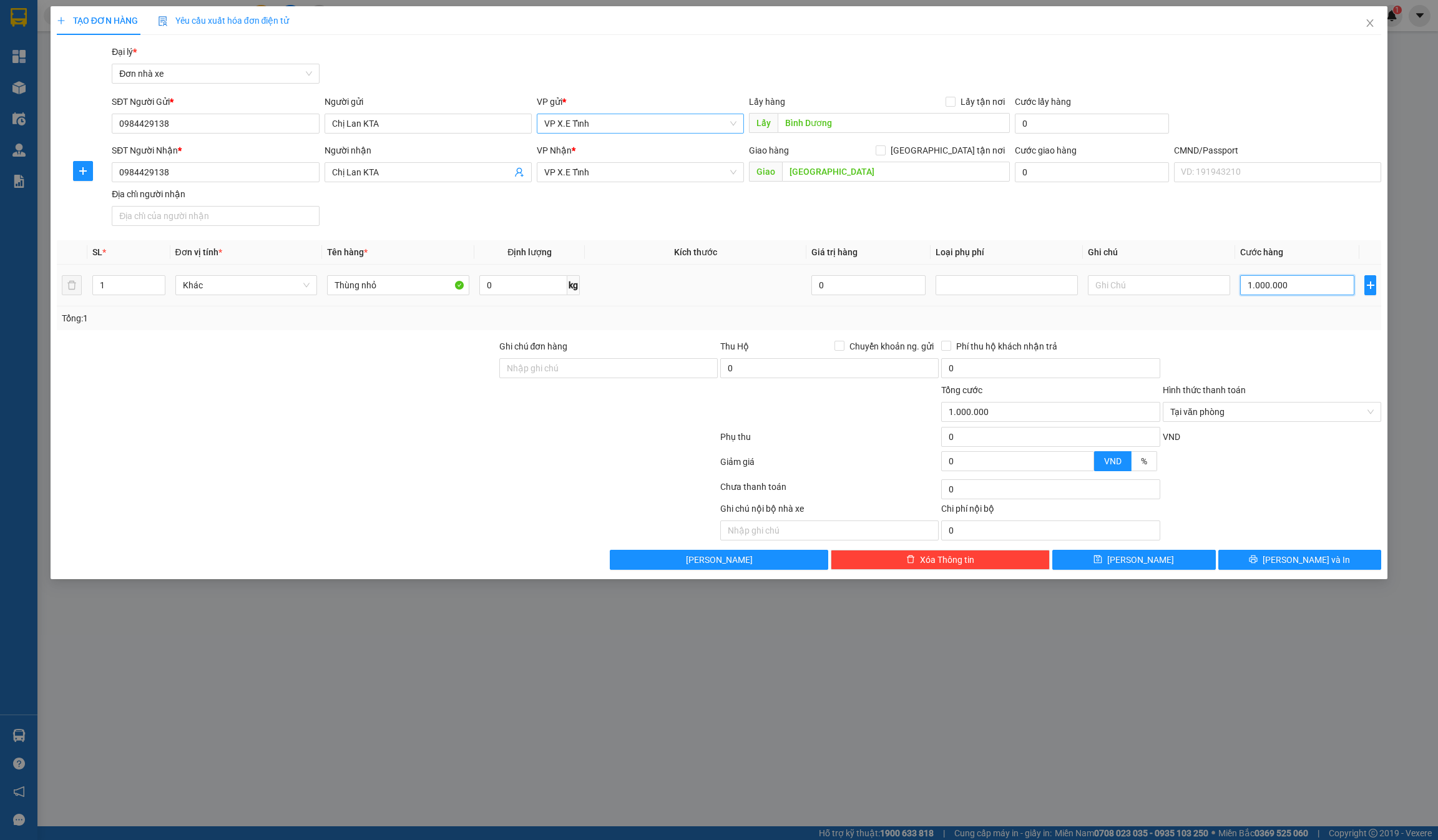
type input "10.000.000"
drag, startPoint x: 1257, startPoint y: 285, endPoint x: 1235, endPoint y: 289, distance: 22.4
click at [719, 289] on td "10.000.000" at bounding box center [1297, 286] width 124 height 42
type input "9.000.000"
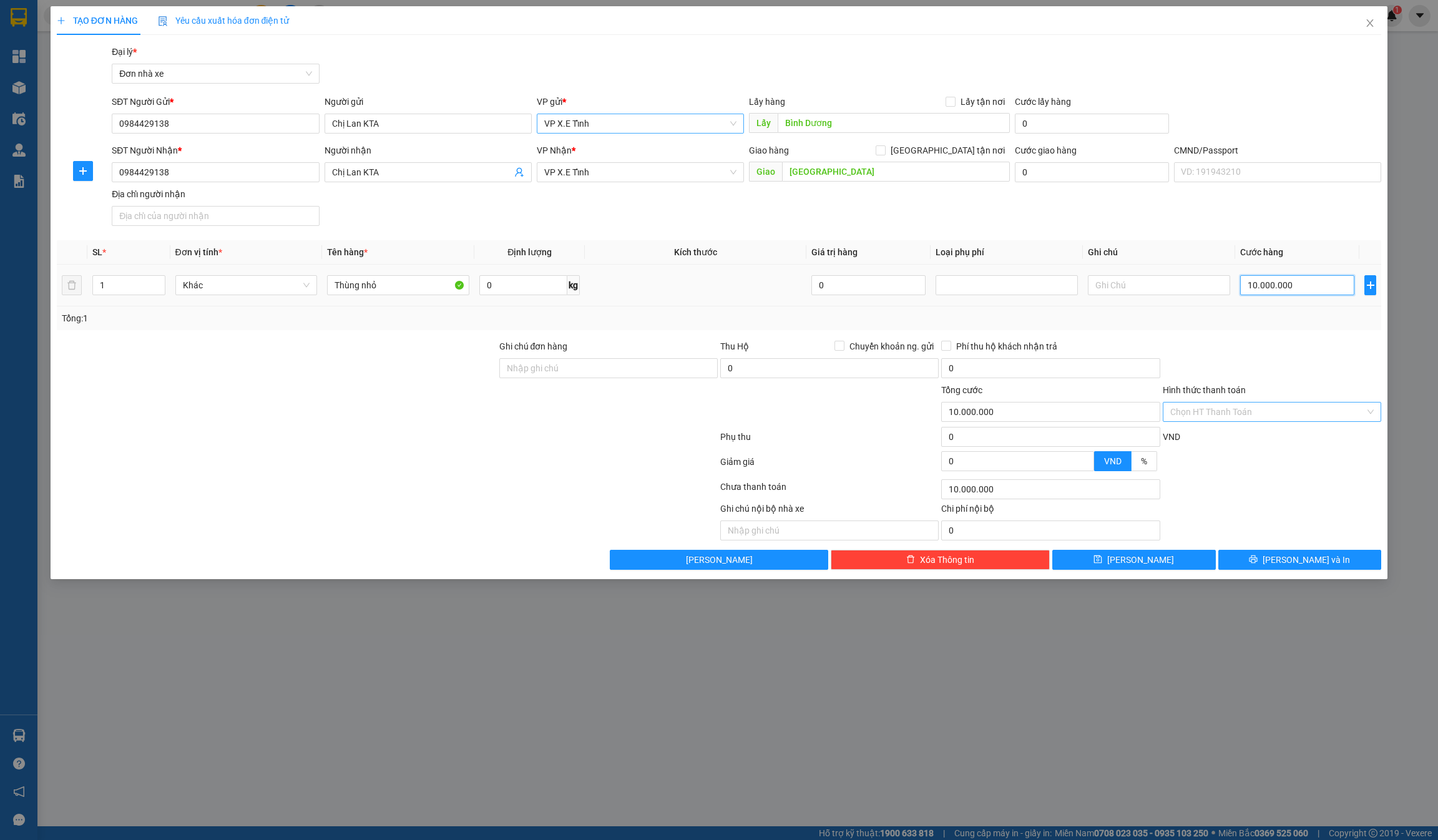
type input "9.000.000"
drag, startPoint x: 1186, startPoint y: 564, endPoint x: 1177, endPoint y: 552, distance: 15.0
click at [719, 565] on button "[PERSON_NAME]" at bounding box center [1134, 560] width 164 height 20
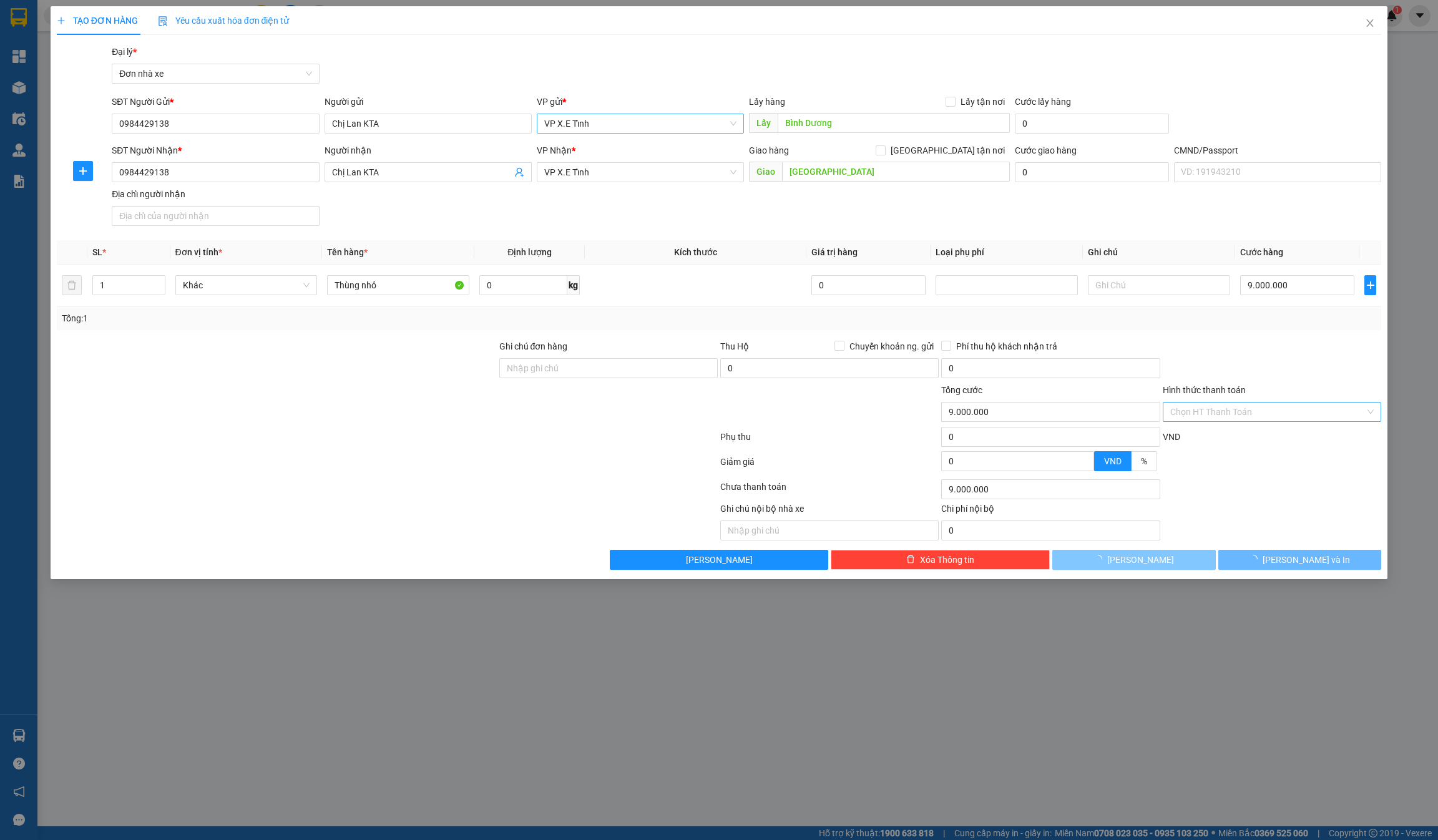
type input "0"
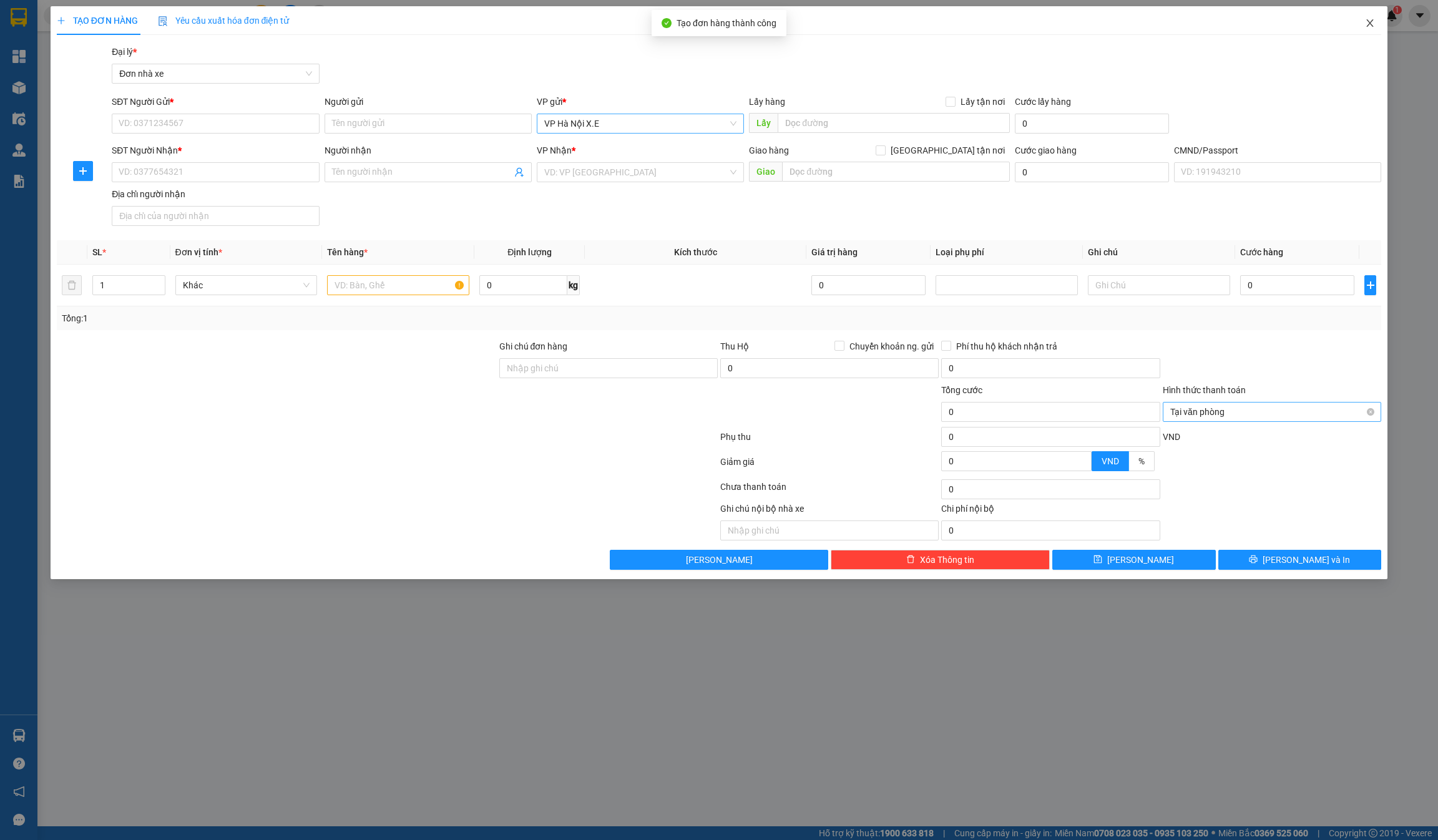
click at [719, 26] on icon "close" at bounding box center [1369, 22] width 10 height 10
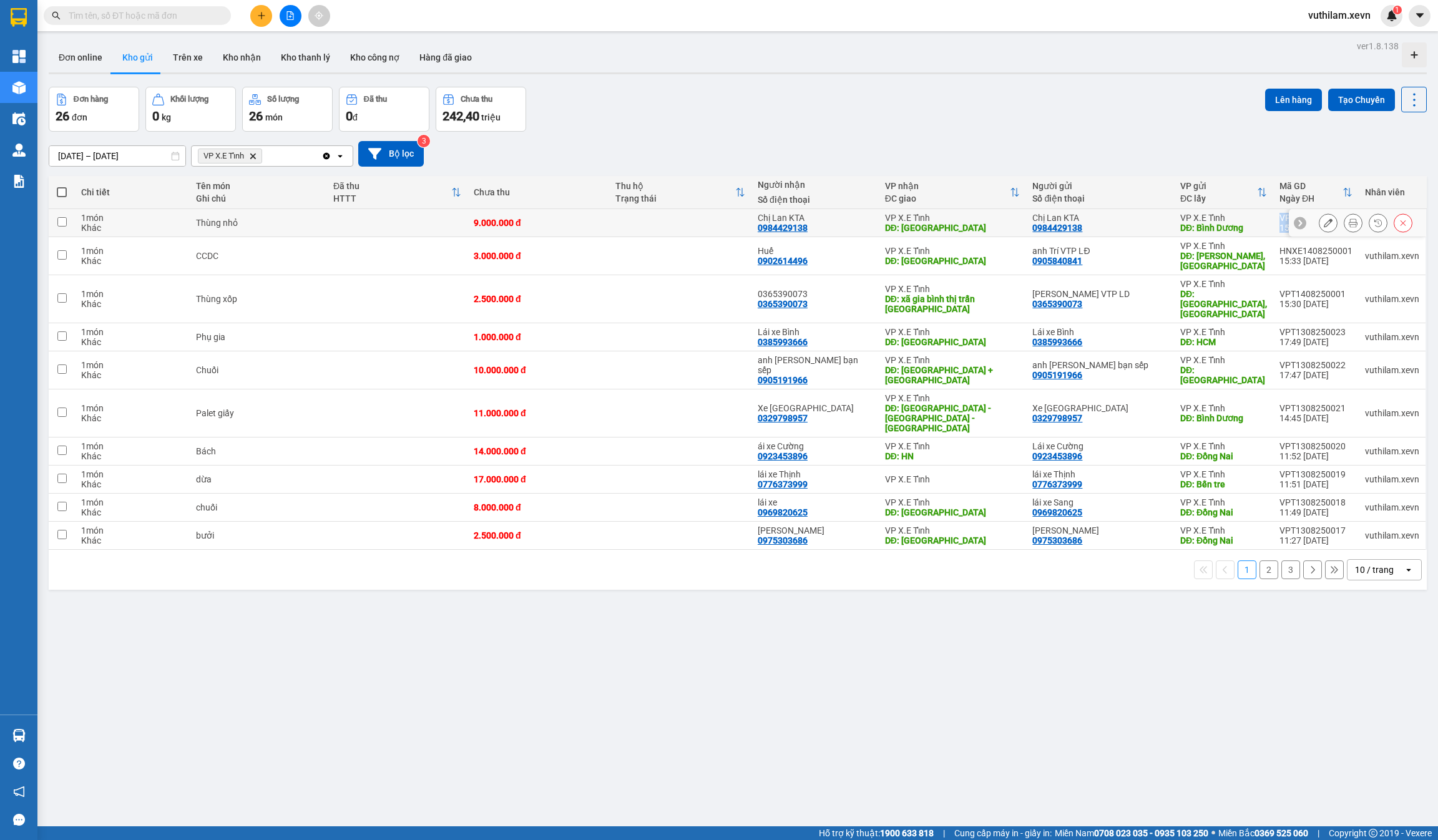
drag, startPoint x: 1266, startPoint y: 215, endPoint x: 1293, endPoint y: 214, distance: 27.0
click at [719, 214] on tr "1 món Khác Thùng nhỏ 9.000.000 đ [GEOGRAPHIC_DATA] KTA 0984429138 VP X.E Tỉnh D…" at bounding box center [738, 224] width 1378 height 28
checkbox input "true"
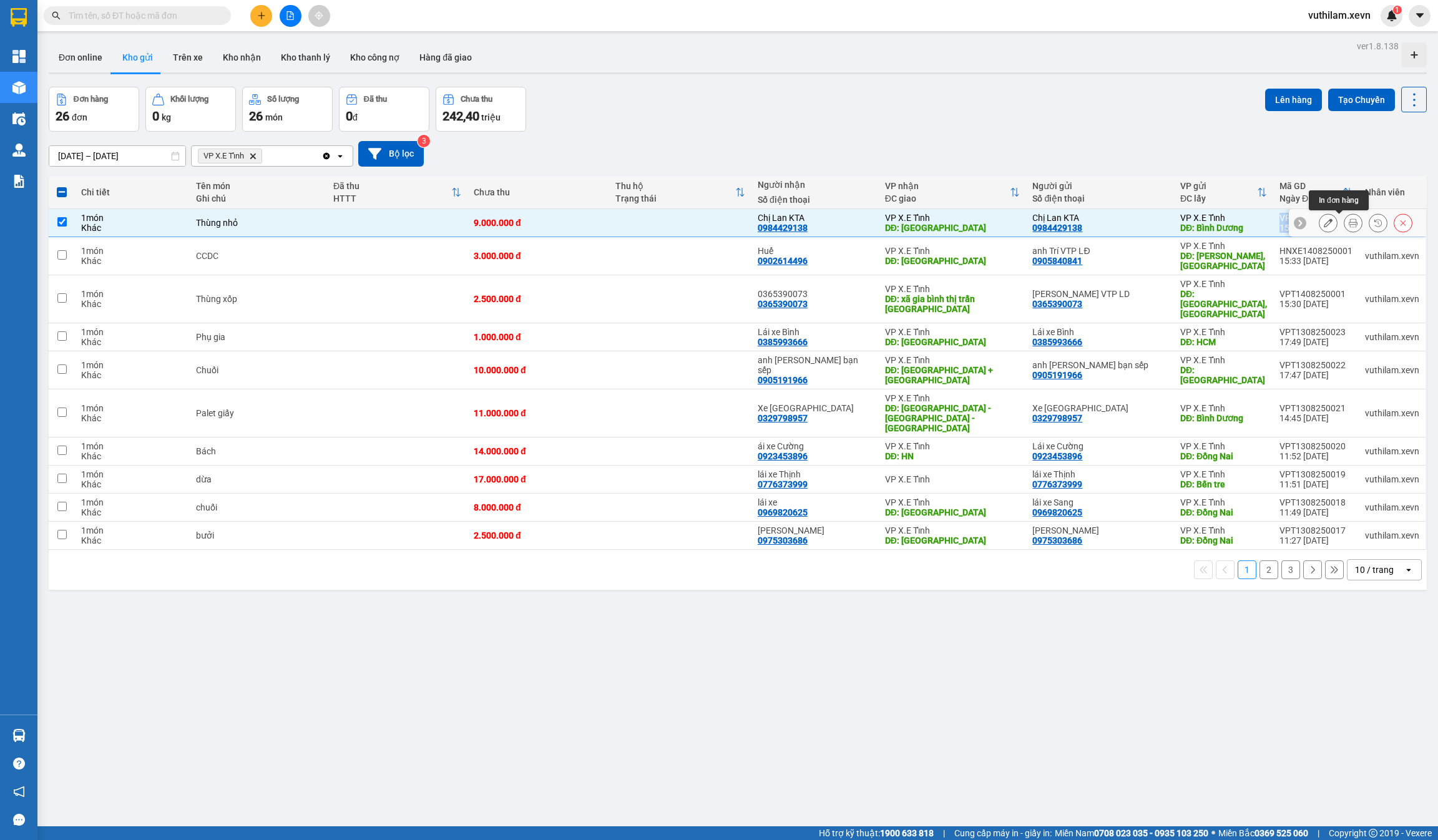
click at [719, 221] on icon at bounding box center [1353, 223] width 9 height 9
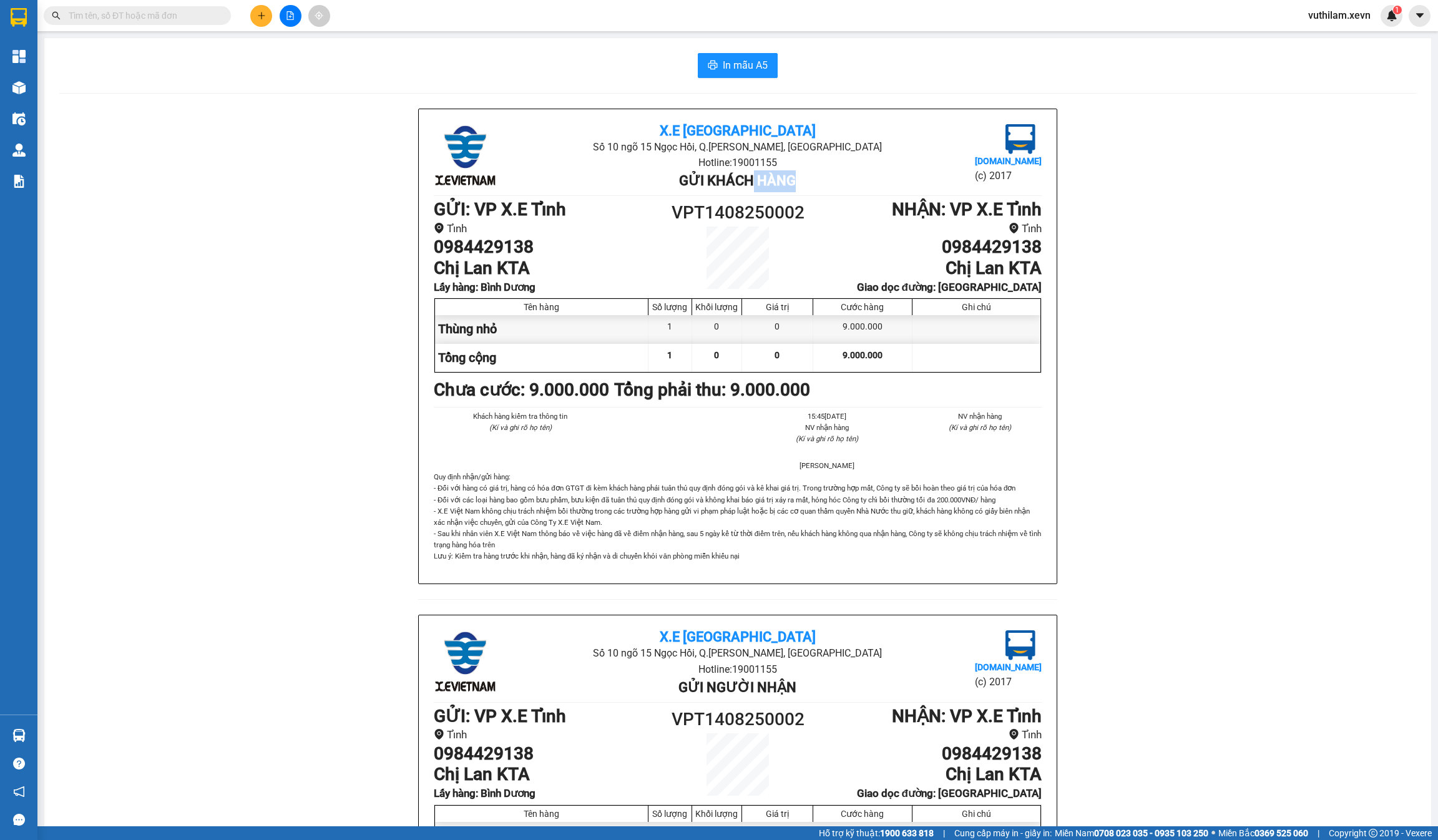
drag, startPoint x: 793, startPoint y: 184, endPoint x: 739, endPoint y: 181, distance: 54.1
click at [719, 184] on li "Gửi khách hàng" at bounding box center [737, 181] width 405 height 22
drag, startPoint x: 797, startPoint y: 217, endPoint x: 663, endPoint y: 215, distance: 134.0
click at [663, 215] on h1 "VPT1408250002" at bounding box center [738, 212] width 152 height 27
copy h1 "VPT1408250002"
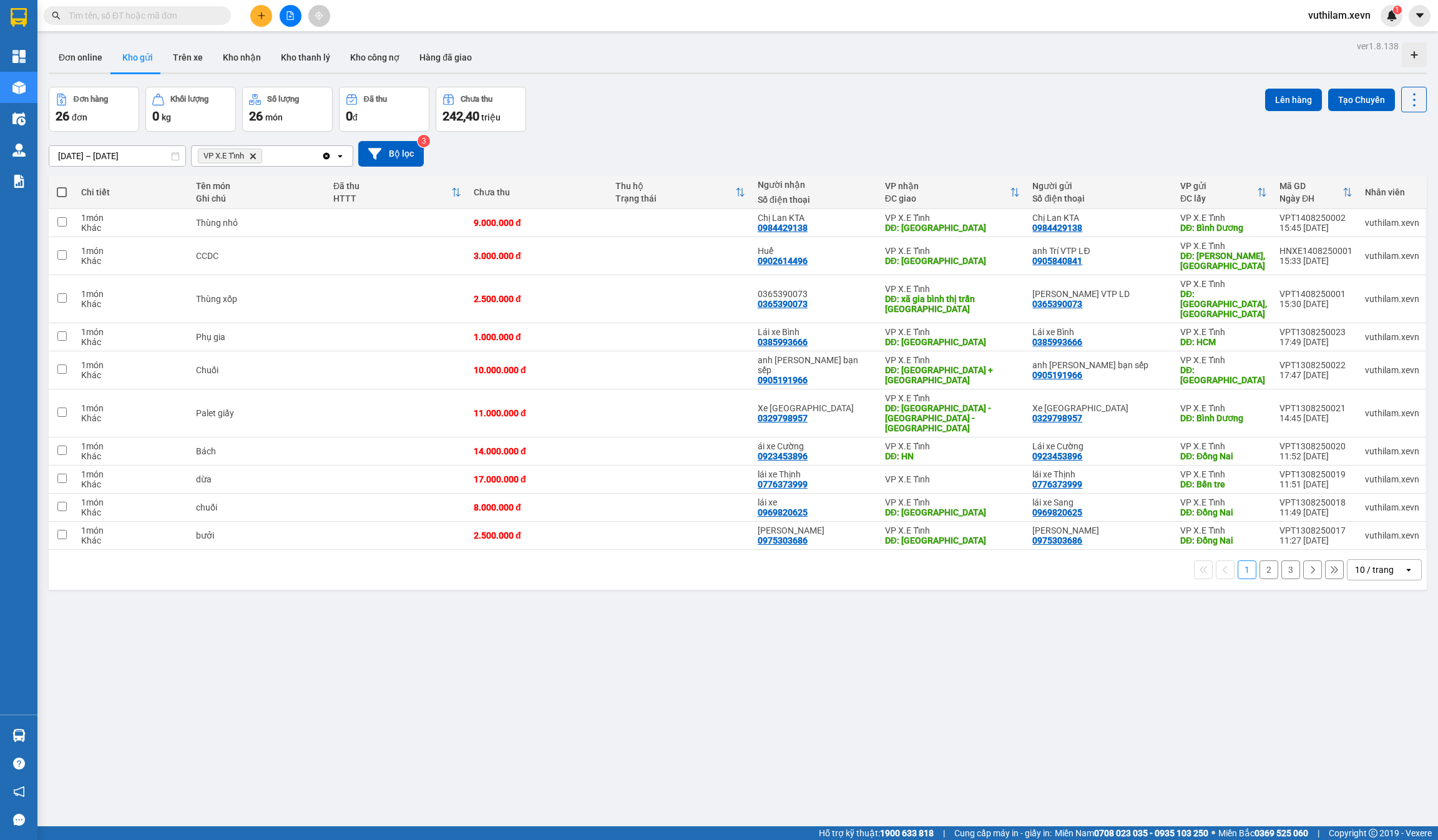
click at [259, 16] on icon "plus" at bounding box center [261, 16] width 9 height 9
click at [309, 41] on div "Tạo đơn hàng" at bounding box center [310, 46] width 54 height 14
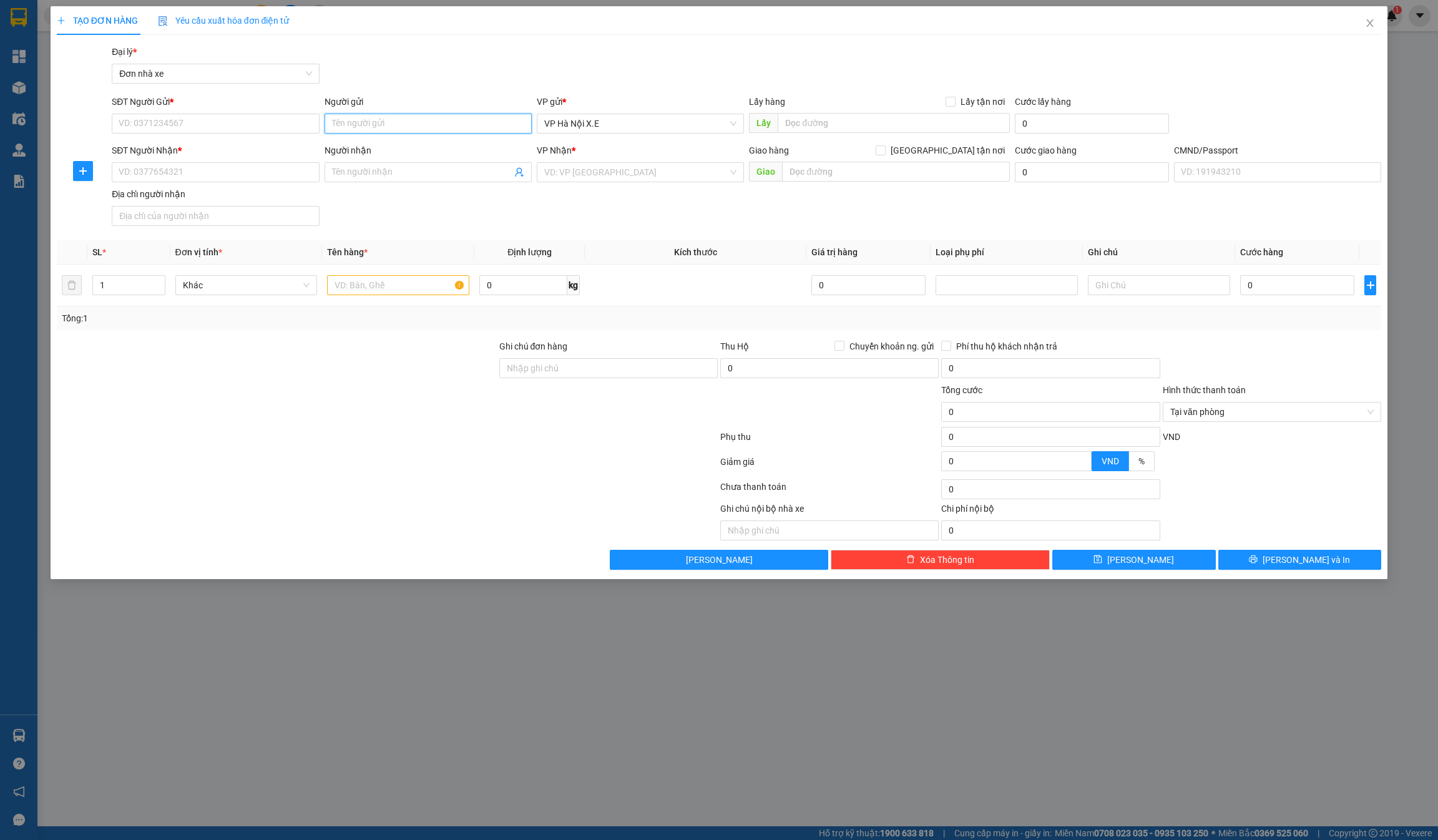
click at [375, 128] on input "Người gửi" at bounding box center [429, 123] width 207 height 20
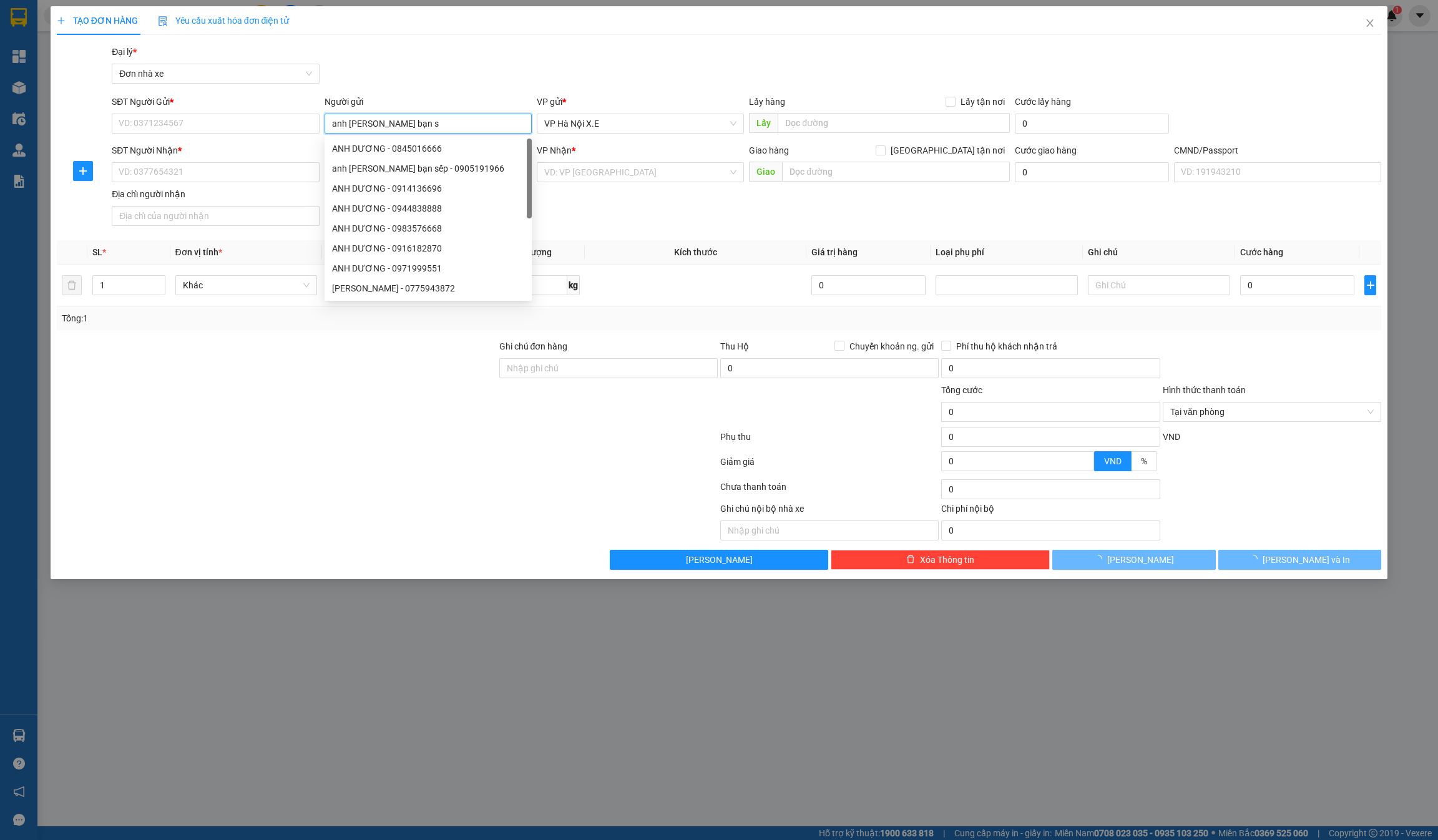
type input "anh [PERSON_NAME] bạn se"
click at [409, 166] on div "anh [PERSON_NAME] bạn sếp - 0905191966" at bounding box center [429, 168] width 192 height 14
type input "0905191966"
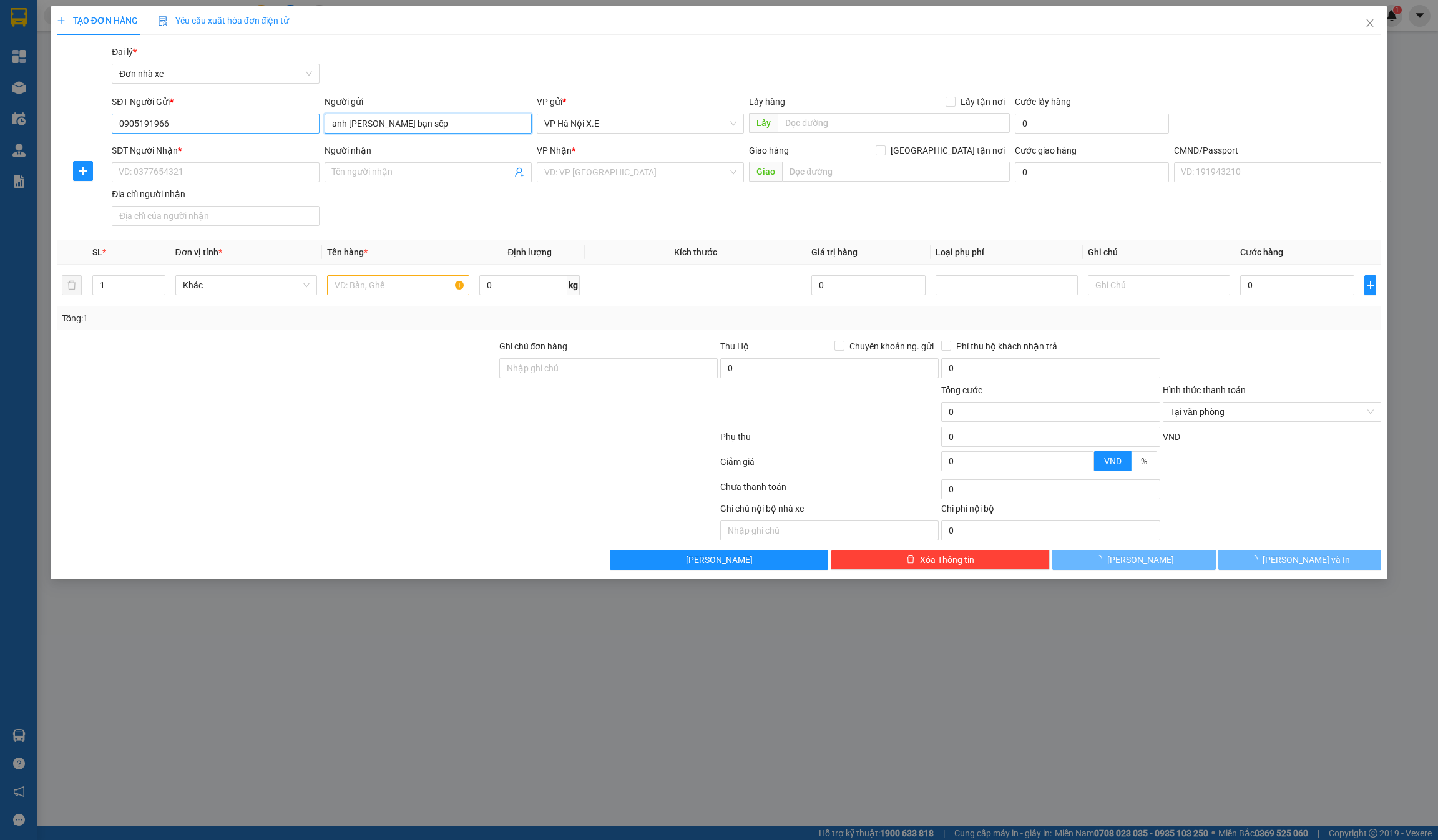
type input "anh [PERSON_NAME] bạn sếp"
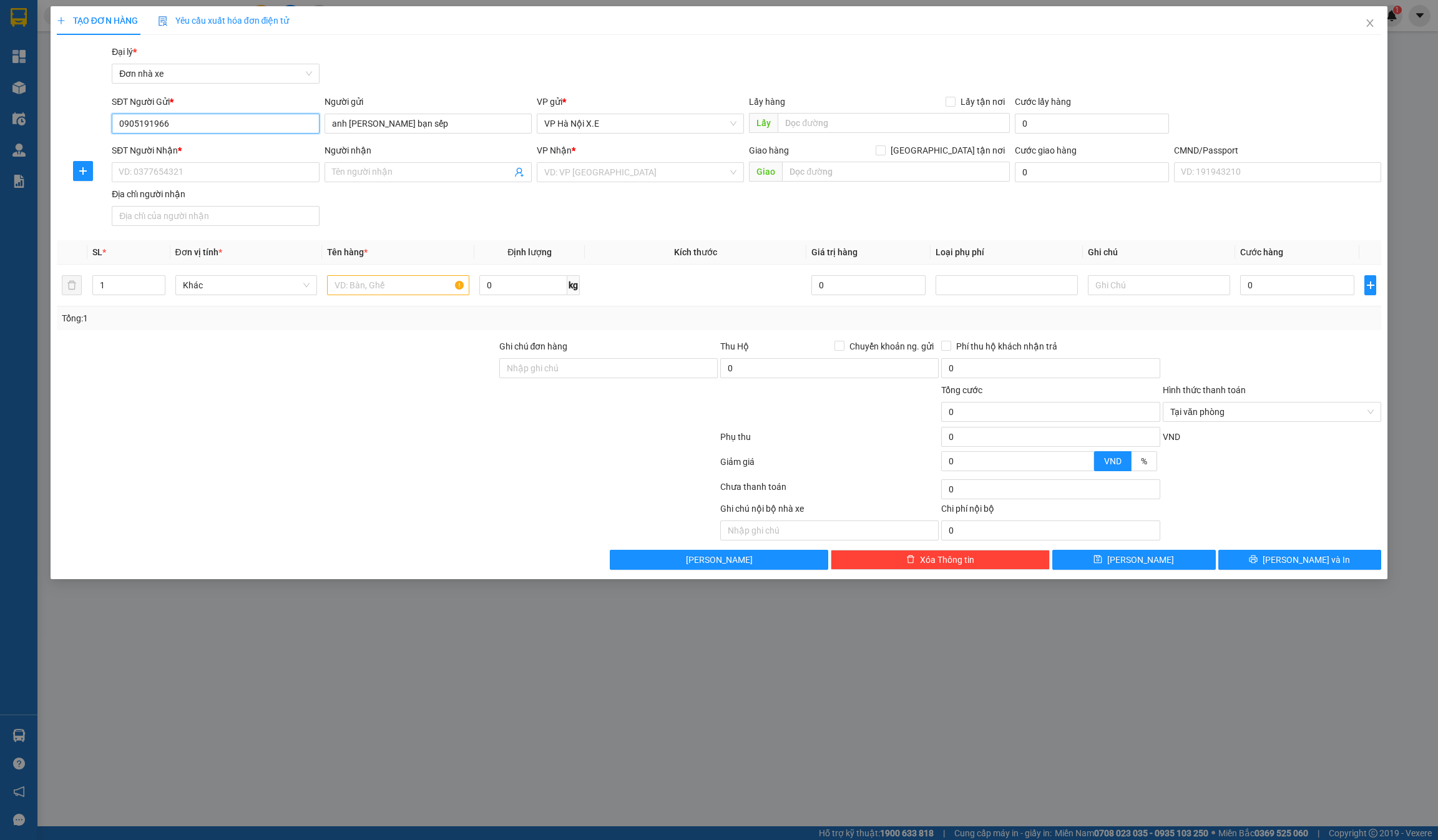
click at [161, 124] on input "0905191966" at bounding box center [215, 123] width 207 height 20
type input "0905191996"
click at [189, 165] on input "SĐT Người Nhận *" at bounding box center [215, 172] width 207 height 20
drag, startPoint x: 138, startPoint y: 129, endPoint x: 100, endPoint y: 129, distance: 38.0
click at [100, 129] on div "SĐT Người Gửi * 0905191996 0905191996 Người gửi anh [PERSON_NAME] bạn sếp VP gử…" at bounding box center [719, 116] width 1328 height 44
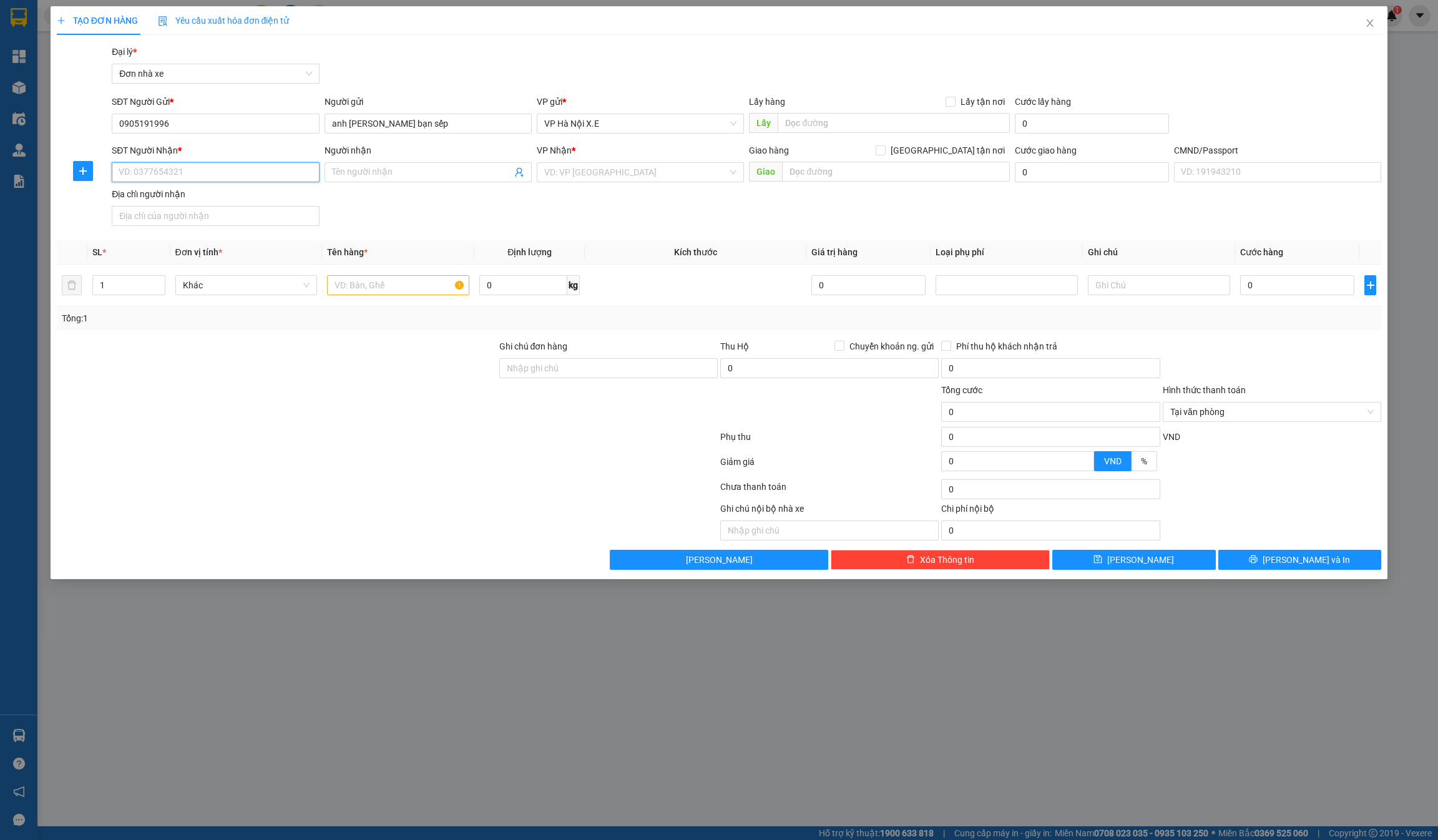
click at [163, 173] on input "SĐT Người Nhận *" at bounding box center [215, 172] width 207 height 20
paste input "0905191996"
type input "0905191996"
drag, startPoint x: 386, startPoint y: 124, endPoint x: 312, endPoint y: 124, distance: 74.0
click at [314, 124] on div "SĐT Người Gửi * 0905191996 Người gửi anh [PERSON_NAME] bạn sếp VP gửi * VP [GEO…" at bounding box center [747, 116] width 1274 height 44
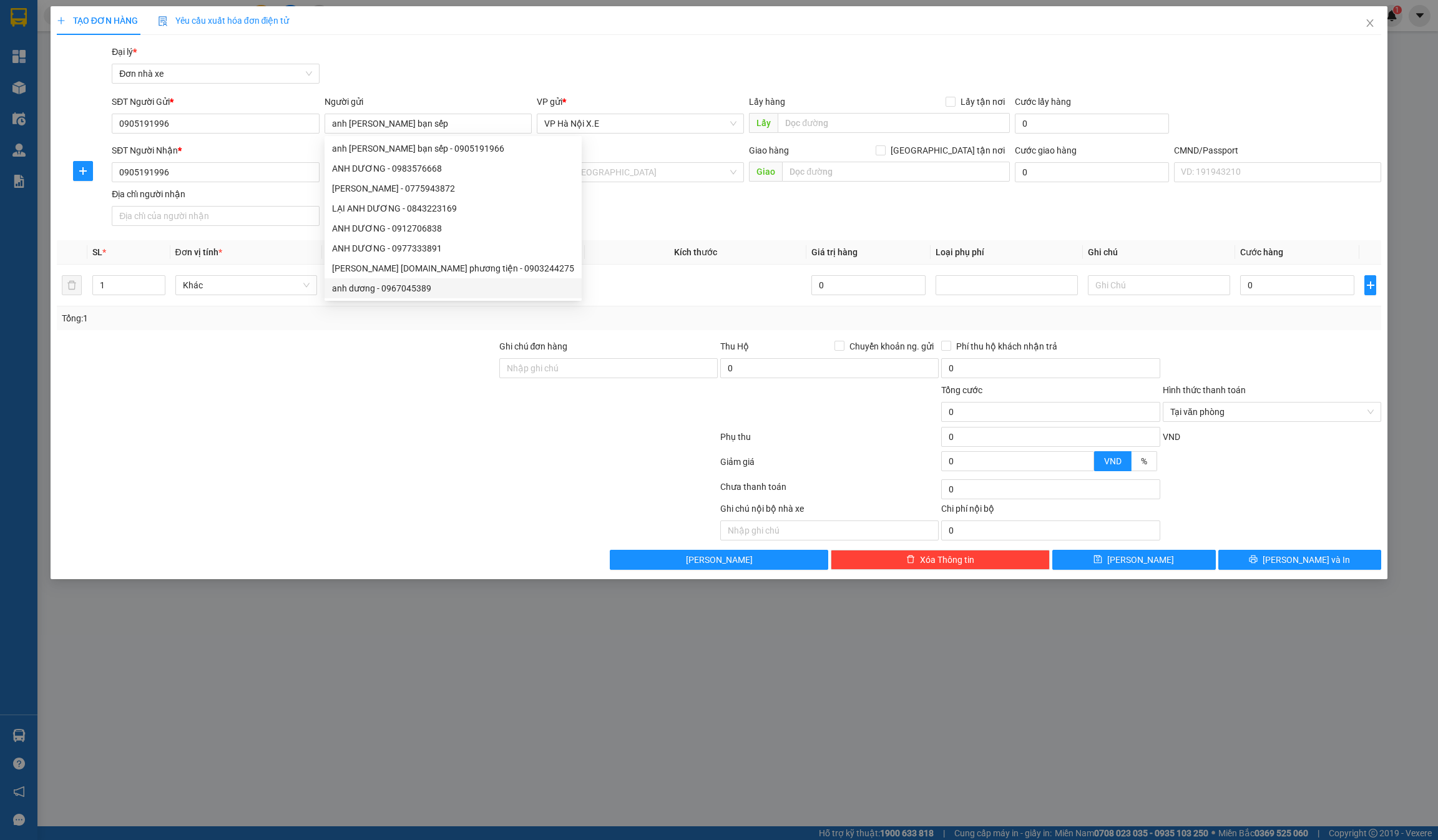
click at [608, 229] on div "SĐT Người Nhận * 0905191996 Người nhận Tên người nhận VP Nhận * VD: VP [GEOGRAP…" at bounding box center [747, 187] width 1274 height 87
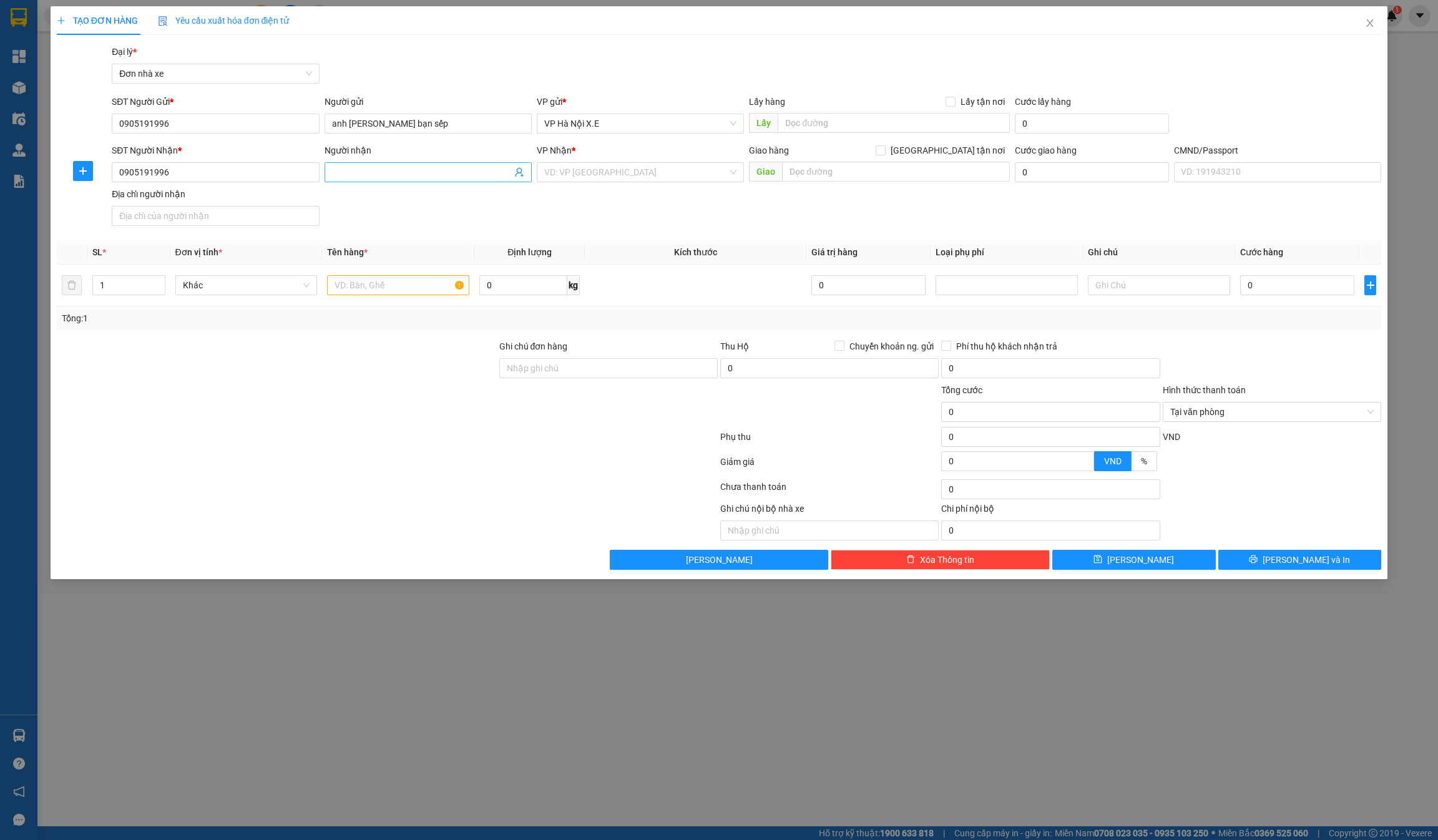
click at [348, 173] on input "Người nhận" at bounding box center [422, 172] width 180 height 14
paste input "anh [PERSON_NAME] bạn sếp"
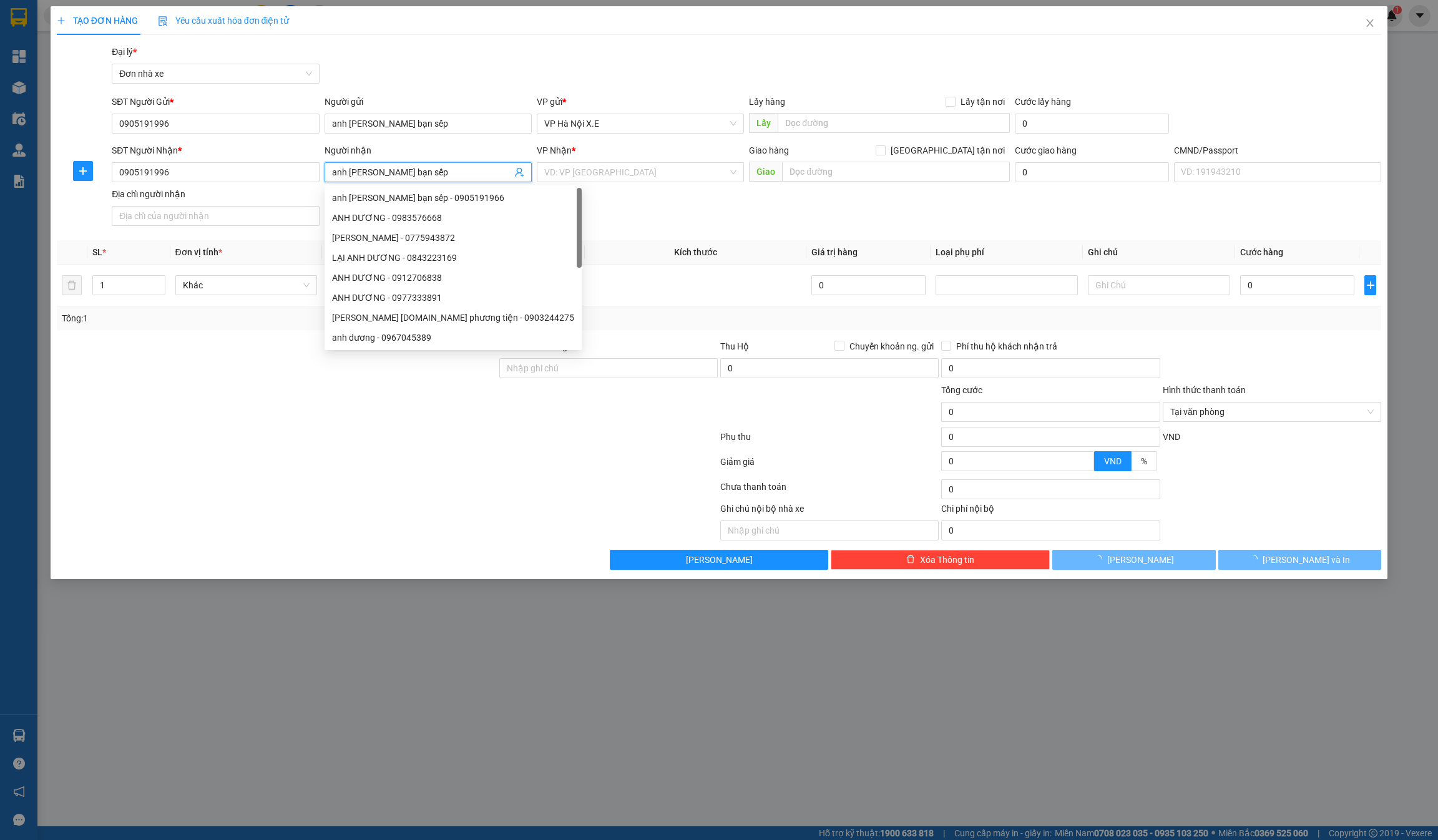
type input "anh [PERSON_NAME] bạn sếp"
click at [679, 233] on div "Transit Pickup Surcharge Ids Transit Deliver Surcharge Ids Transit Deliver Surc…" at bounding box center [719, 307] width 1325 height 525
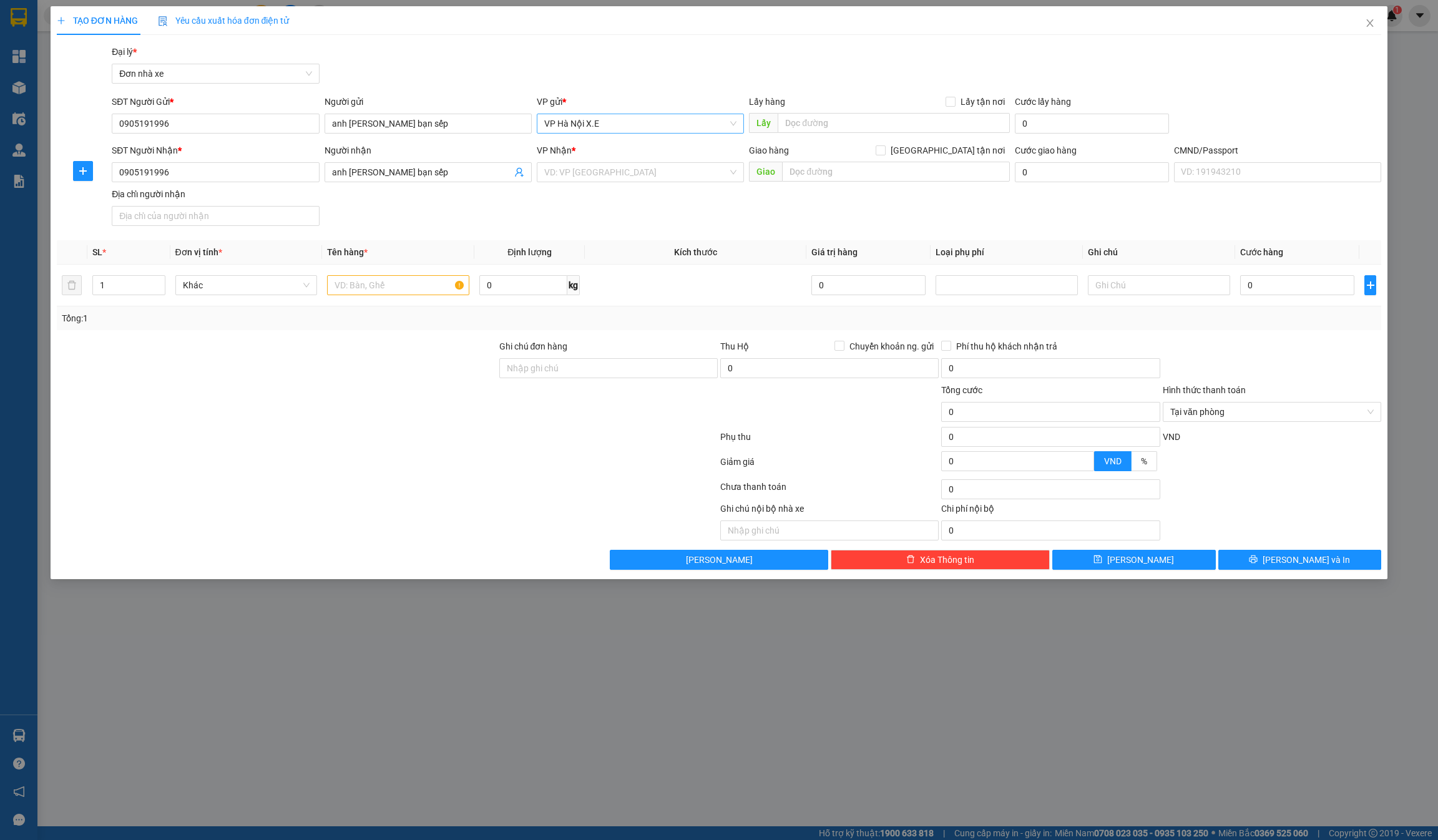
click at [662, 115] on span "VP Hà Nội X.E" at bounding box center [640, 123] width 192 height 19
type input "tỉnh"
click at [616, 170] on div "VP X.E Tỉnh" at bounding box center [640, 168] width 192 height 14
click at [613, 170] on input "search" at bounding box center [636, 172] width 184 height 19
type input "tỉnh"
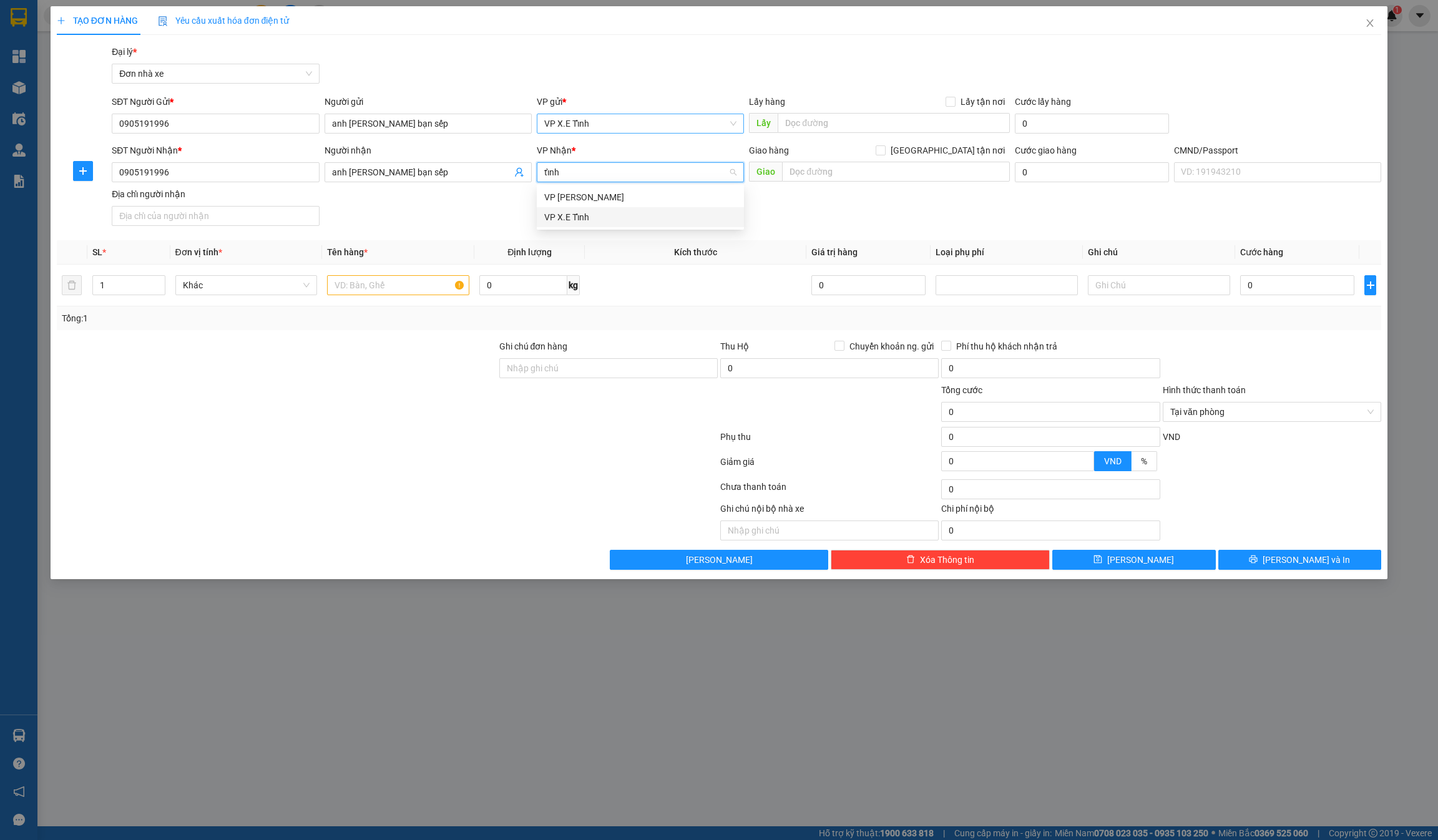
click at [586, 215] on div "VP X.E Tỉnh" at bounding box center [640, 217] width 192 height 14
click at [719, 119] on input "text" at bounding box center [893, 123] width 232 height 20
type input "[GEOGRAPHIC_DATA]"
click at [719, 172] on input "text" at bounding box center [896, 171] width 227 height 20
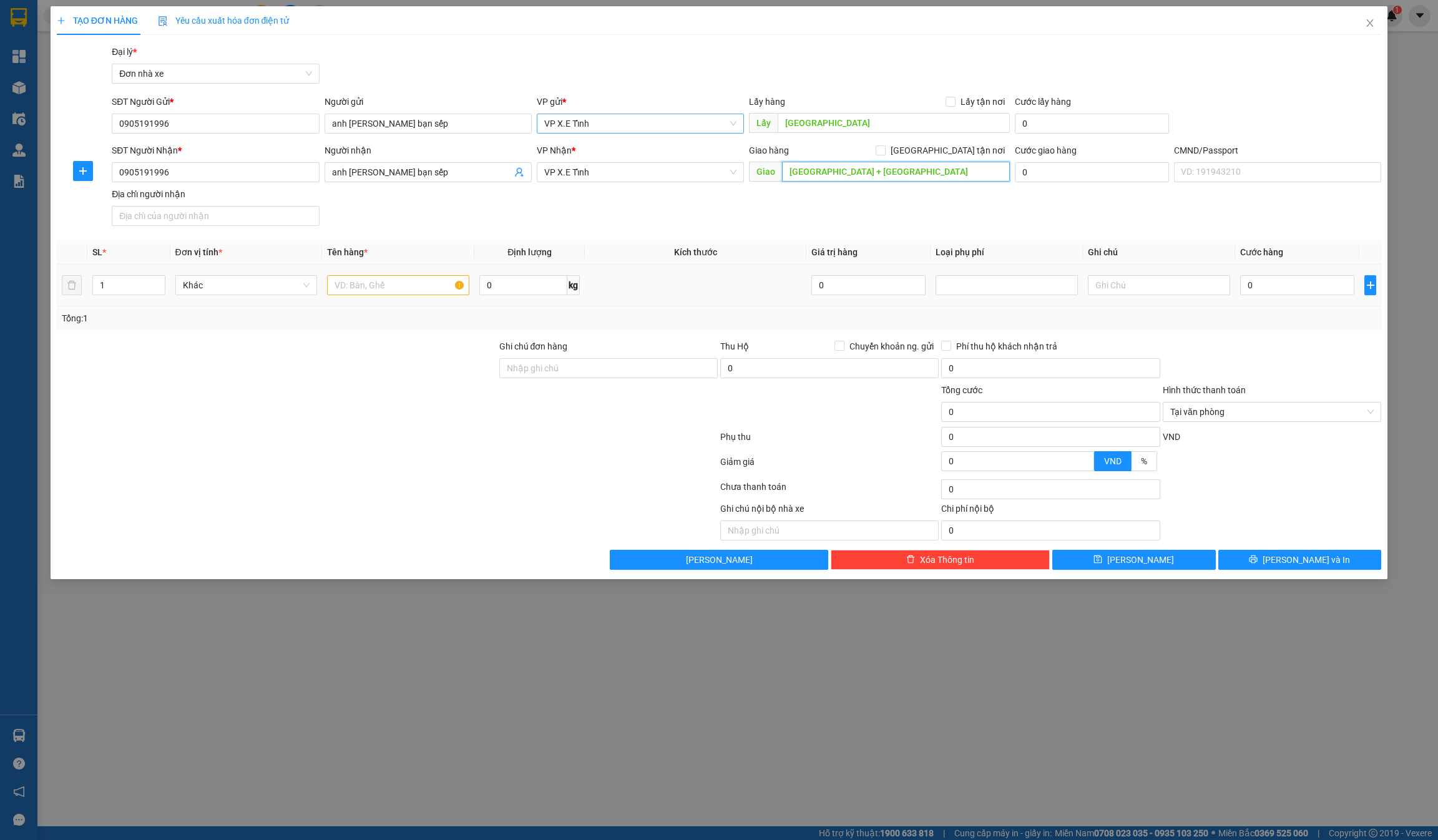
type input "[GEOGRAPHIC_DATA] + [GEOGRAPHIC_DATA]"
click at [377, 288] on input "text" at bounding box center [398, 285] width 142 height 20
type input "Chuối"
click at [719, 292] on input "0" at bounding box center [1297, 285] width 114 height 20
type input "1"
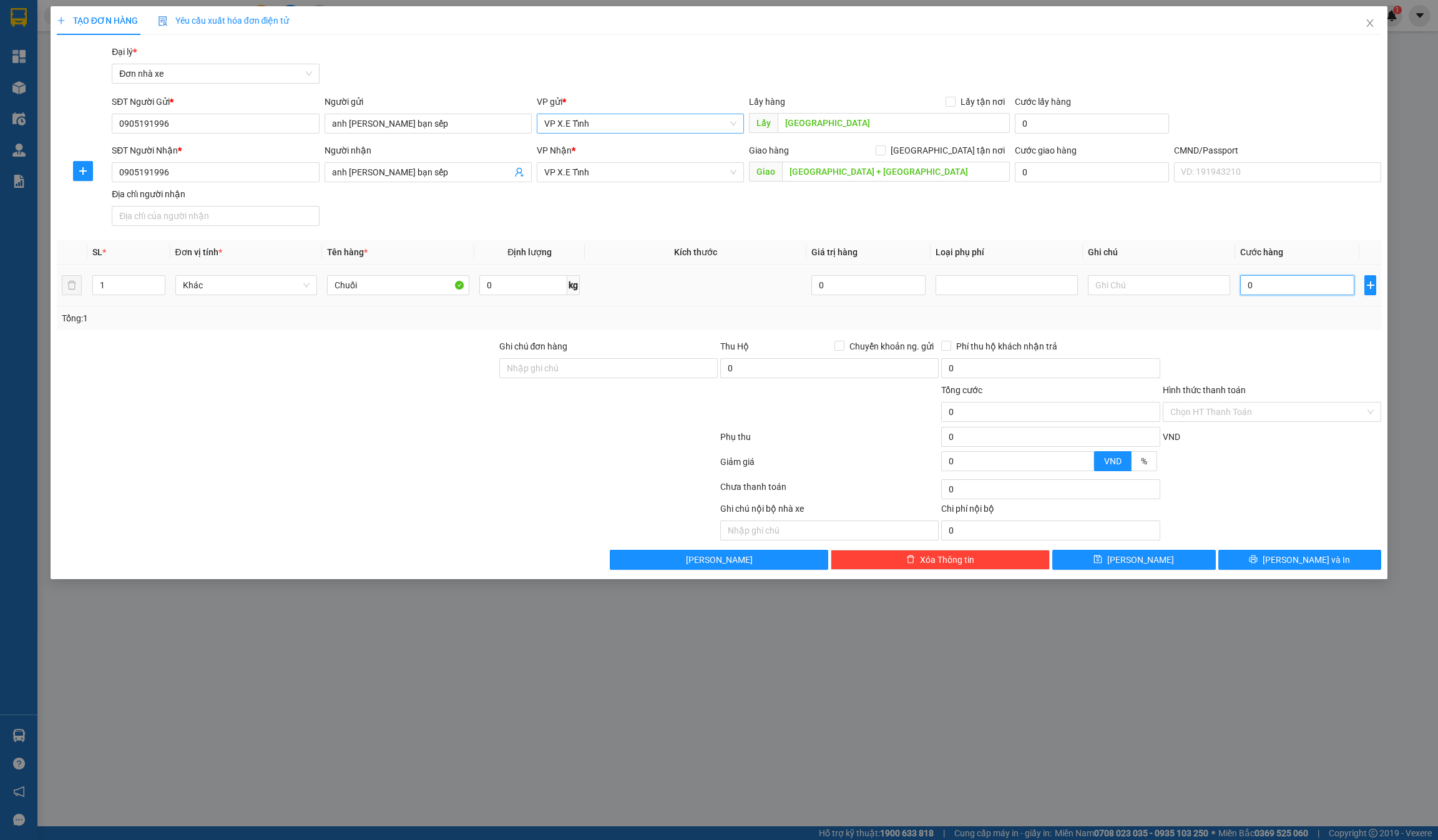
type input "1"
type input "13"
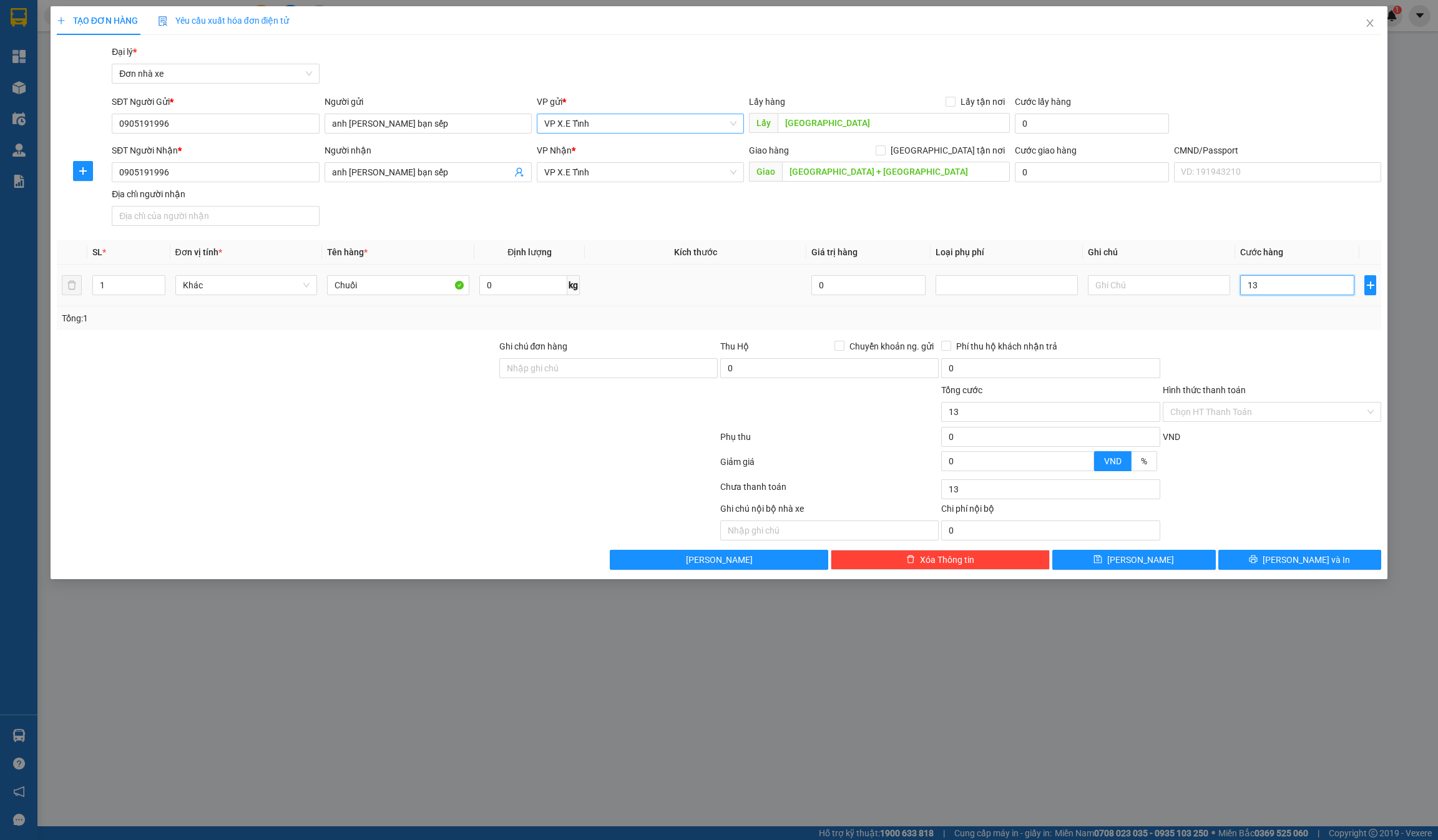
type input "133"
type input "1.330"
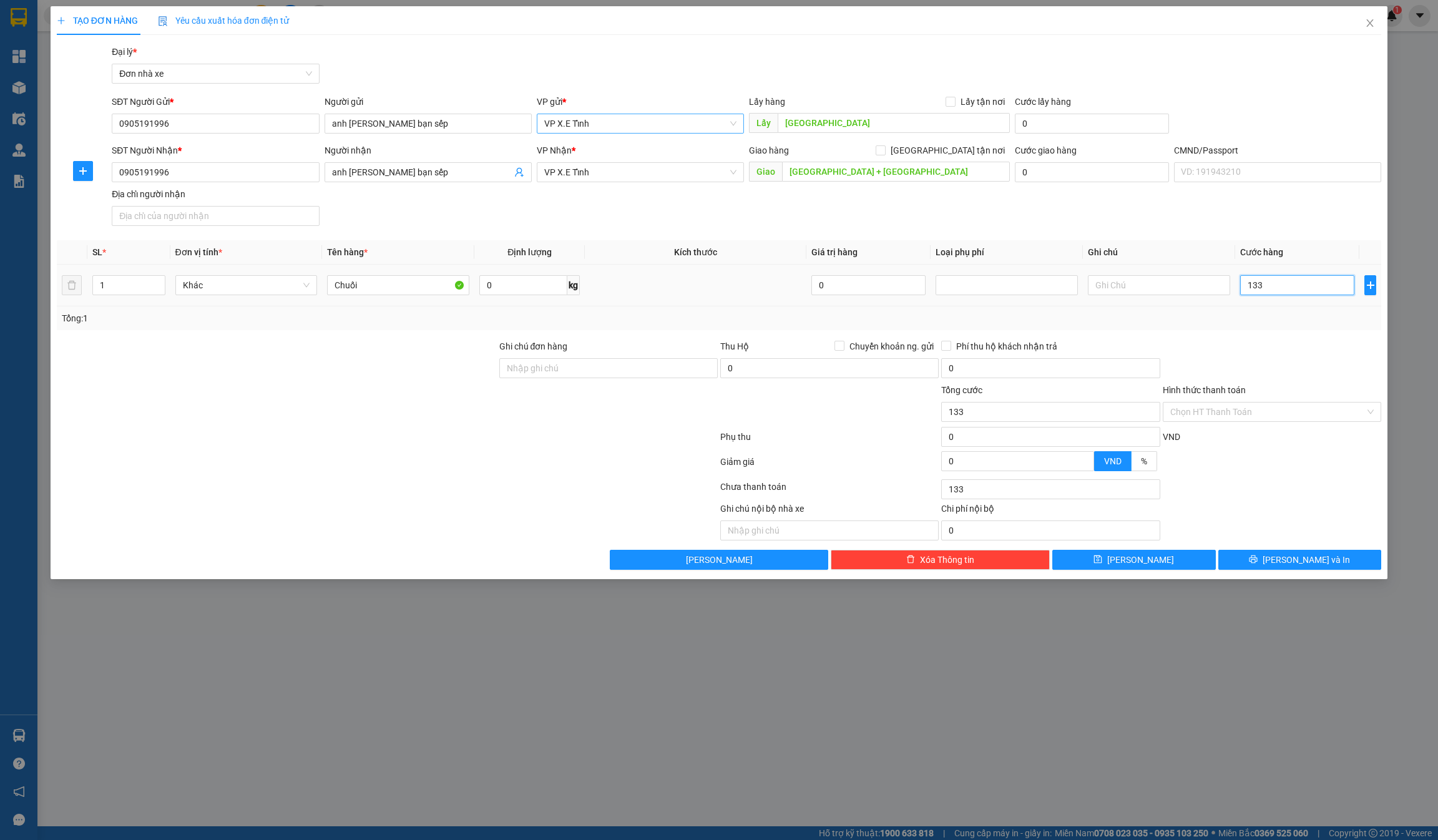
type input "1.330"
type input "13.300"
type input "133.000"
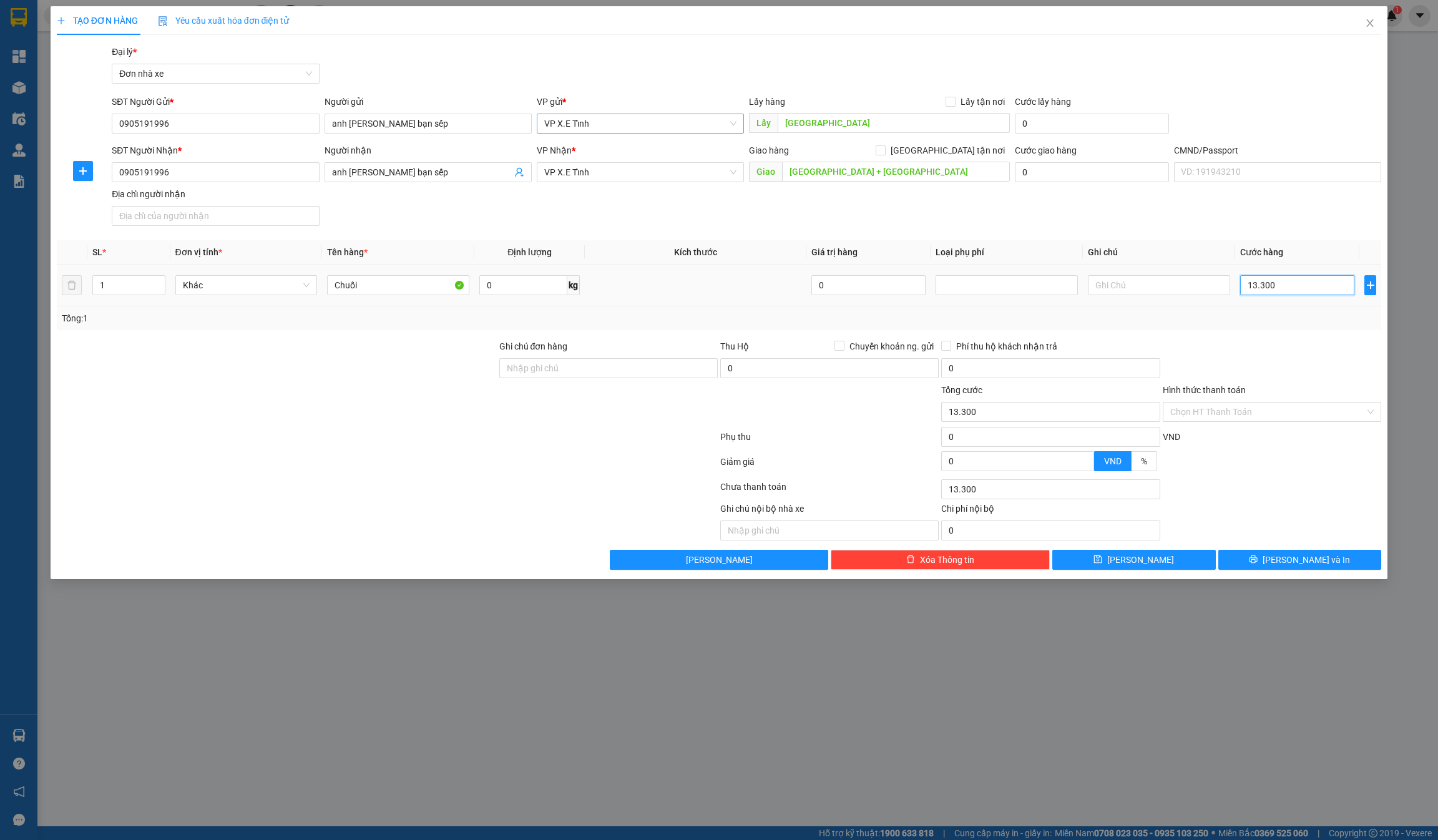
type input "133.000"
type input "1.330.000"
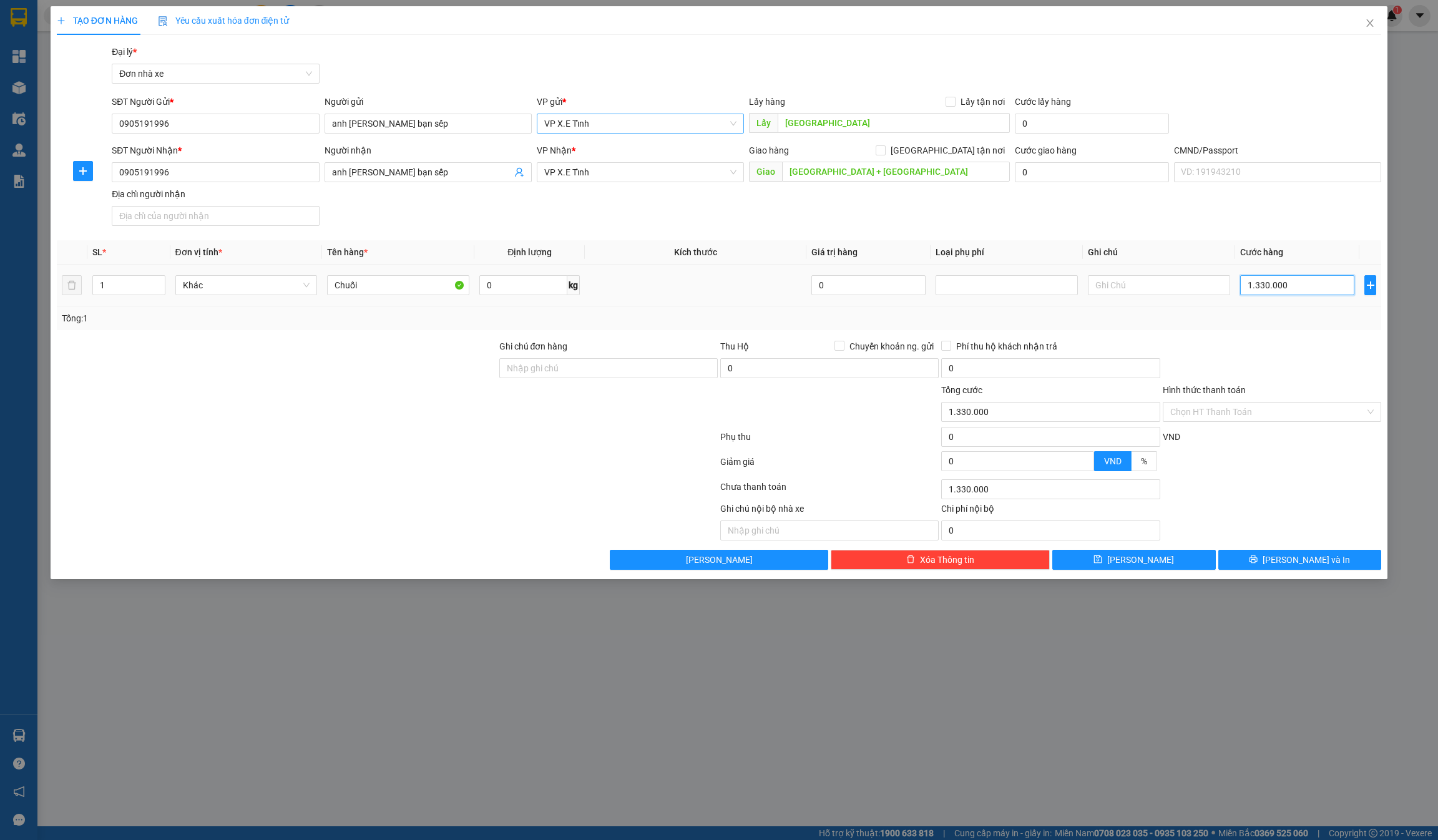
type input "13.300.000"
click at [624, 372] on input "Ghi chú đơn hàng" at bounding box center [608, 368] width 218 height 20
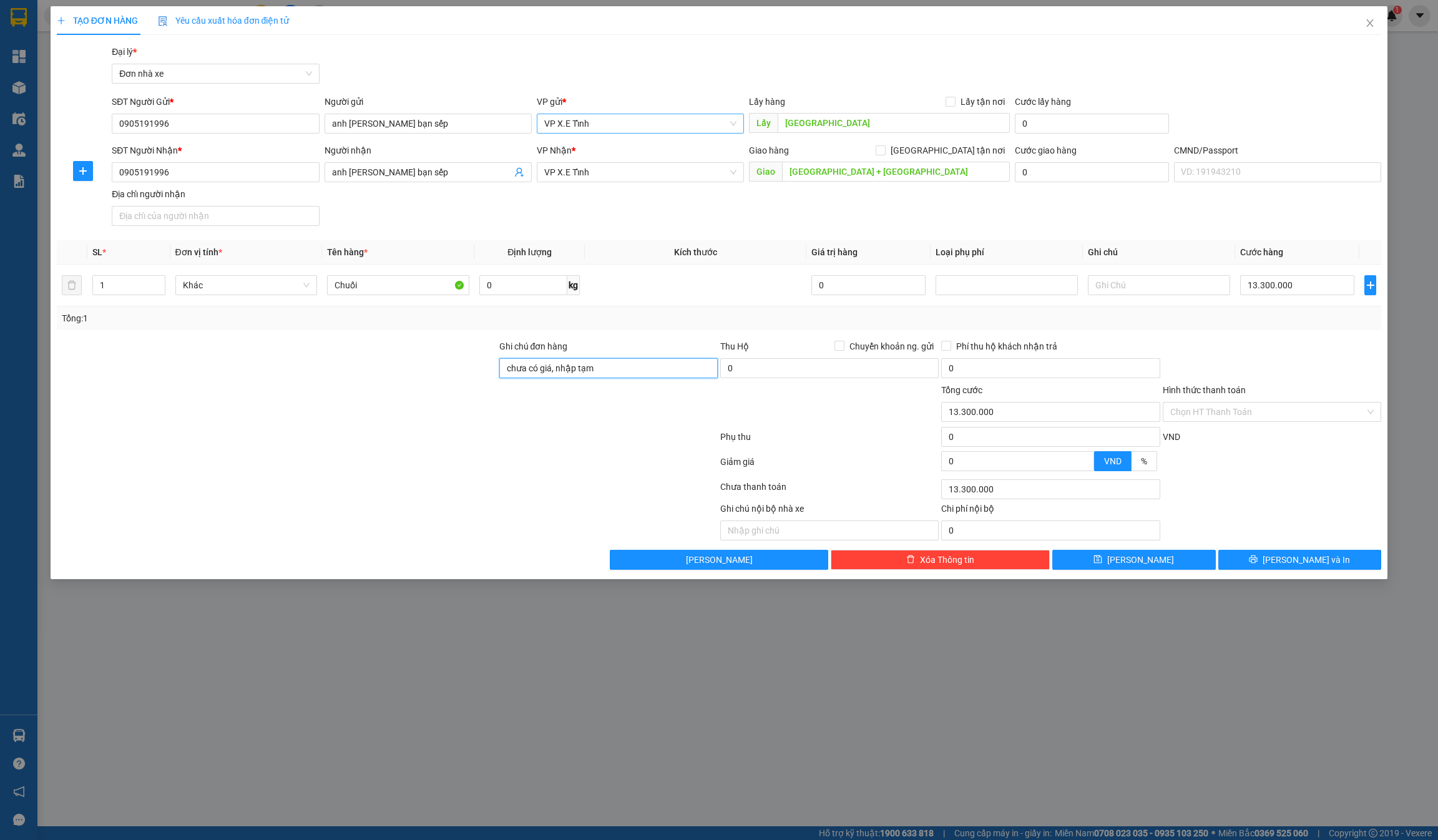
type input "chưa có giá, nhập tạm"
click at [719, 563] on button "[PERSON_NAME]" at bounding box center [1134, 560] width 164 height 20
type input "0"
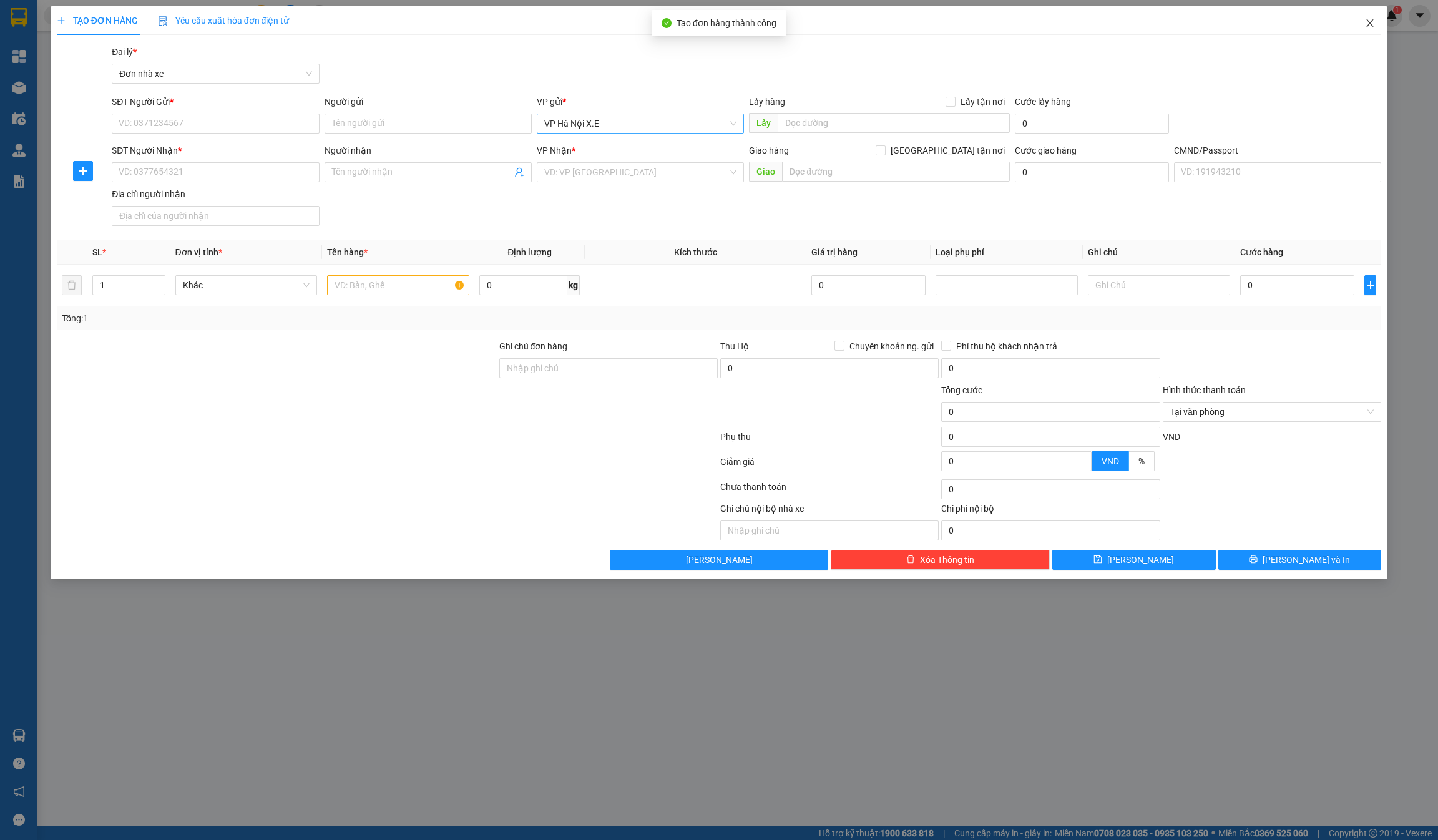
click at [719, 24] on icon "close" at bounding box center [1370, 23] width 7 height 7
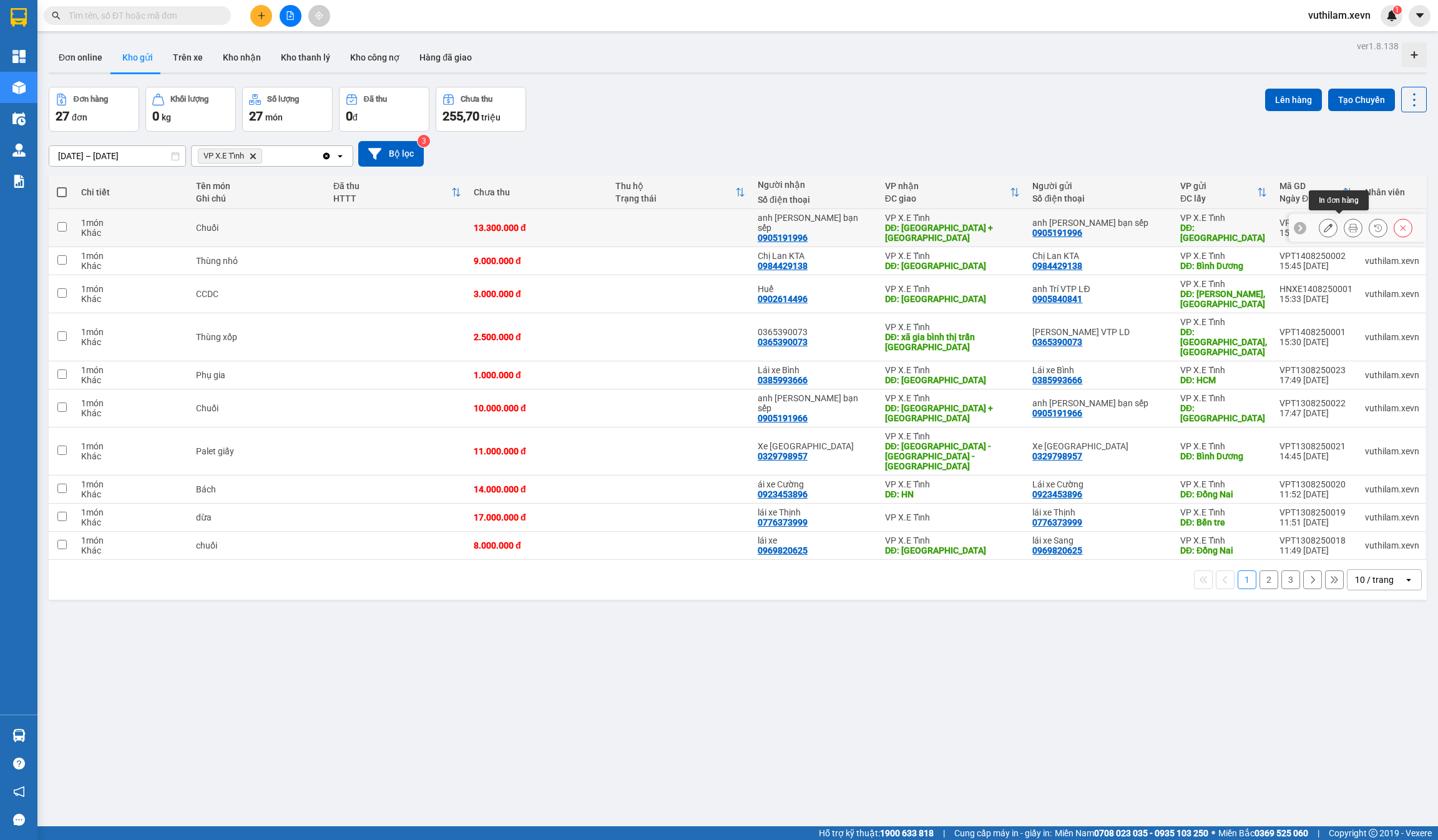
click at [719, 224] on icon at bounding box center [1353, 228] width 9 height 9
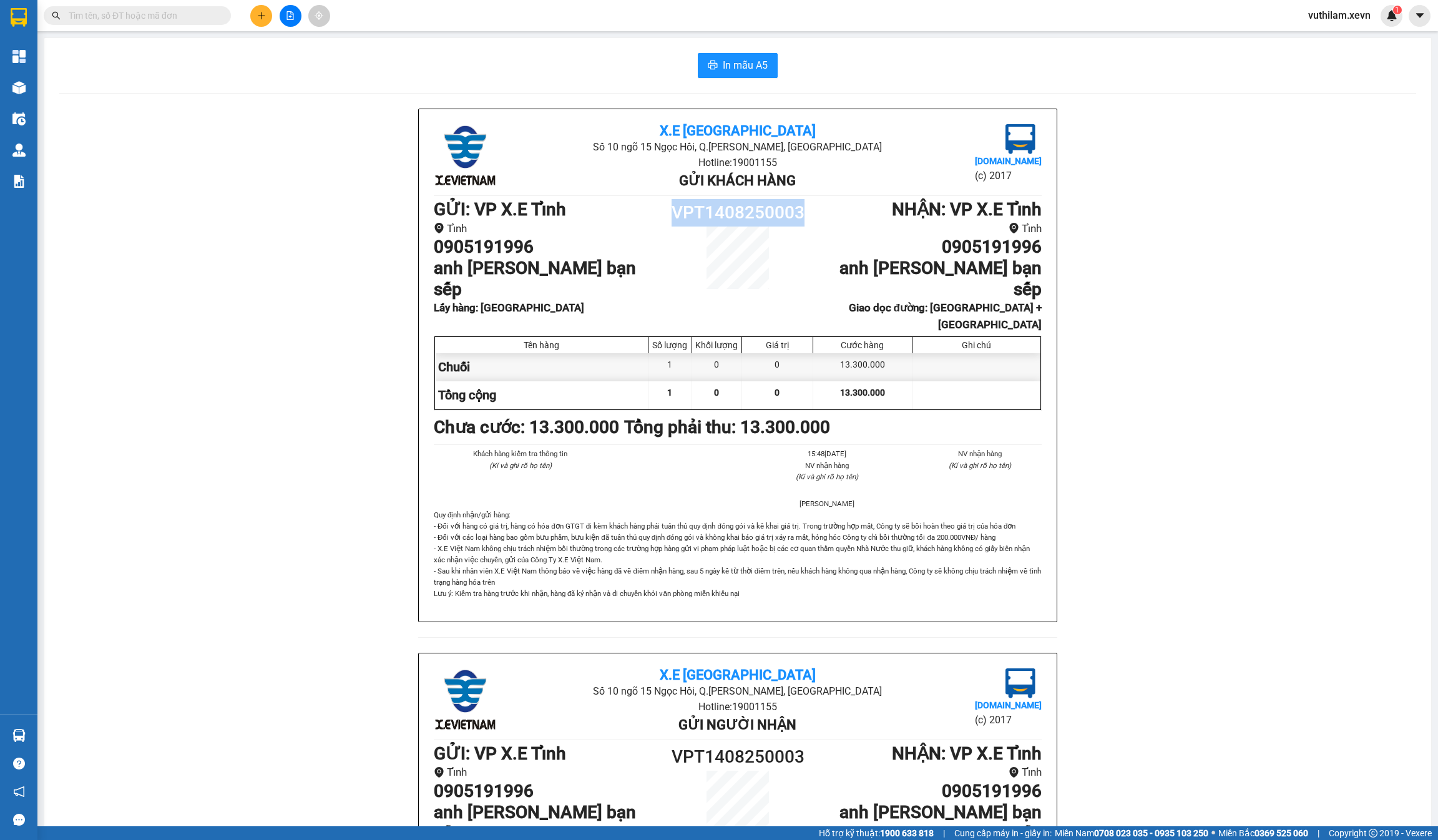
drag, startPoint x: 796, startPoint y: 217, endPoint x: 665, endPoint y: 208, distance: 131.3
click at [665, 209] on h1 "VPT1408250003" at bounding box center [738, 212] width 152 height 27
copy h1 "VPT1408250003"
